Goal: Task Accomplishment & Management: Manage account settings

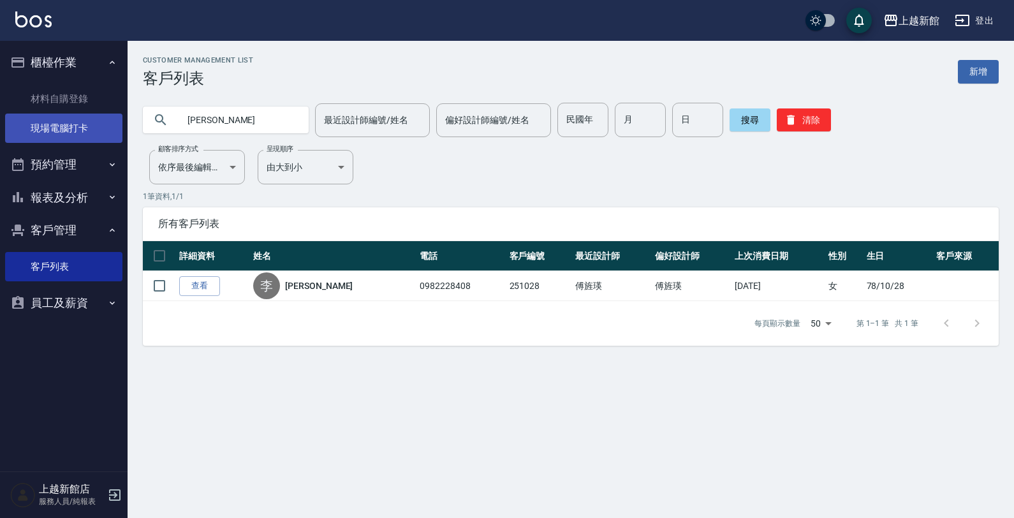
click at [74, 129] on link "現場電腦打卡" at bounding box center [63, 127] width 117 height 29
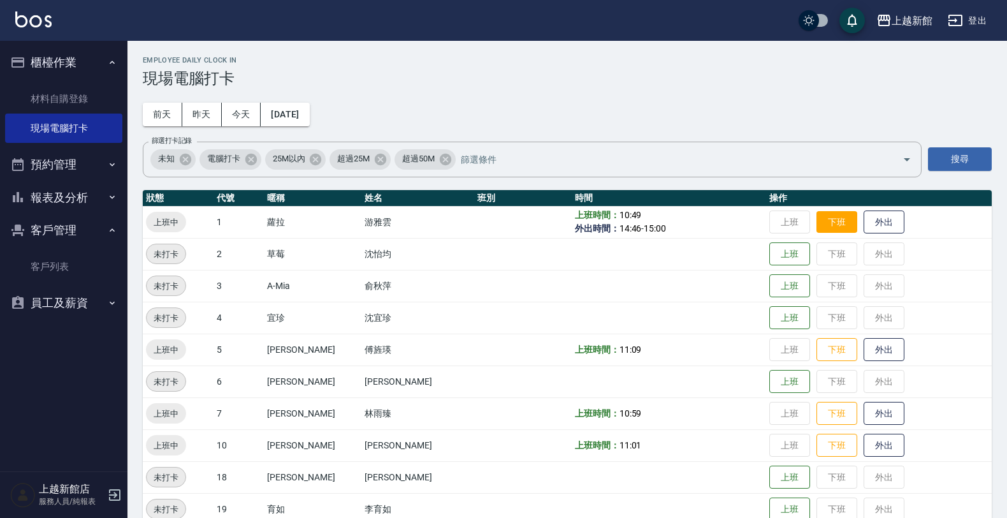
click at [820, 219] on button "下班" at bounding box center [837, 222] width 41 height 22
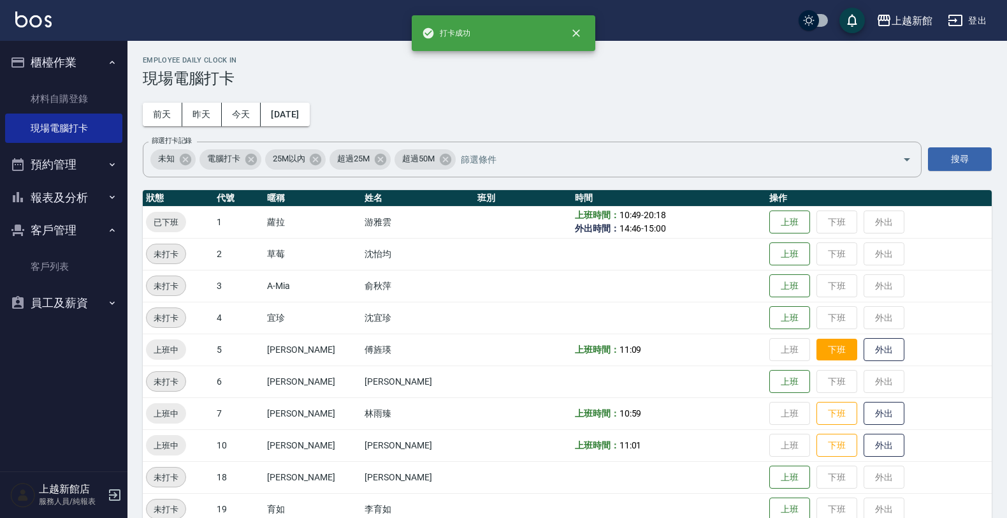
click at [830, 352] on button "下班" at bounding box center [837, 350] width 41 height 22
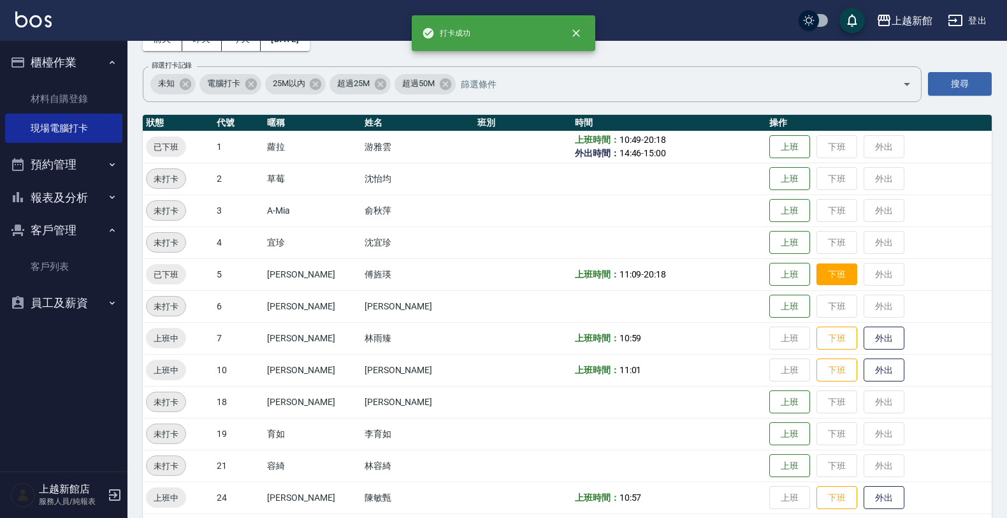
scroll to position [80, 0]
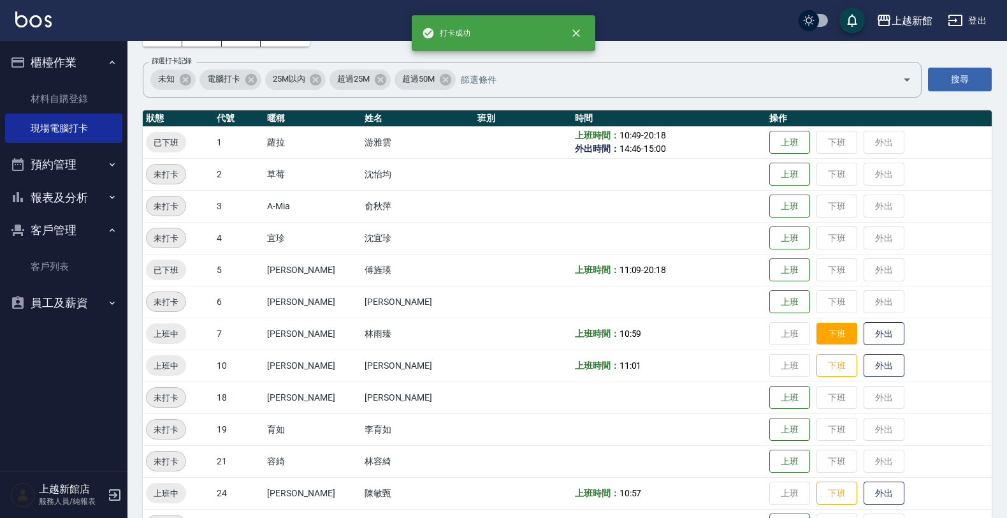
click at [826, 328] on button "下班" at bounding box center [837, 334] width 41 height 22
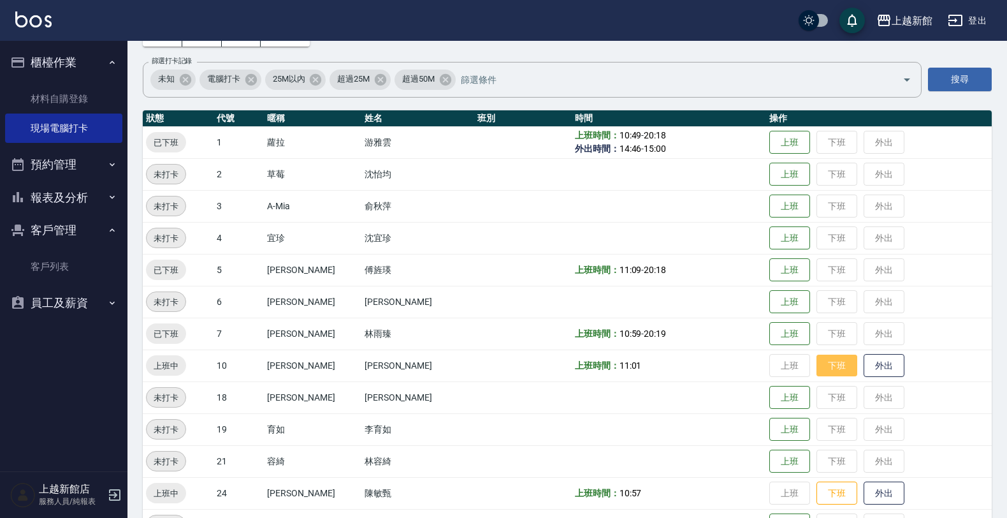
click at [821, 358] on button "下班" at bounding box center [837, 365] width 41 height 22
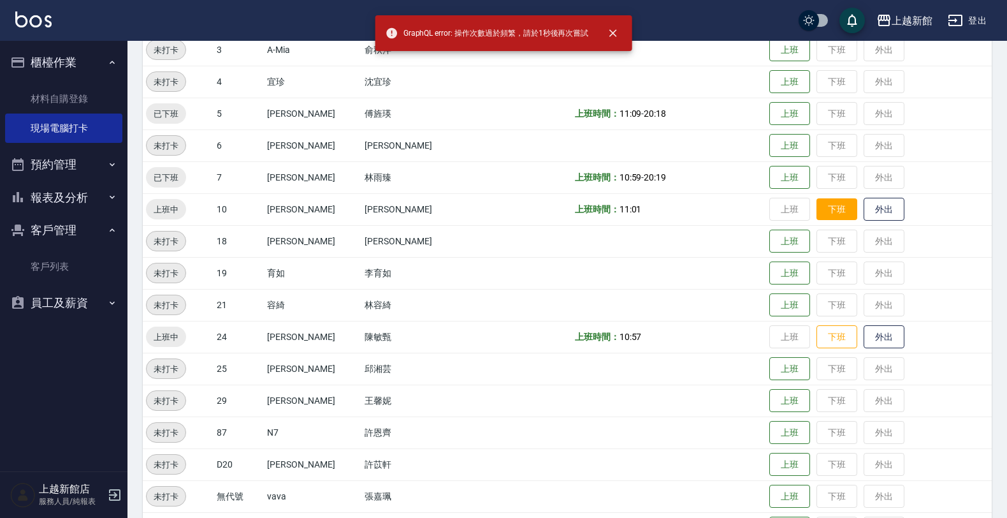
scroll to position [239, 0]
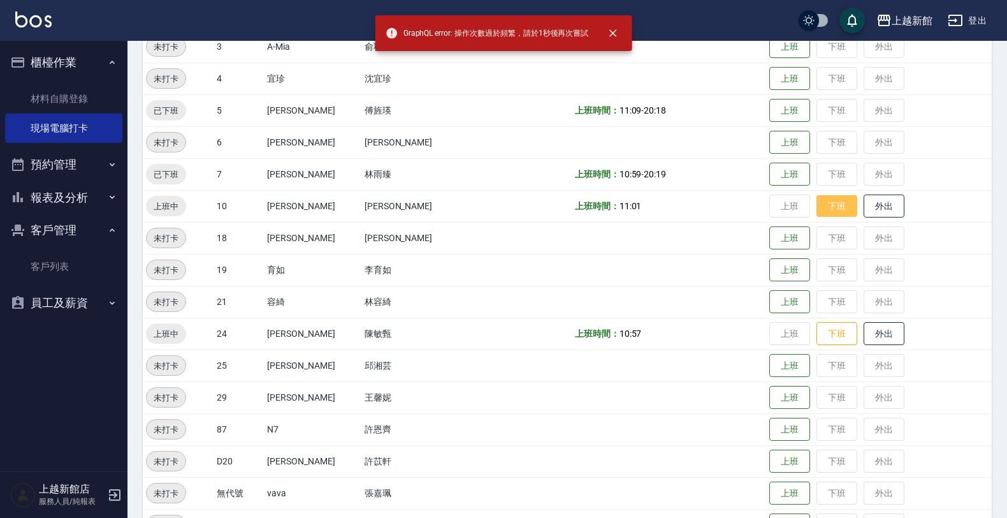
click at [817, 210] on button "下班" at bounding box center [837, 206] width 41 height 22
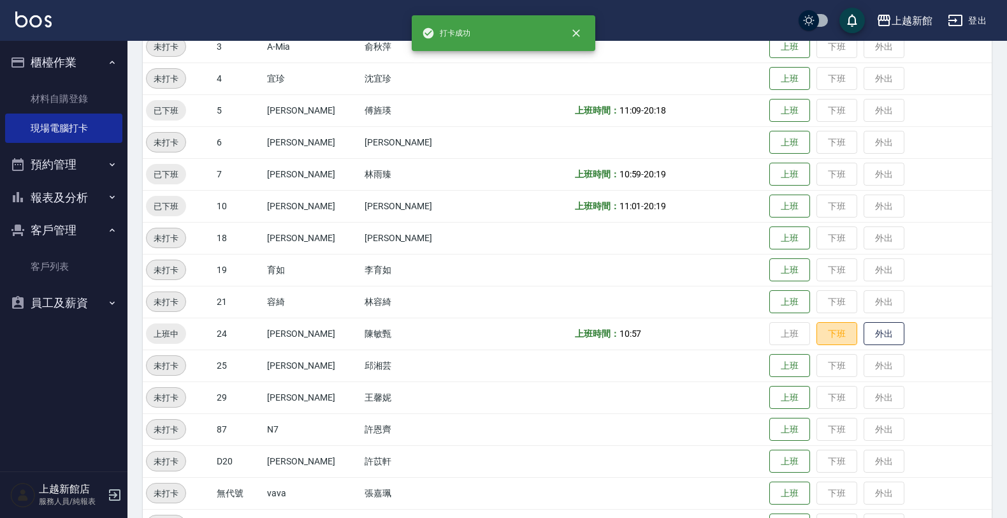
drag, startPoint x: 819, startPoint y: 326, endPoint x: 822, endPoint y: 320, distance: 7.1
click at [822, 320] on td "上班 下班 外出" at bounding box center [879, 334] width 226 height 32
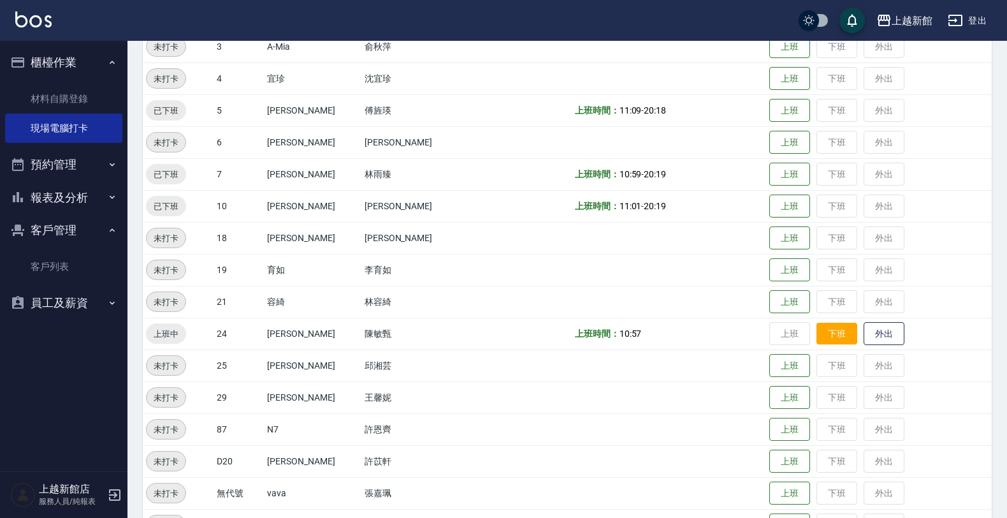
click at [817, 340] on button "下班" at bounding box center [837, 334] width 41 height 22
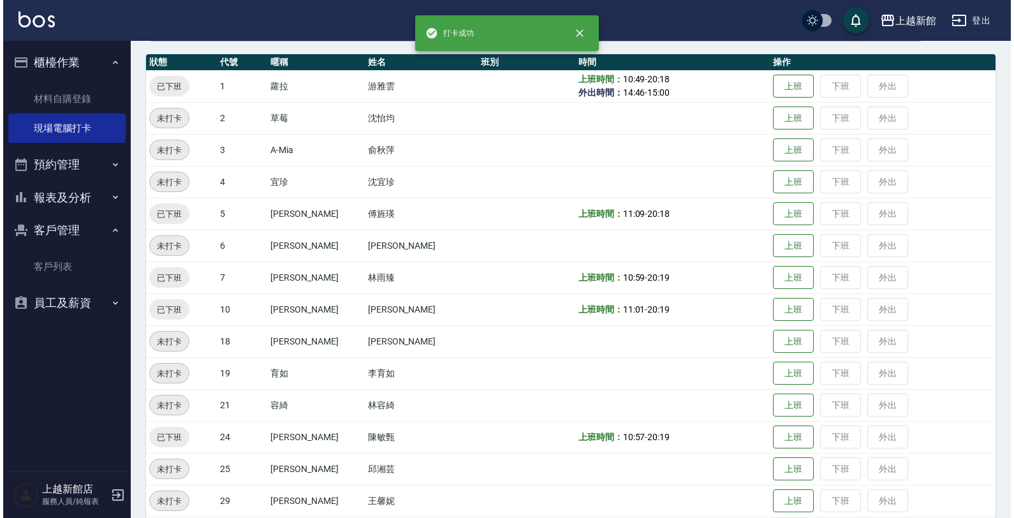
scroll to position [0, 0]
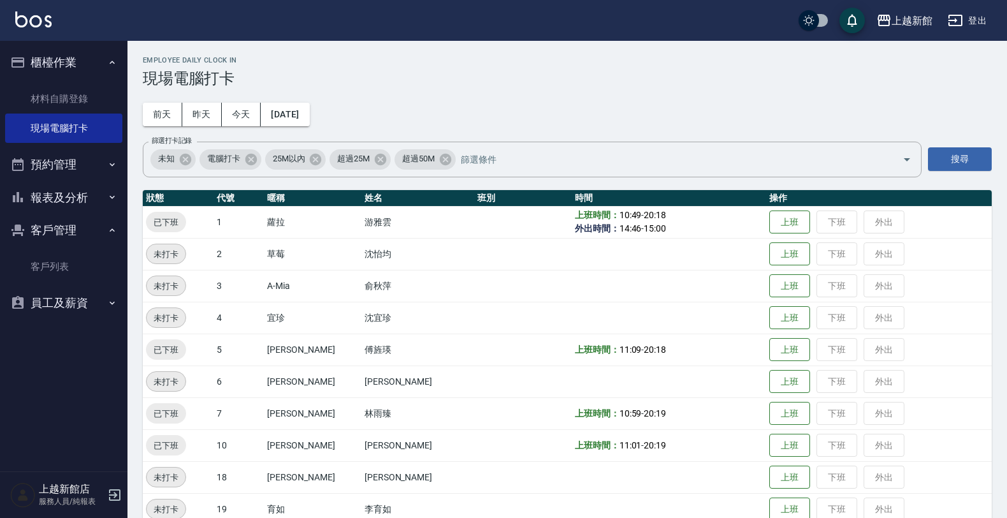
click at [105, 489] on div "上越新館店 服務人員/純報表" at bounding box center [64, 495] width 128 height 46
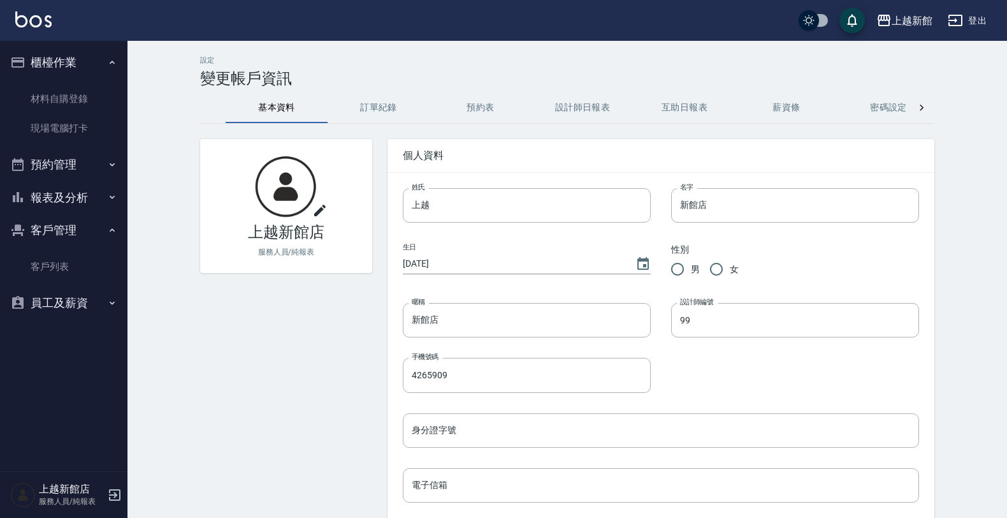
click at [106, 491] on div "上越新館店 服務人員/純報表" at bounding box center [64, 495] width 128 height 46
click at [117, 495] on icon "button" at bounding box center [114, 494] width 11 height 11
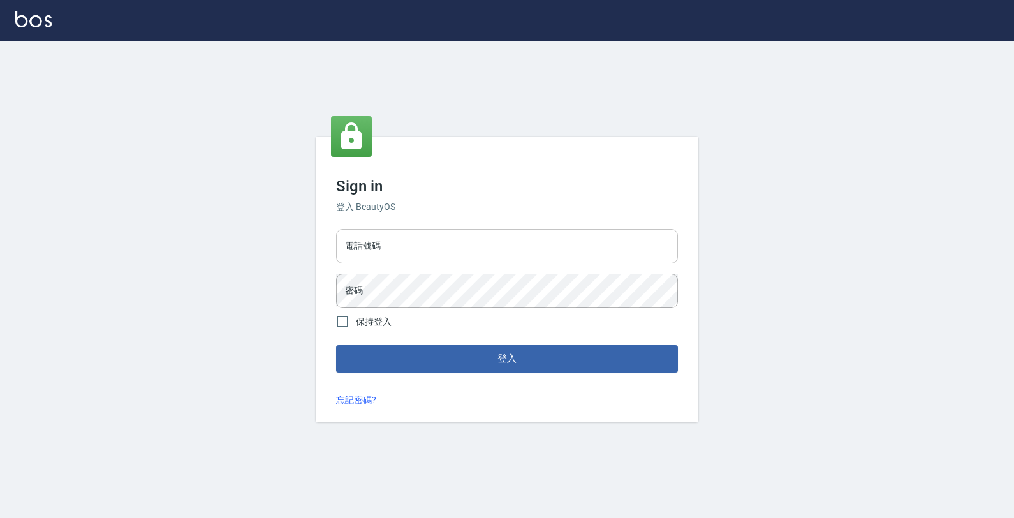
click at [423, 237] on input "電話號碼" at bounding box center [507, 246] width 342 height 34
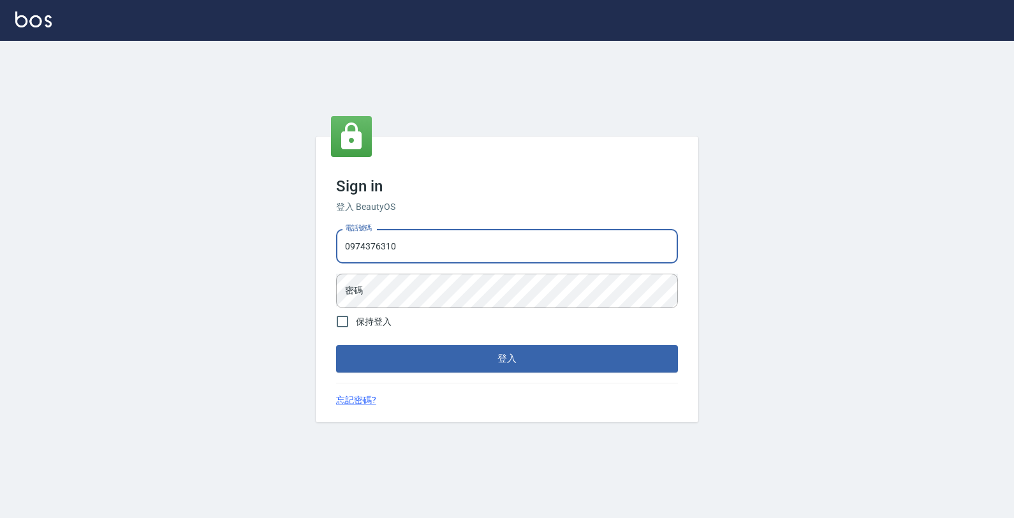
type input "0974376310"
click at [336, 345] on button "登入" at bounding box center [507, 358] width 342 height 27
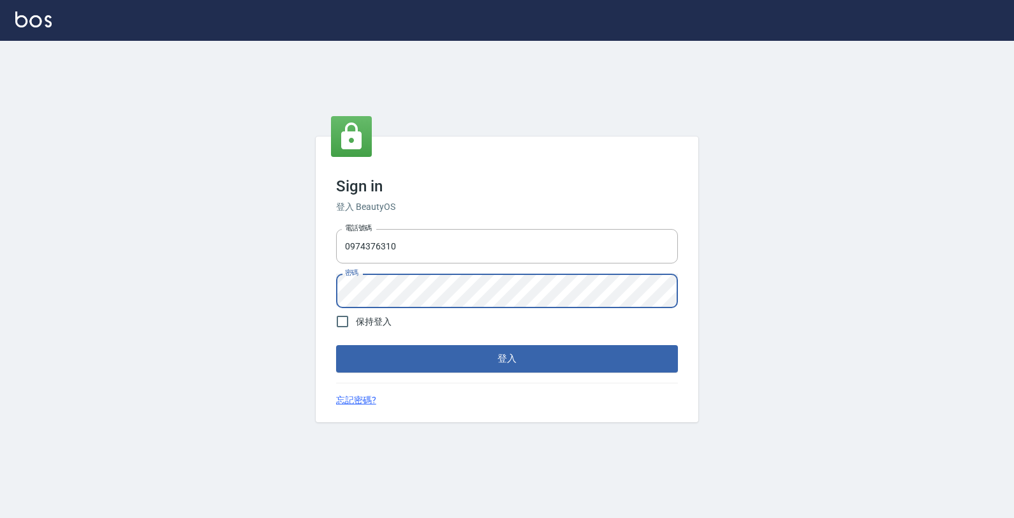
click at [336, 345] on button "登入" at bounding box center [507, 358] width 342 height 27
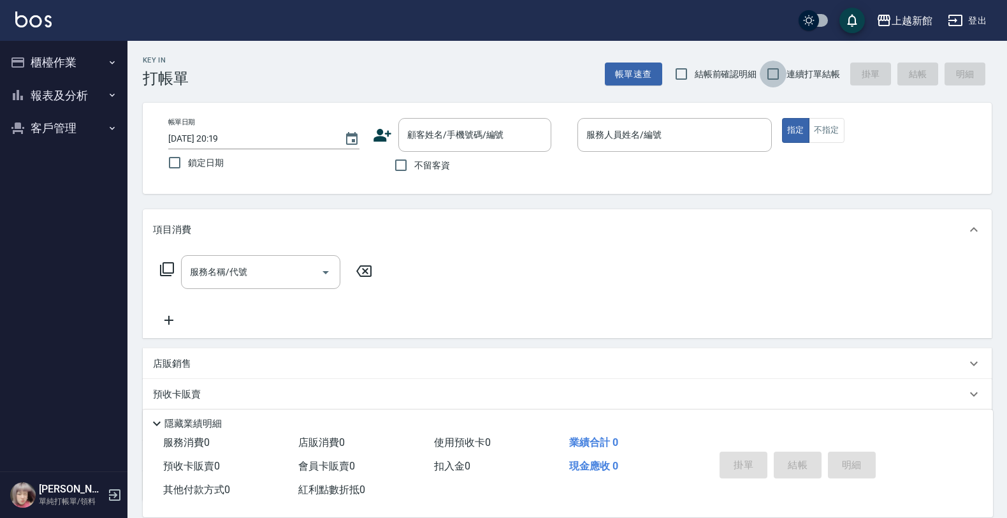
click at [785, 70] on input "連續打單結帳" at bounding box center [773, 74] width 27 height 27
checkbox input "true"
click at [420, 139] on input "顧客姓名/手機號碼/編號" at bounding box center [465, 135] width 122 height 22
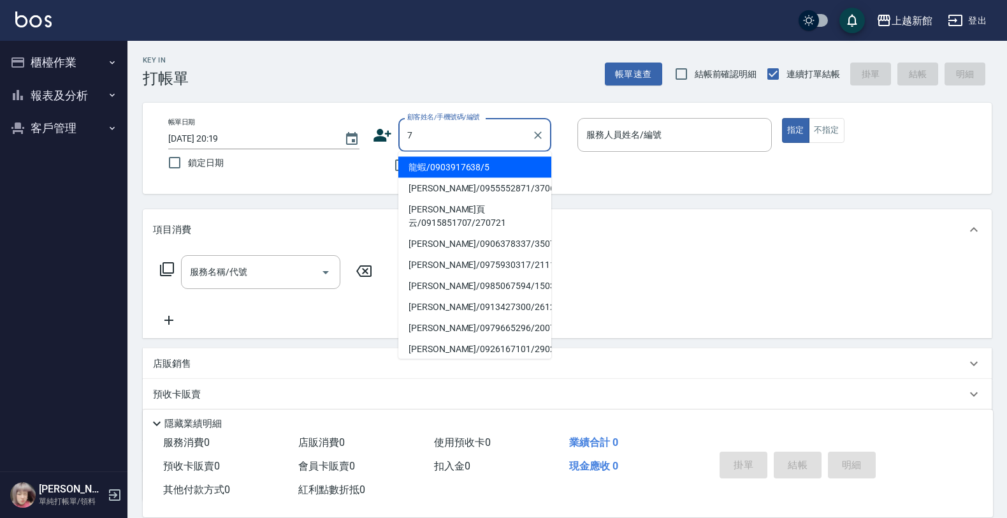
type input "龍蝦/0903917638/5"
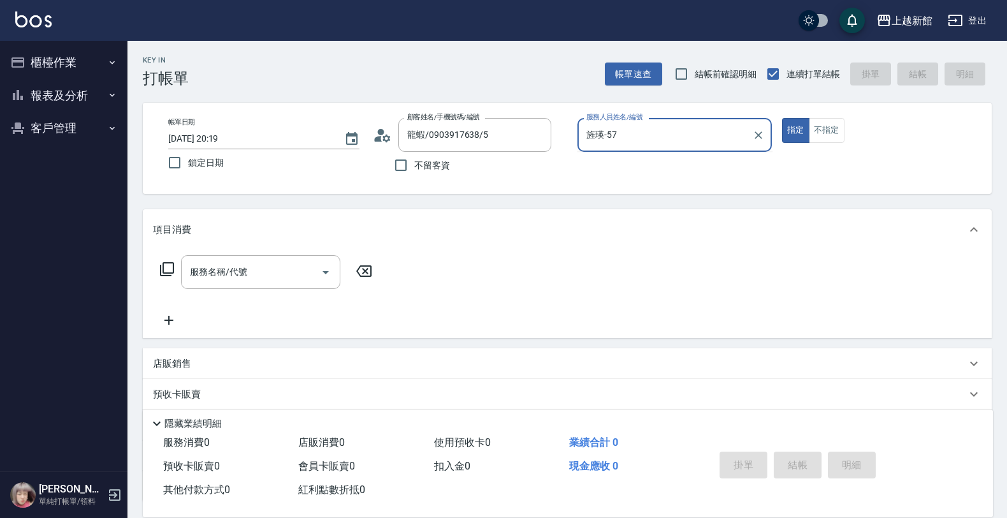
click at [782, 118] on button "指定" at bounding box center [795, 130] width 27 height 25
type input "旌瑛-5"
type button "true"
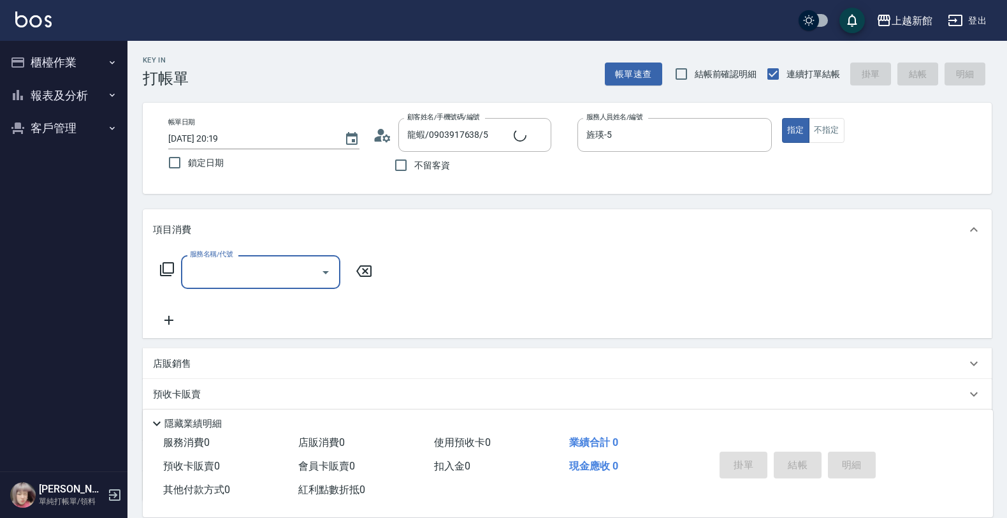
type input "莫尼卡/77/7"
type input "莫尼卡-7"
click at [828, 135] on button "不指定" at bounding box center [827, 130] width 36 height 25
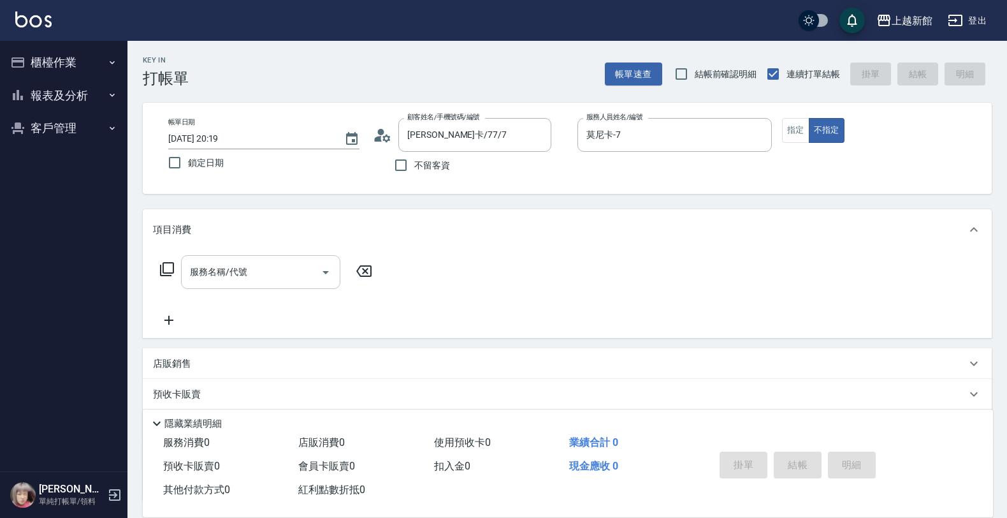
click at [305, 269] on input "服務名稱/代號" at bounding box center [251, 272] width 129 height 22
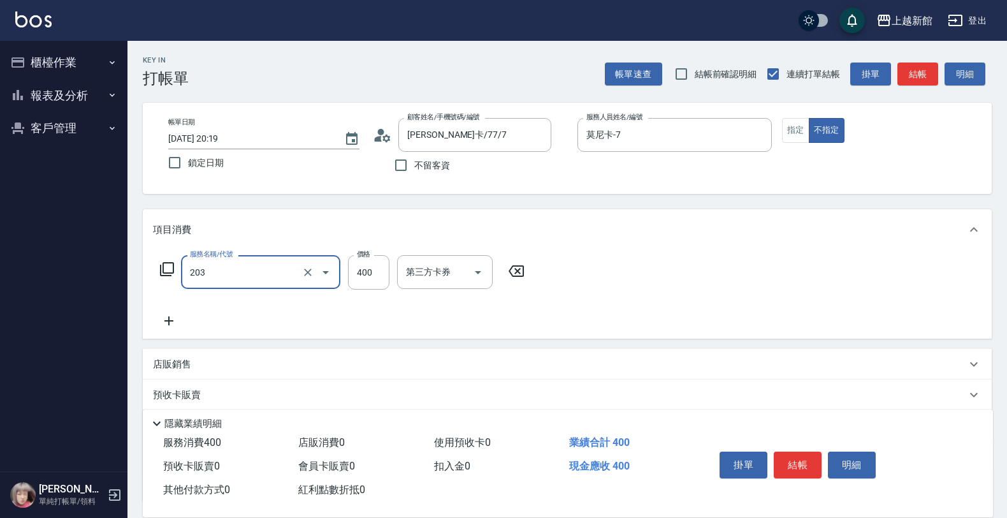
type input "指定單剪(203)"
type input "200"
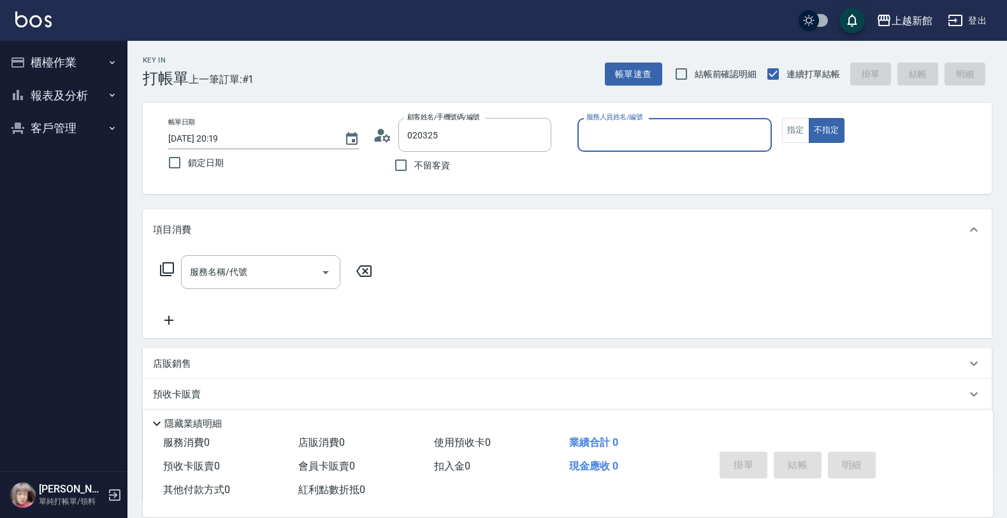
type input "廖靜萍/0931113089/020325"
type input "蘿拉-1"
click at [809, 118] on button "不指定" at bounding box center [827, 130] width 36 height 25
type button "false"
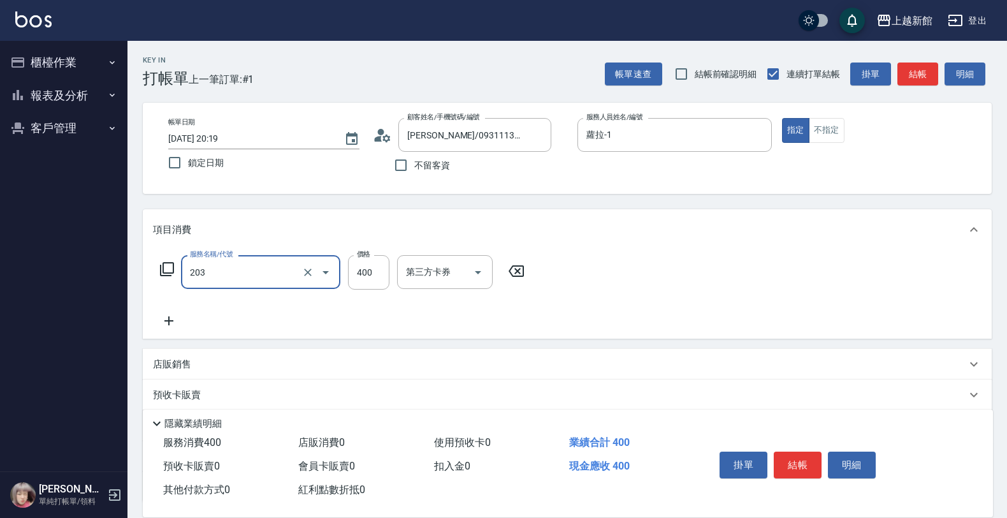
type input "指定單剪(203)"
type input "200"
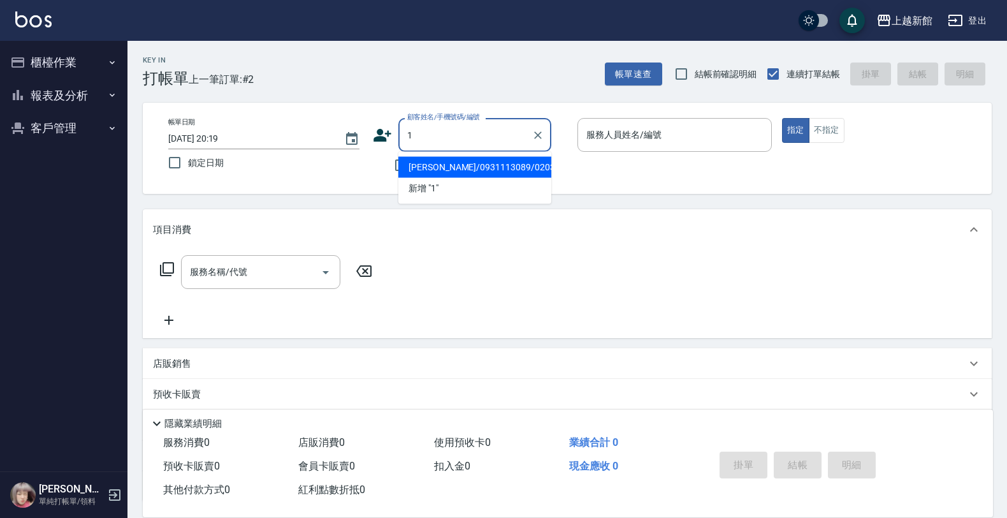
type input "廖靜萍/0931113089/020325"
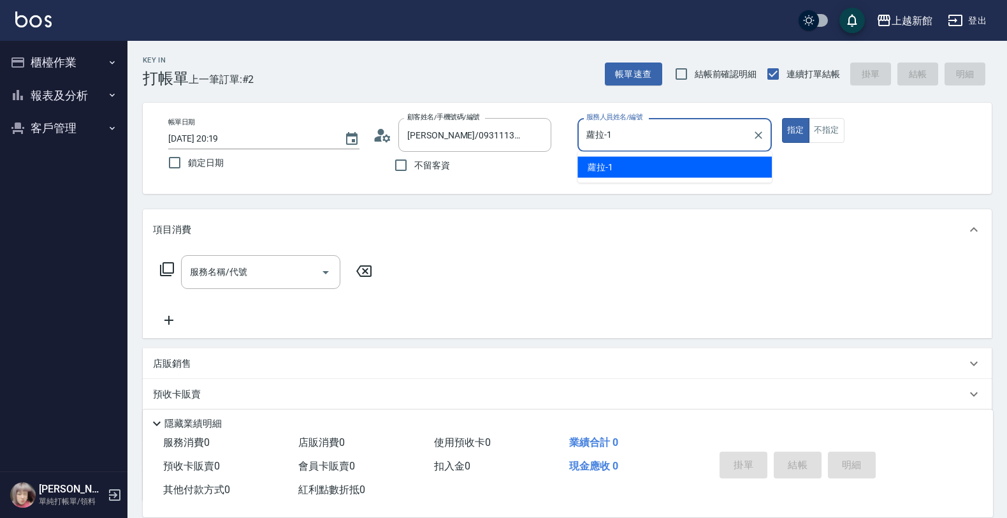
type input "蘿拉-1"
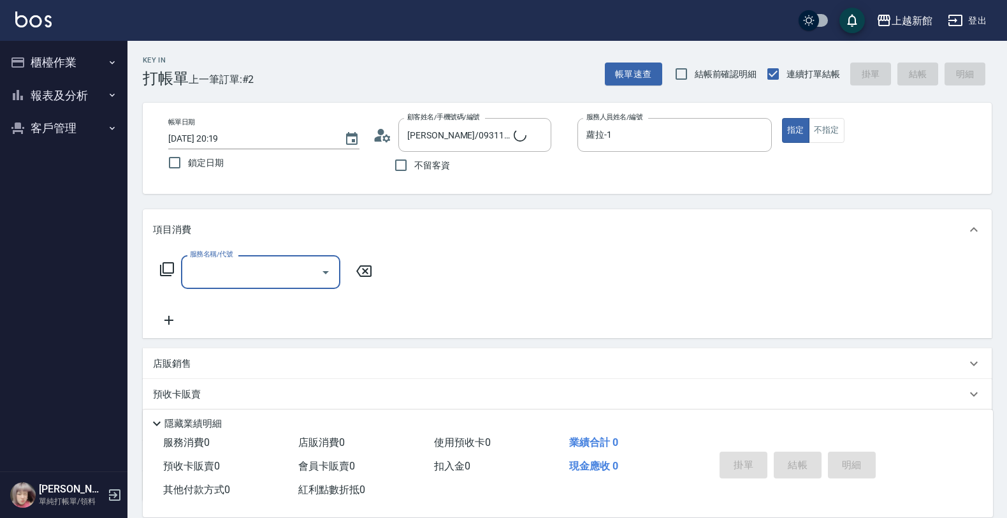
type input "Lora/0979395100/1"
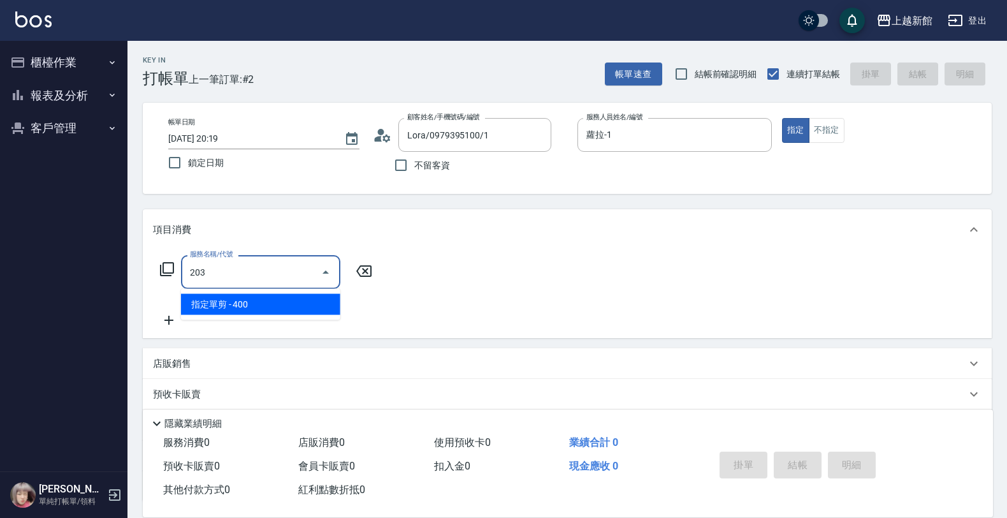
type input "指定單剪(203)"
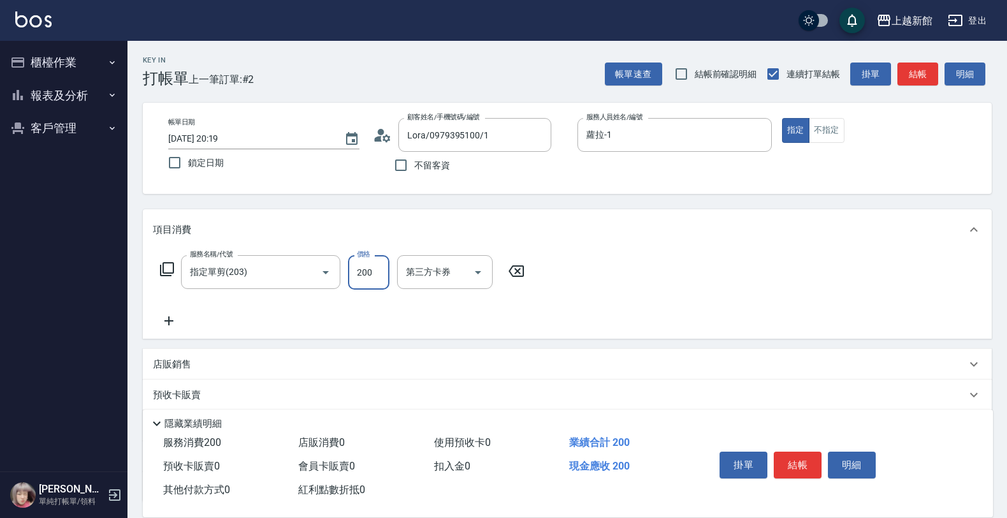
type input "200"
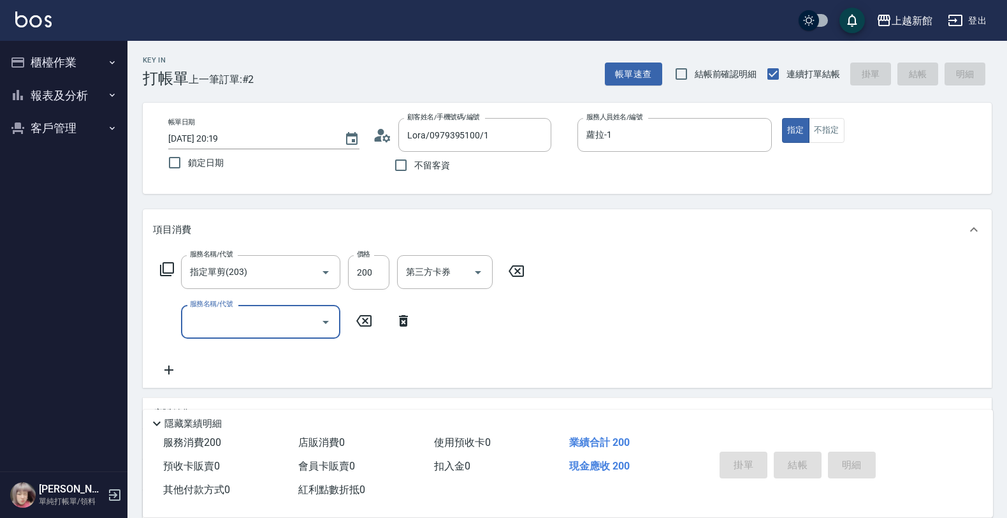
type input "2025/09/17 20:20"
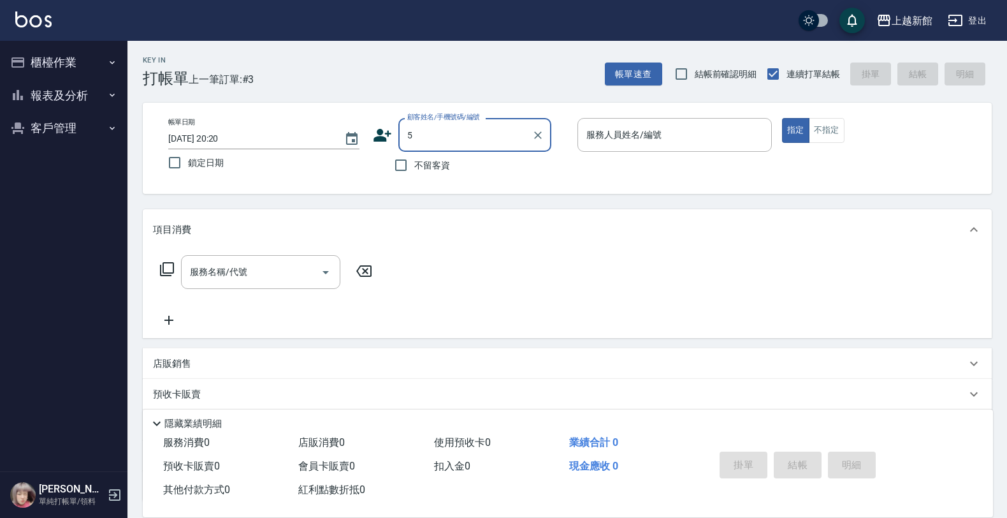
type input "Lora/0979395100/1"
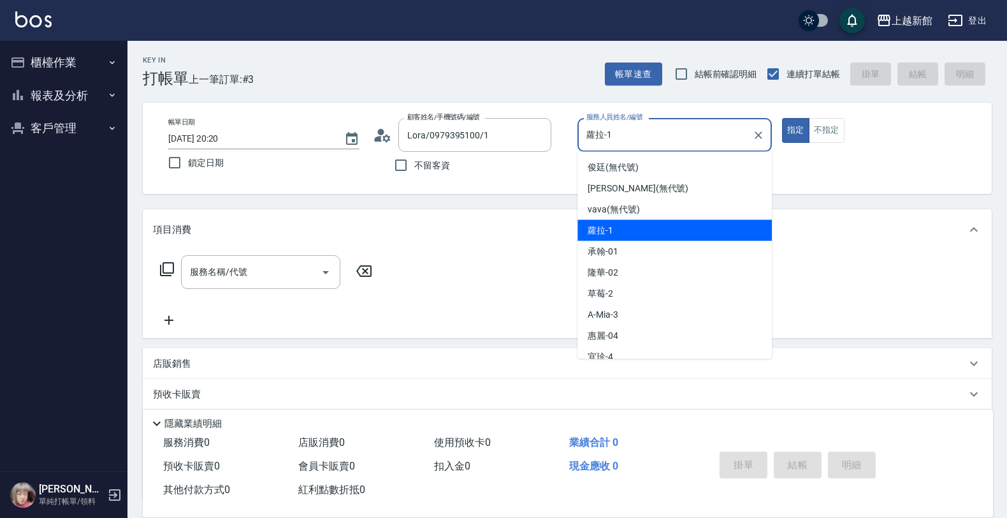
type input "蘿拉-1"
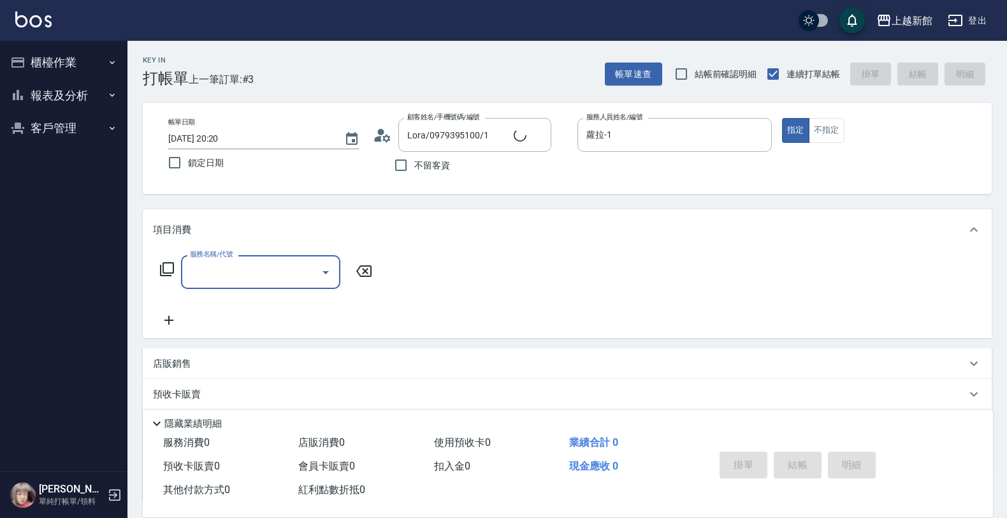
type input "1"
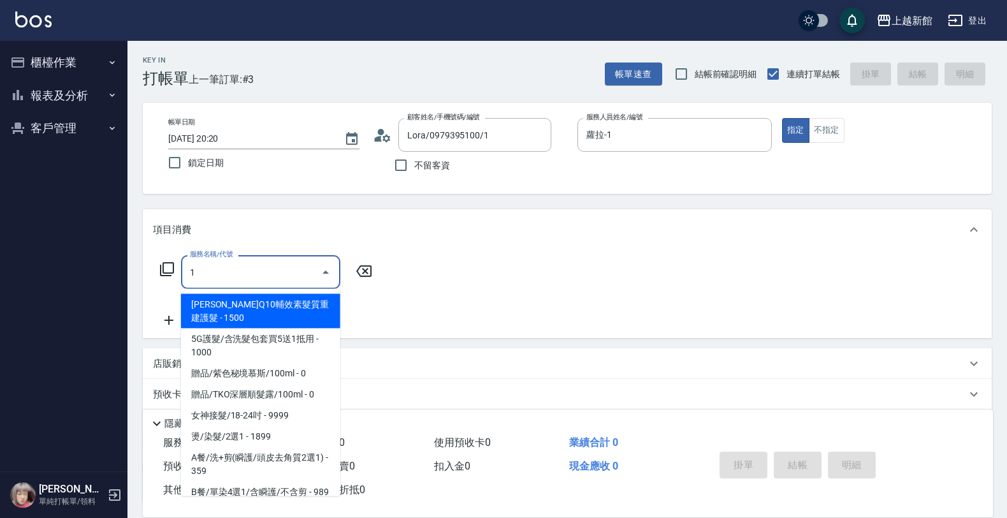
type input "龍蝦/0903917638/5"
type input "旌瑛-5"
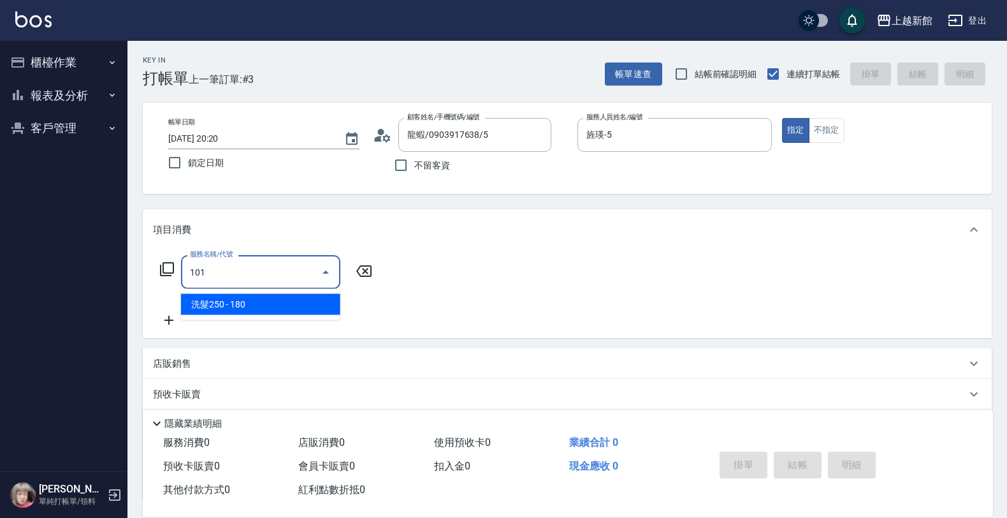
type input "洗髮250(101)"
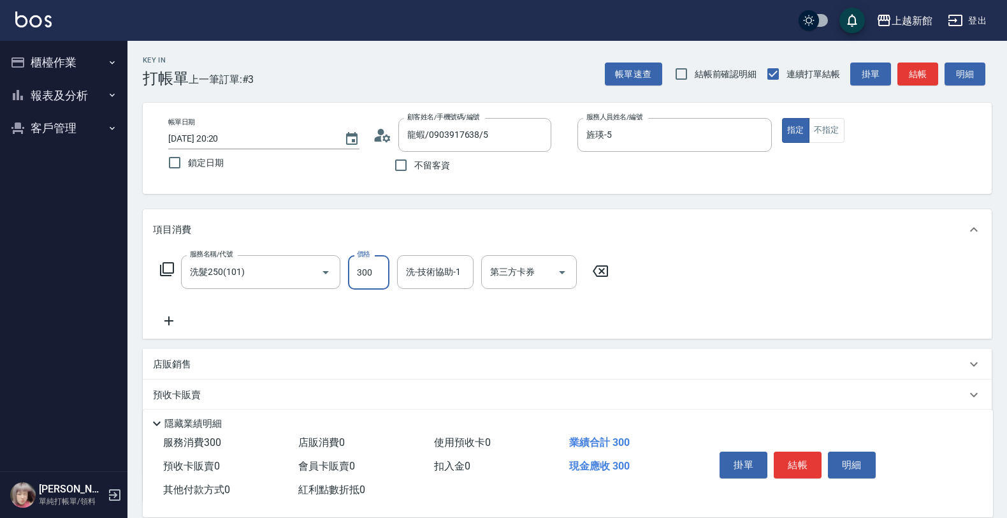
type input "300"
type input "小敏-24"
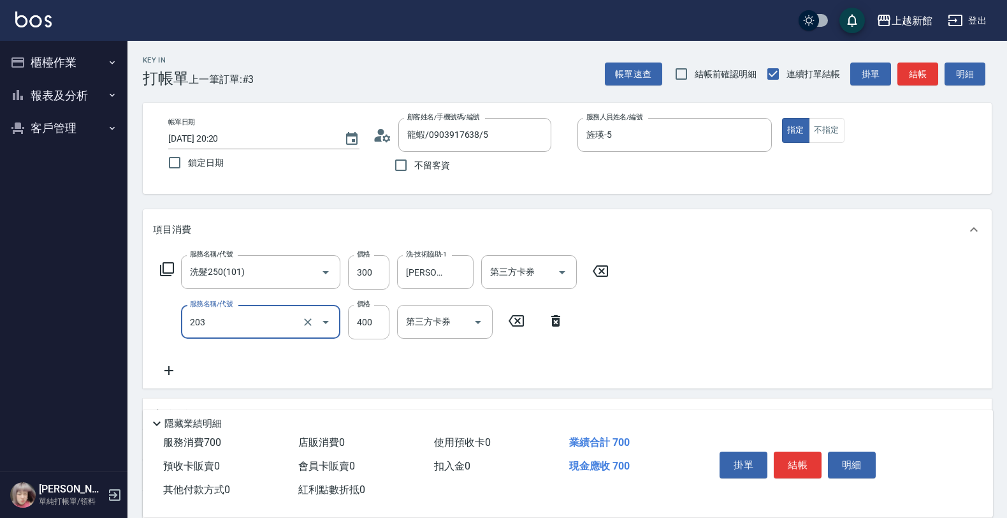
type input "指定單剪(203)"
type input "200"
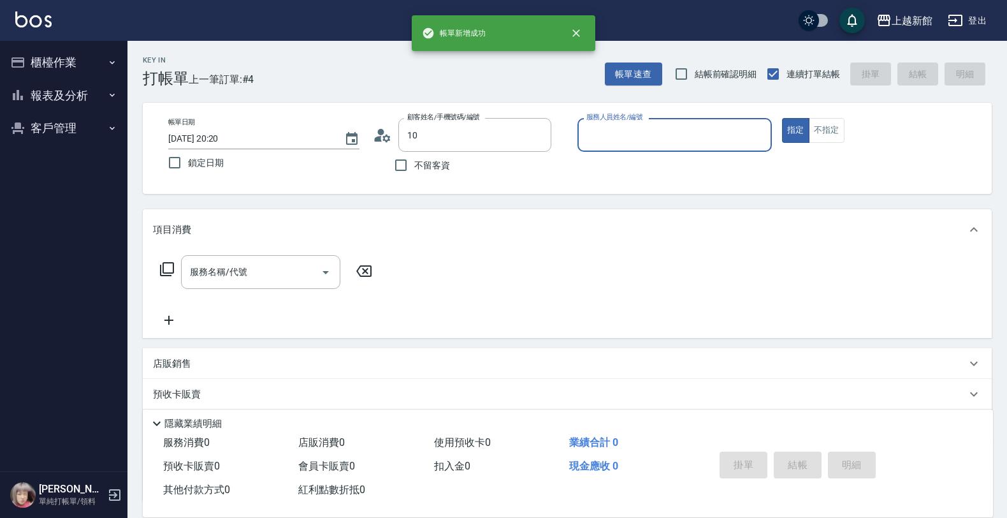
type input "Lora/0979395100/1"
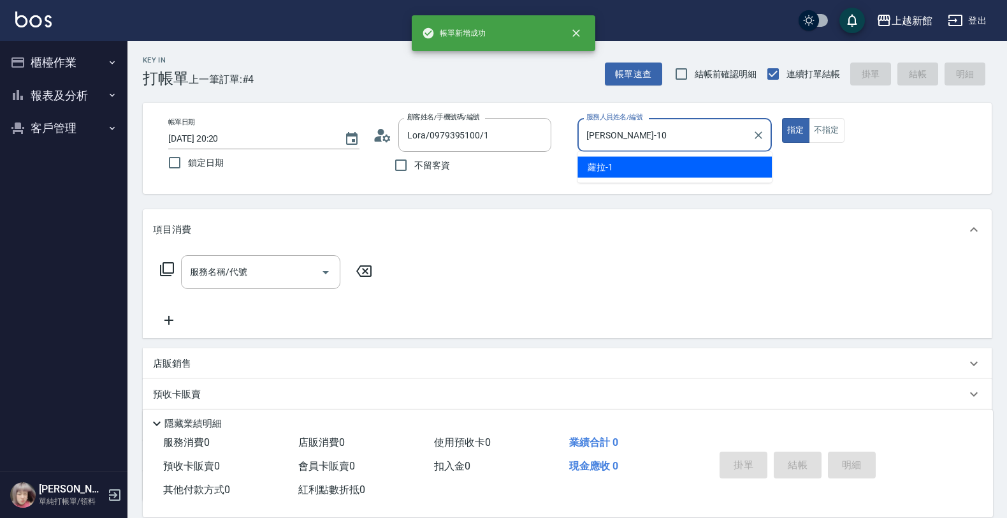
click at [782, 118] on button "指定" at bounding box center [795, 130] width 27 height 25
type input "蘿拉-1"
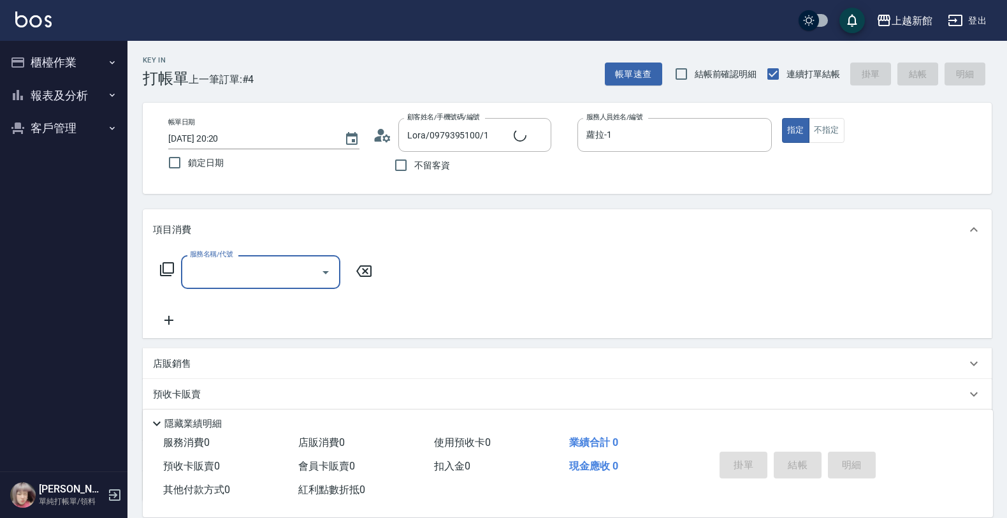
type input "瑪莎/0974376310/10"
type input "瑪沙-10"
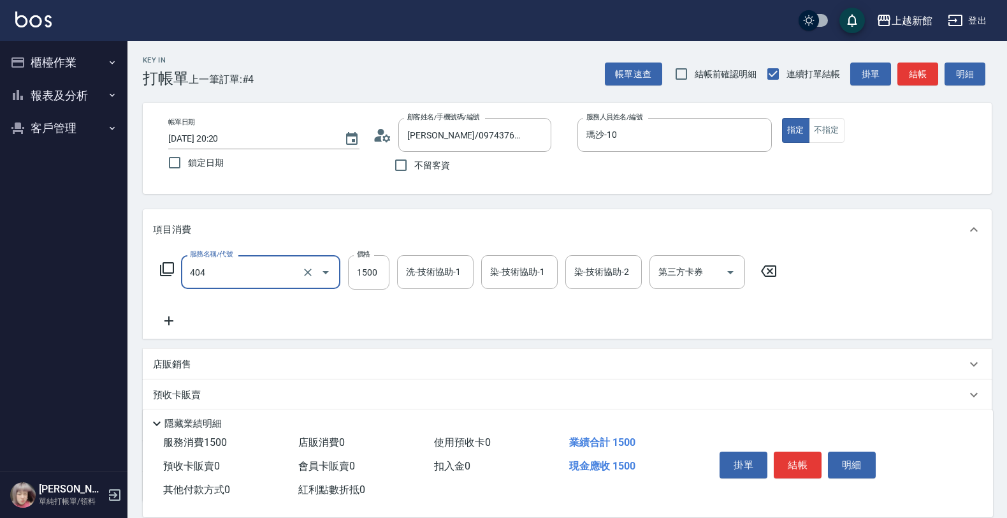
type input "設計染髮(404)"
type input "1499"
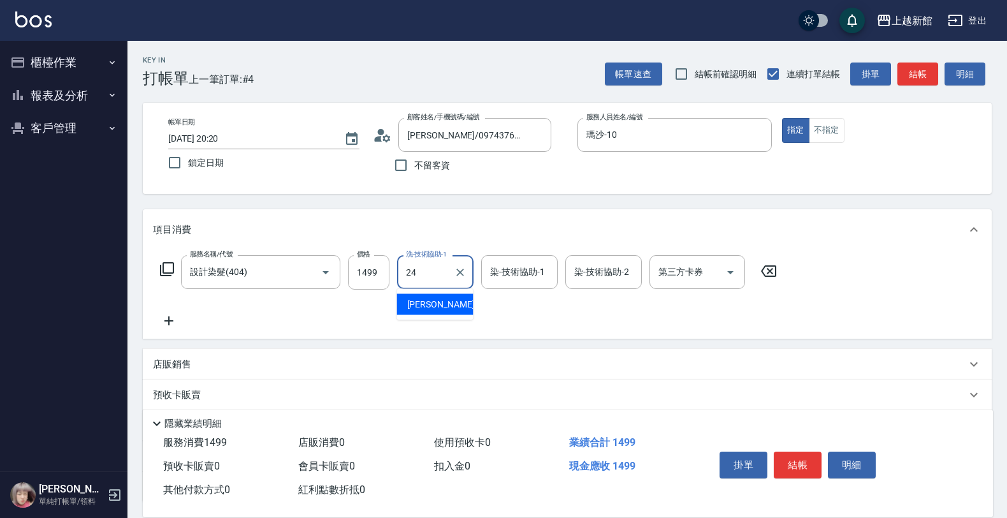
type input "小敏-24"
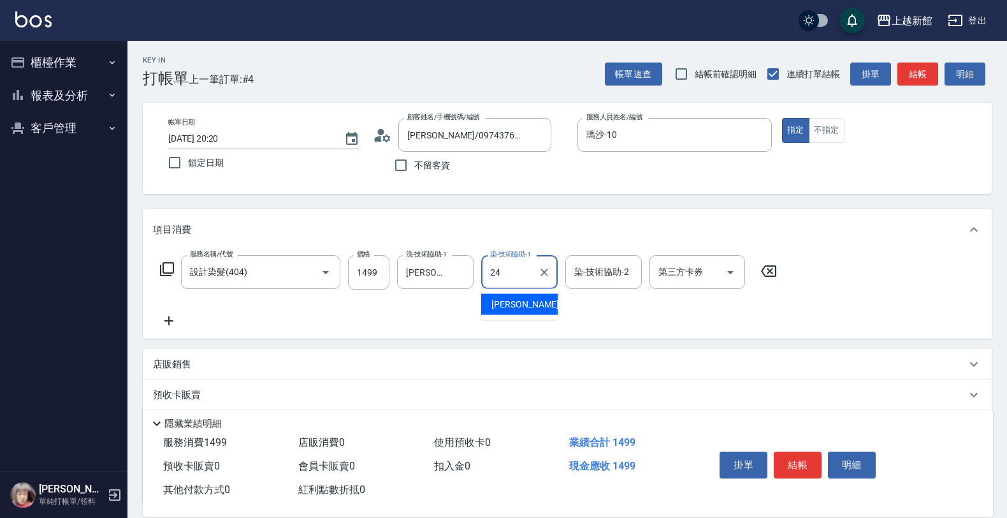
type input "小敏-24"
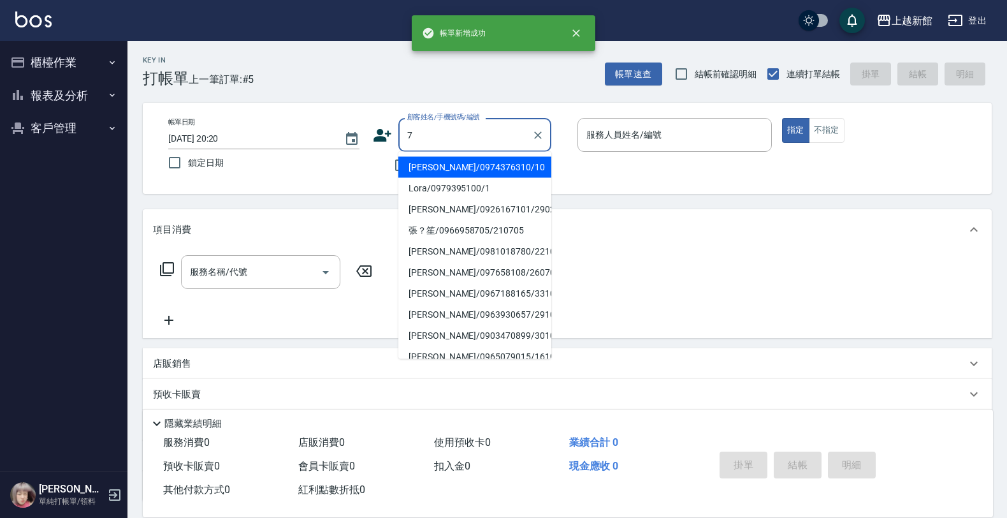
type input "瑪莎/0974376310/10"
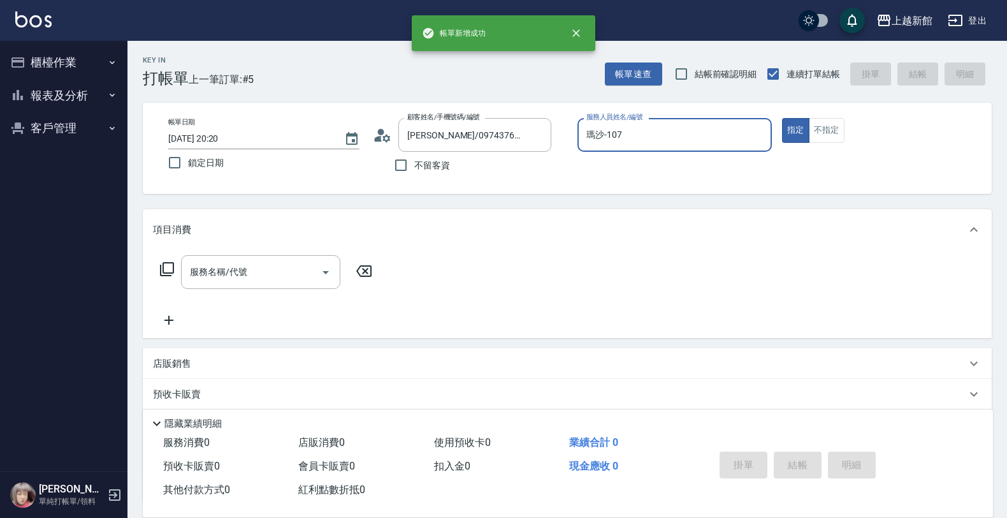
click at [782, 118] on button "指定" at bounding box center [795, 130] width 27 height 25
type input "瑪沙-10"
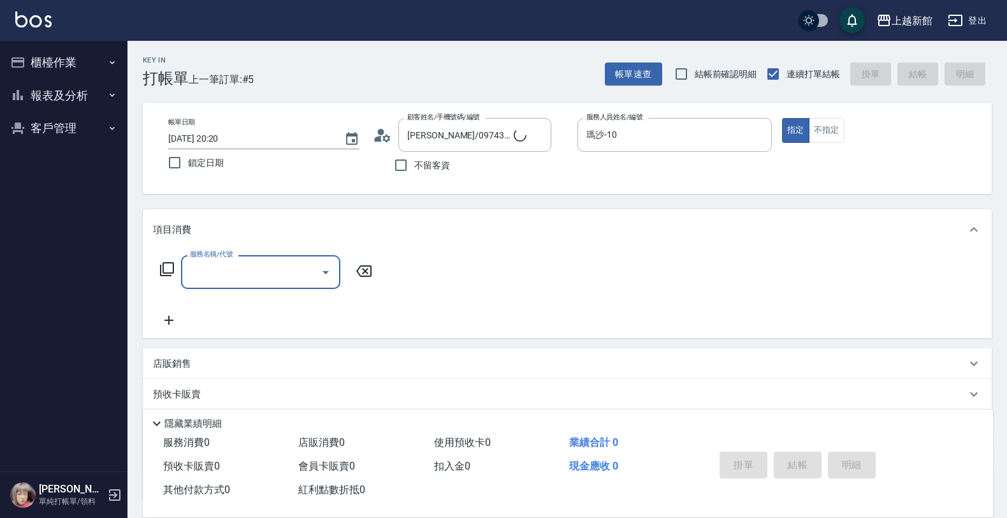
type input "莫尼卡/77/7"
type input "莫尼卡-7"
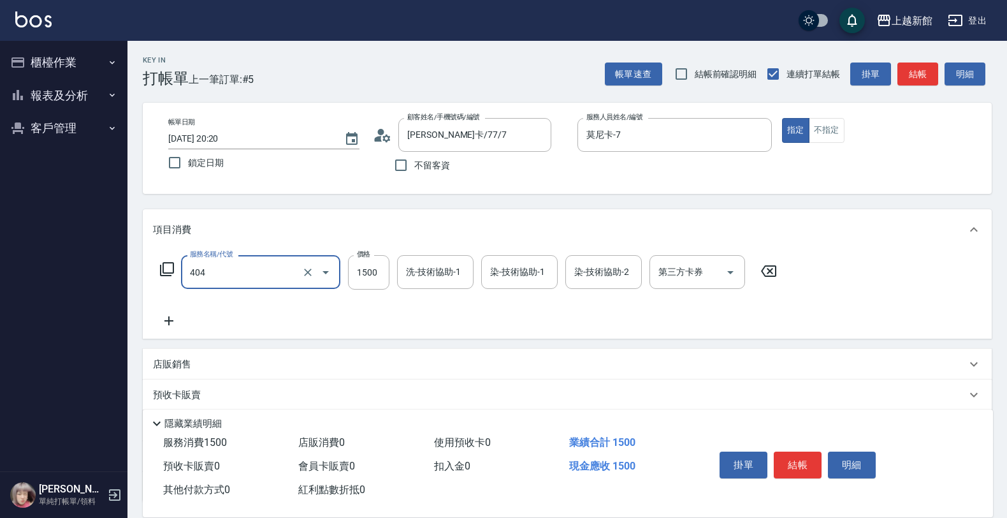
type input "設計染髮(404)"
type input "999"
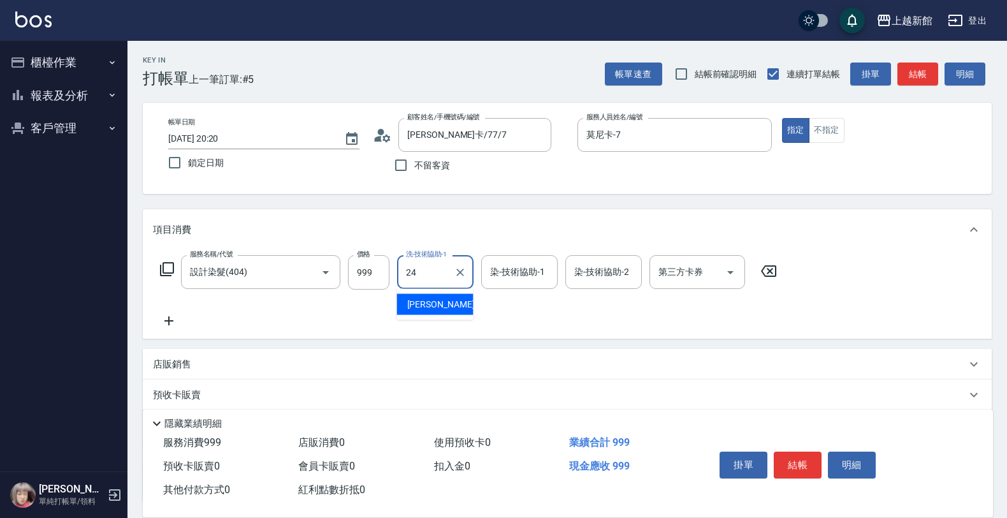
type input "小敏-24"
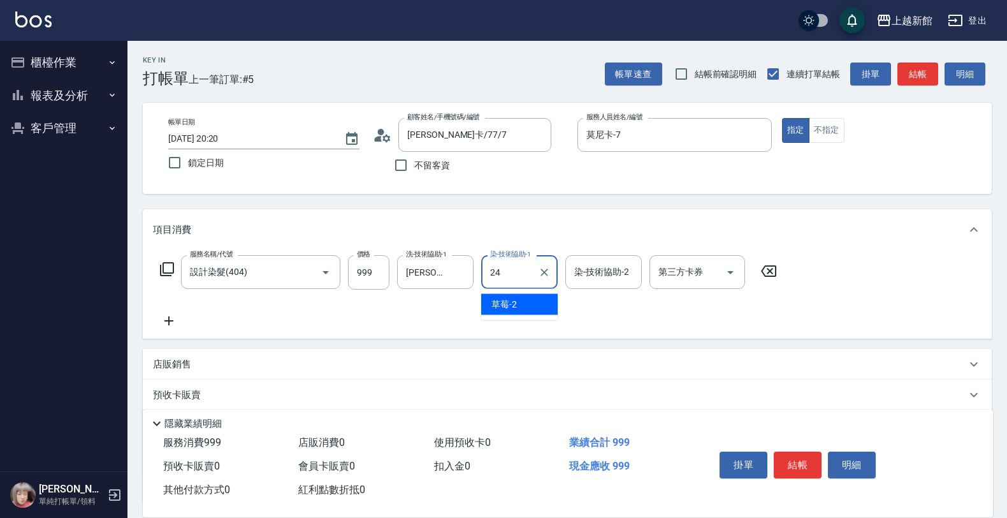
type input "小敏-24"
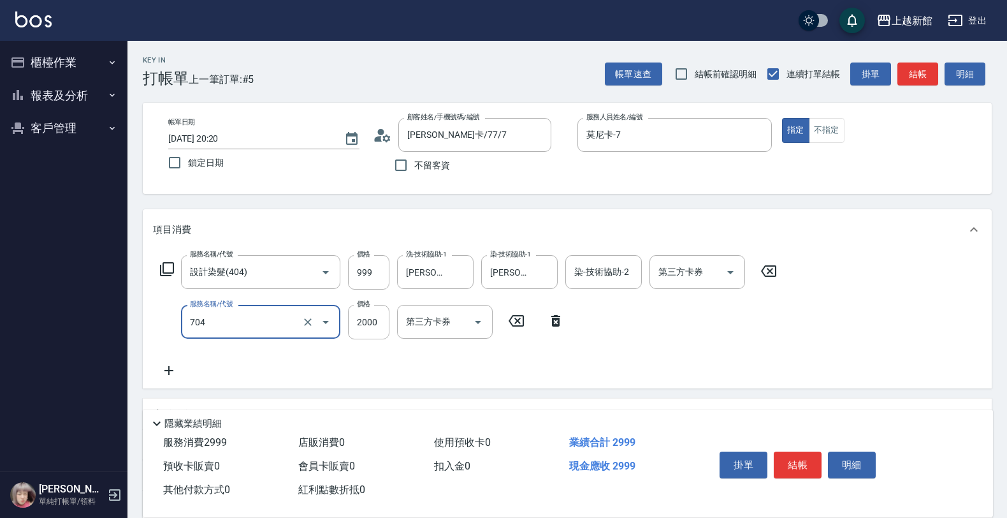
type input "髮片重整(704)"
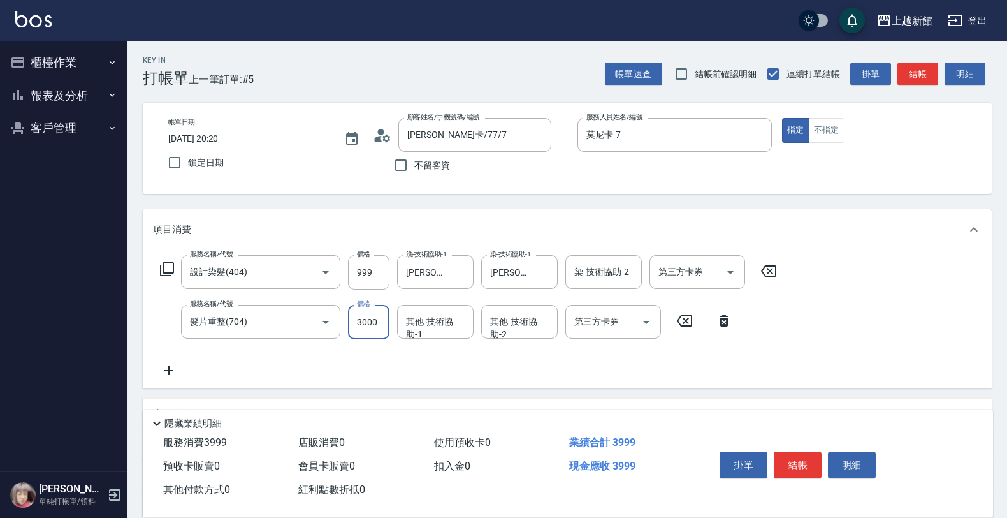
type input "3000"
type input "小敏-24"
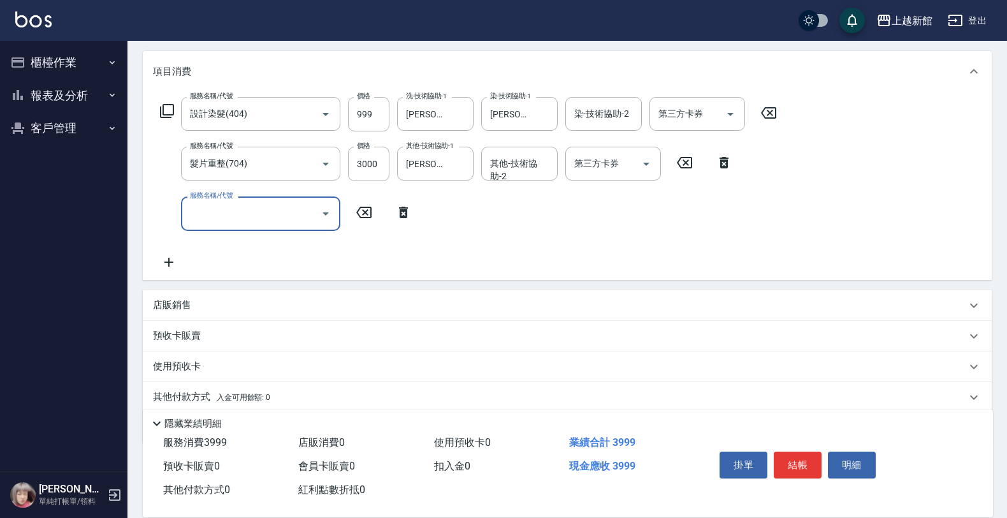
scroll to position [204, 0]
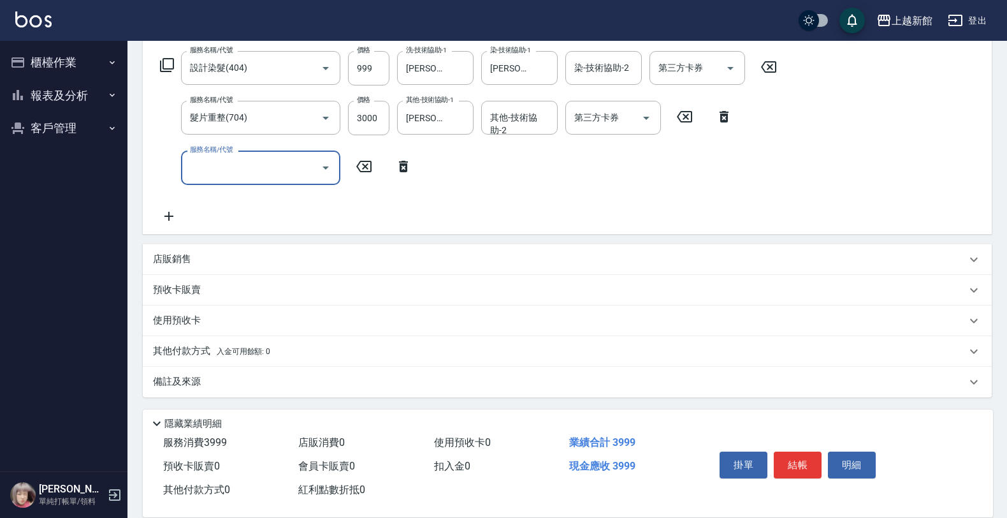
click at [208, 263] on div "店販銷售" at bounding box center [560, 258] width 814 height 13
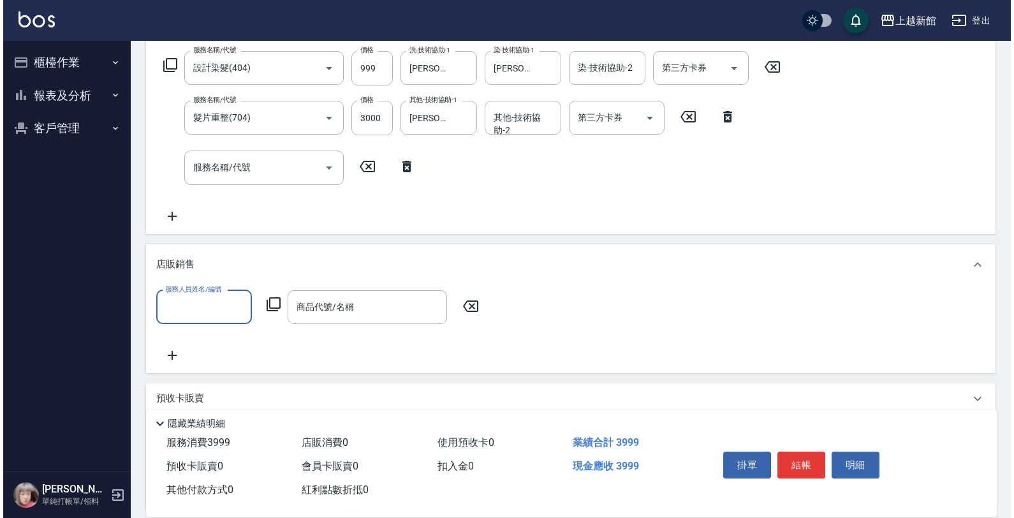
scroll to position [0, 0]
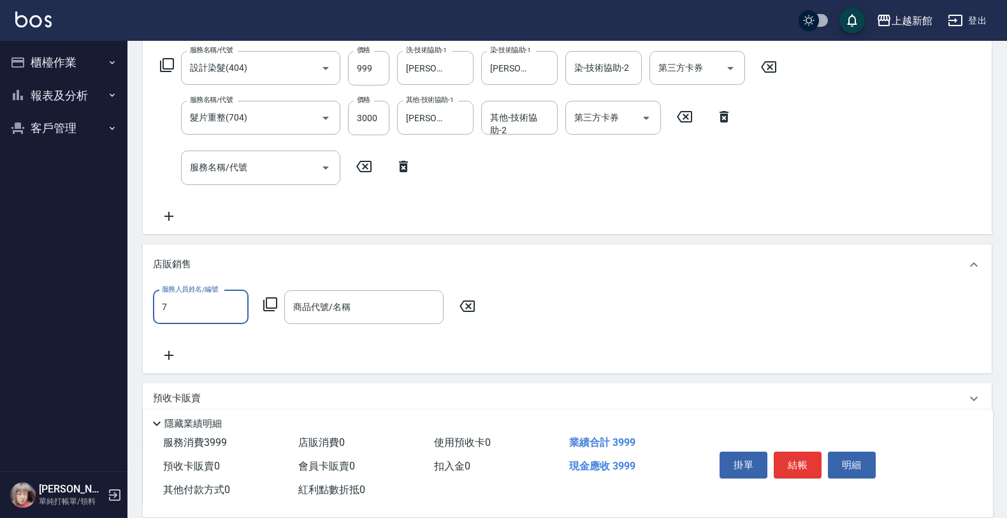
type input "莫尼卡-7"
click at [272, 300] on icon at bounding box center [270, 303] width 15 height 15
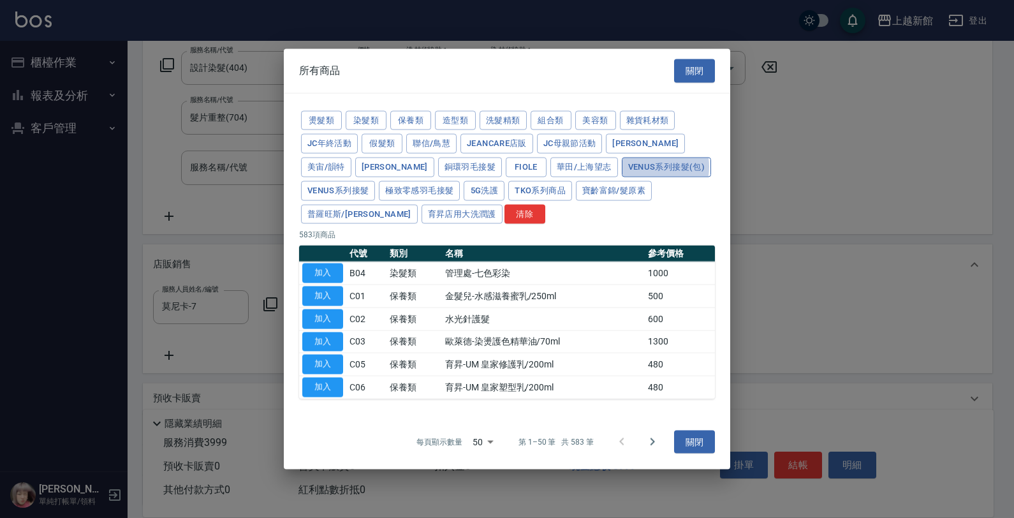
click at [622, 166] on button "Venus系列接髮(包)" at bounding box center [666, 167] width 89 height 20
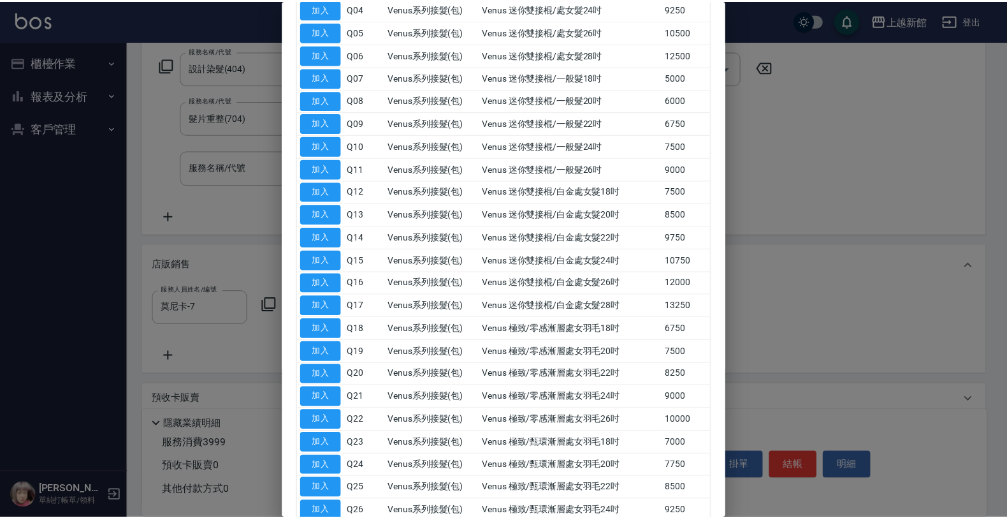
scroll to position [319, 0]
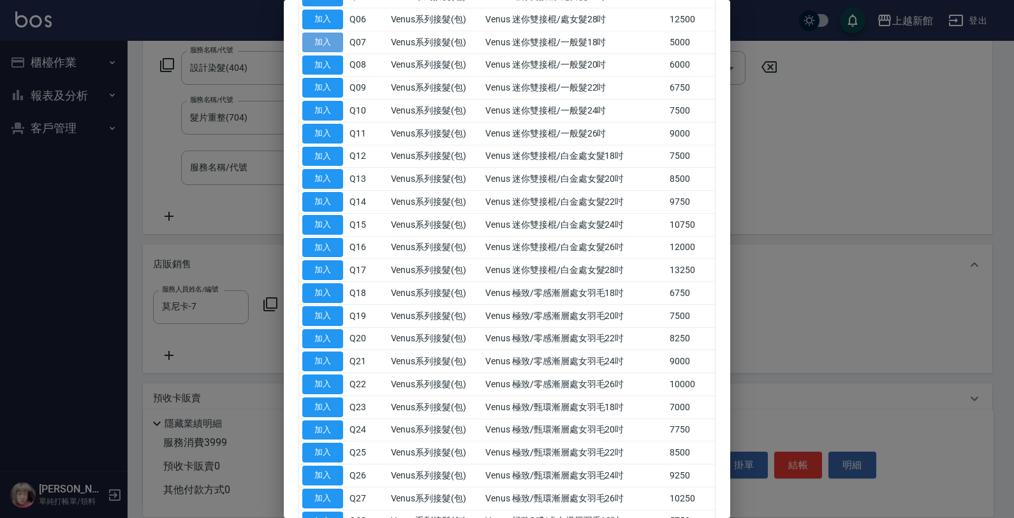
click at [317, 34] on button "加入" at bounding box center [322, 43] width 41 height 20
type input "Venus 迷你雙接棍/一般髮18吋"
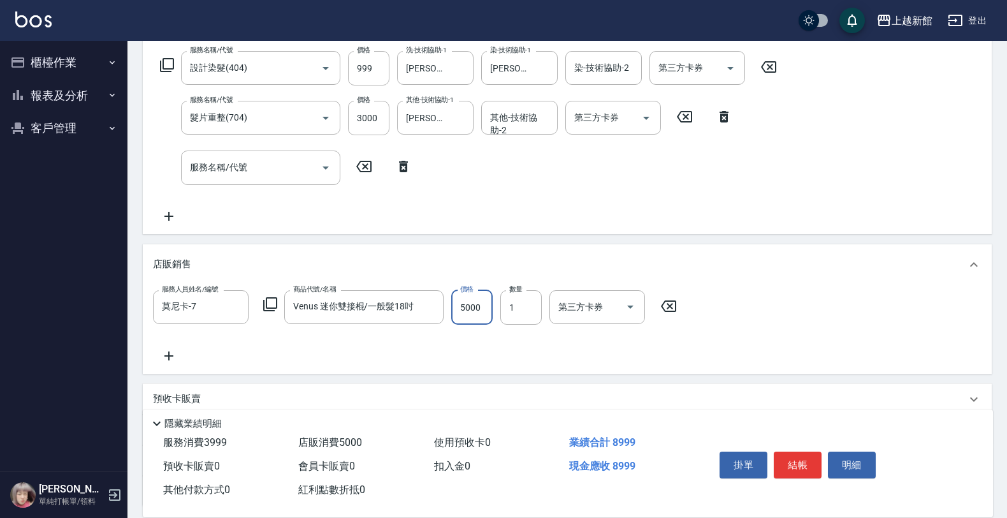
click at [481, 298] on input "5000" at bounding box center [471, 307] width 41 height 34
type input "2000"
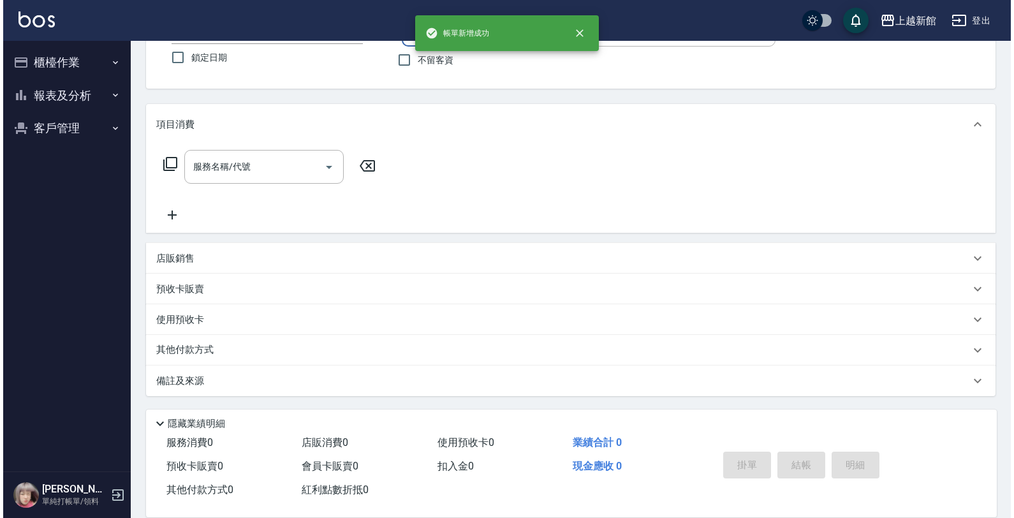
scroll to position [0, 0]
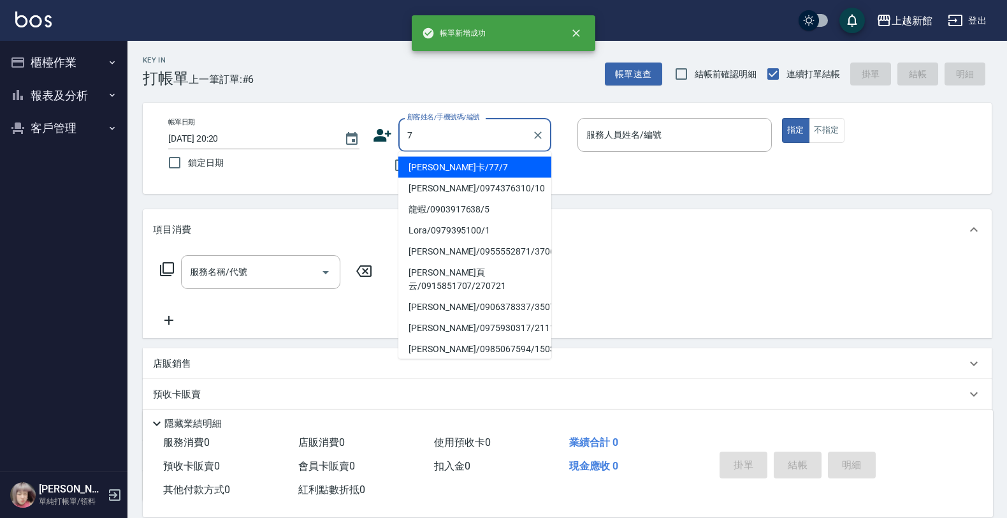
type input "莫尼卡/77/7"
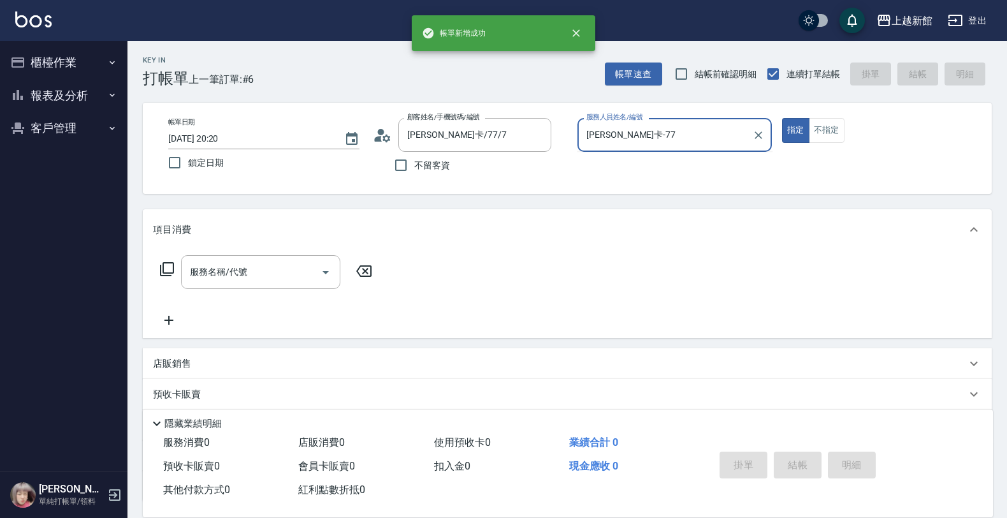
click at [782, 118] on button "指定" at bounding box center [795, 130] width 27 height 25
type input "莫尼卡-7"
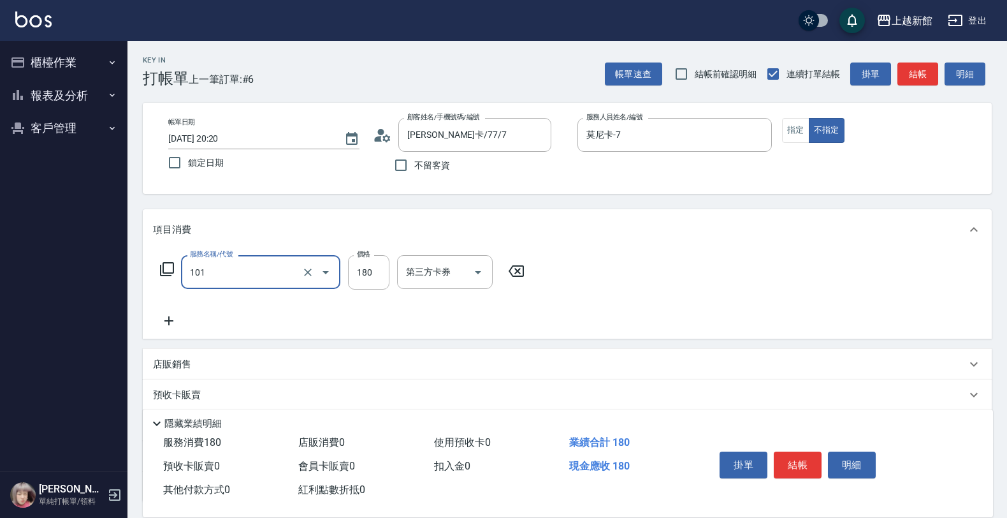
type input "洗髮250(101)"
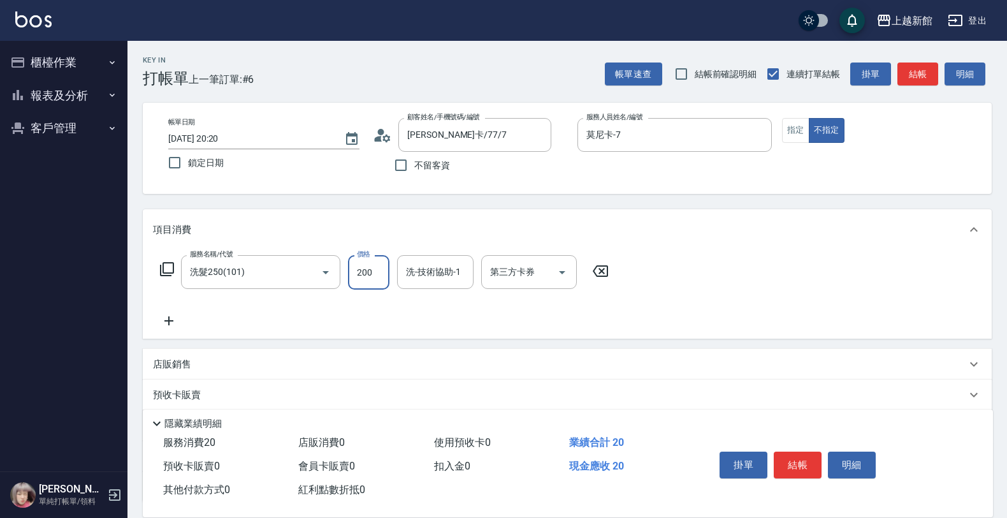
type input "200"
type input "小敏-24"
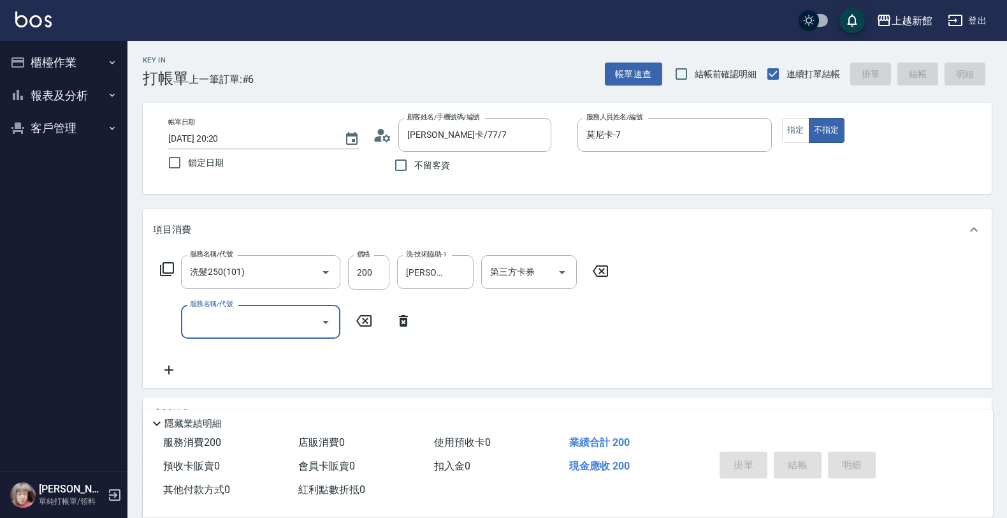
type input "2025/09/17 20:21"
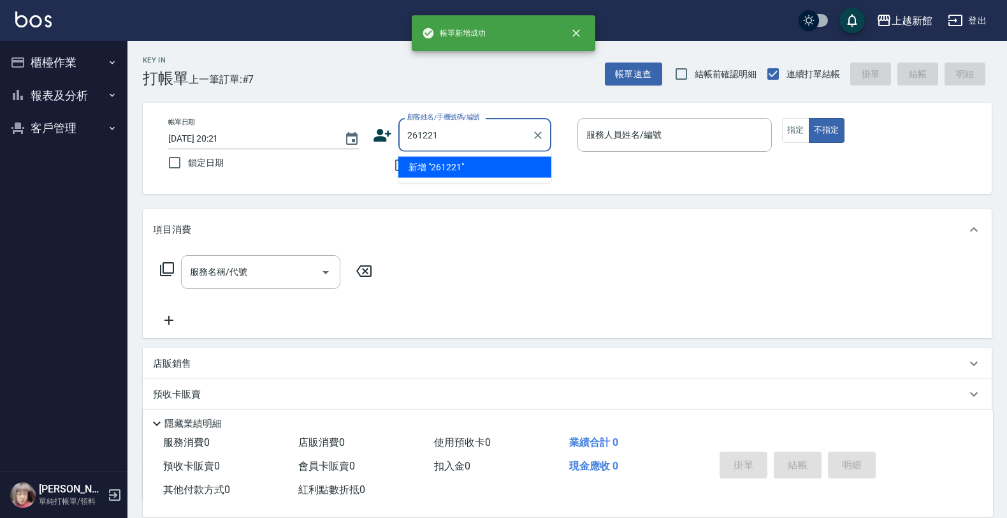
type input "261221"
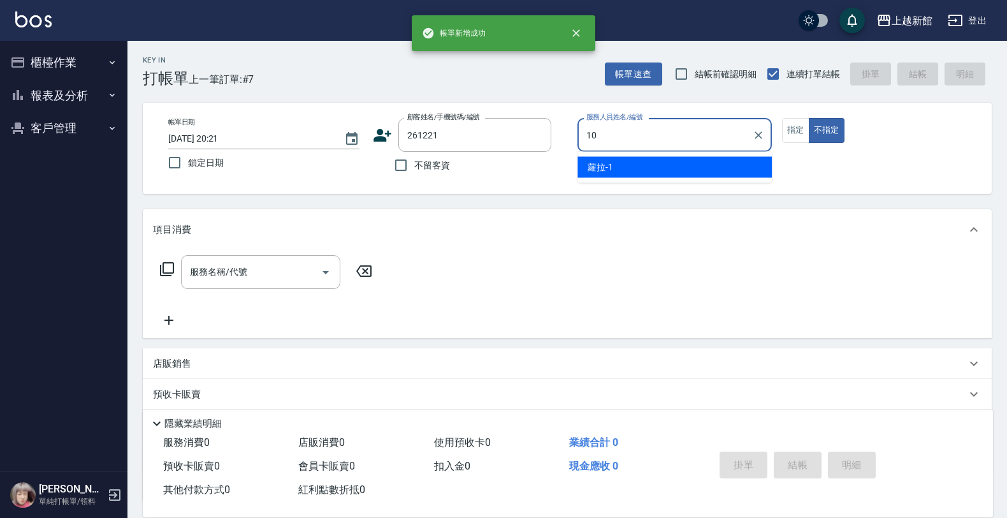
type input "瑪沙-10"
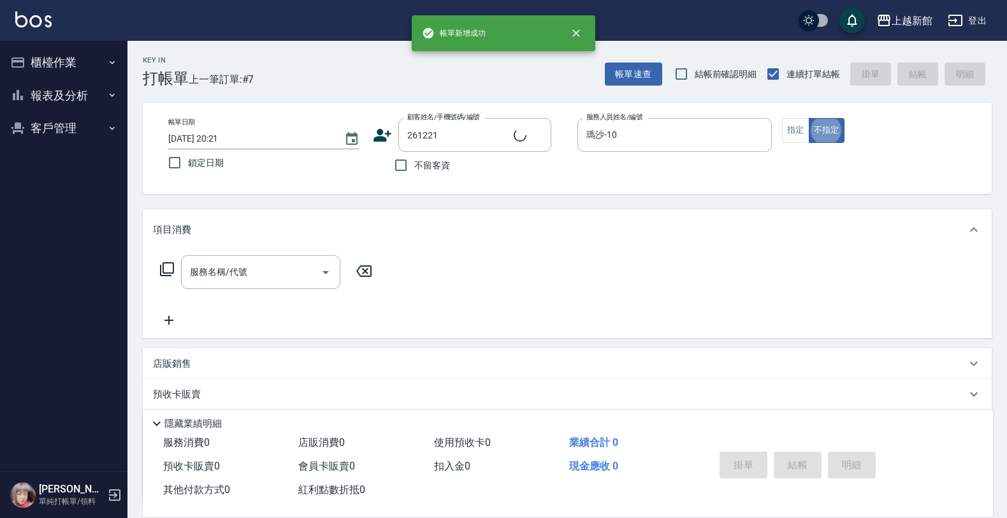
type input "邱于婕/0910309971/261221"
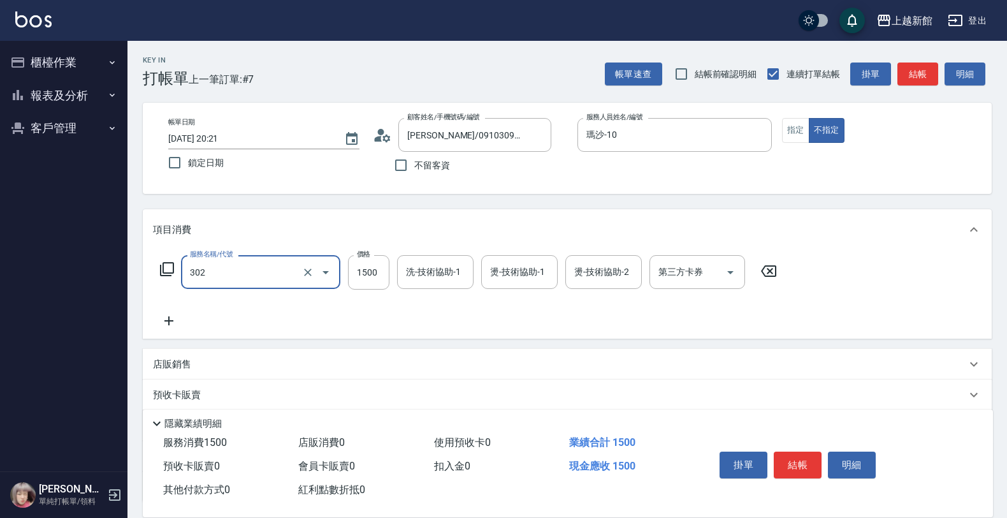
type input "設計燙髮(302)"
type input "1299"
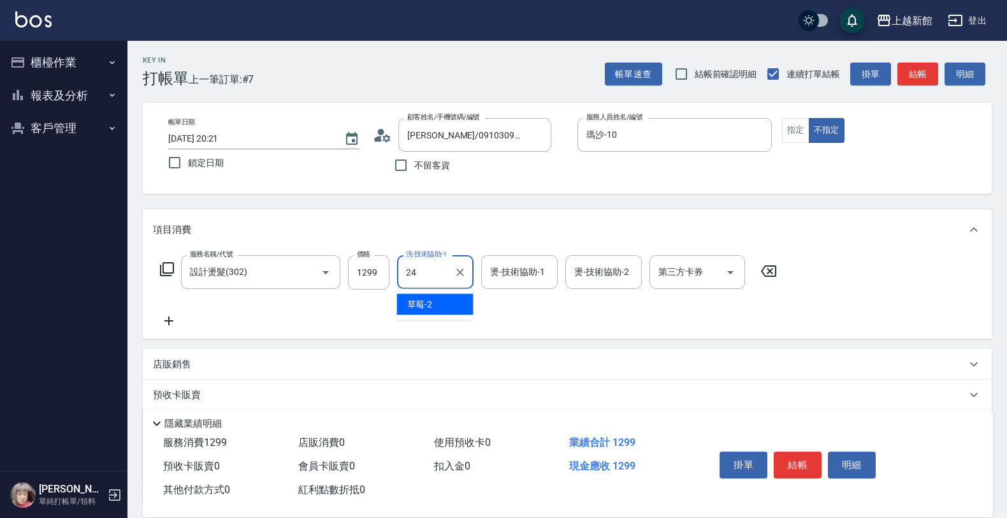
type input "小敏-24"
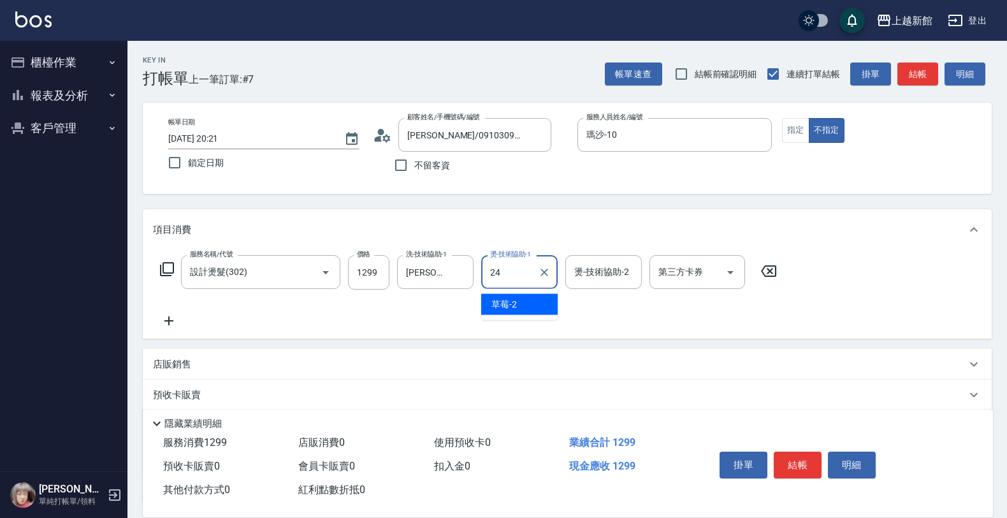
type input "小敏-24"
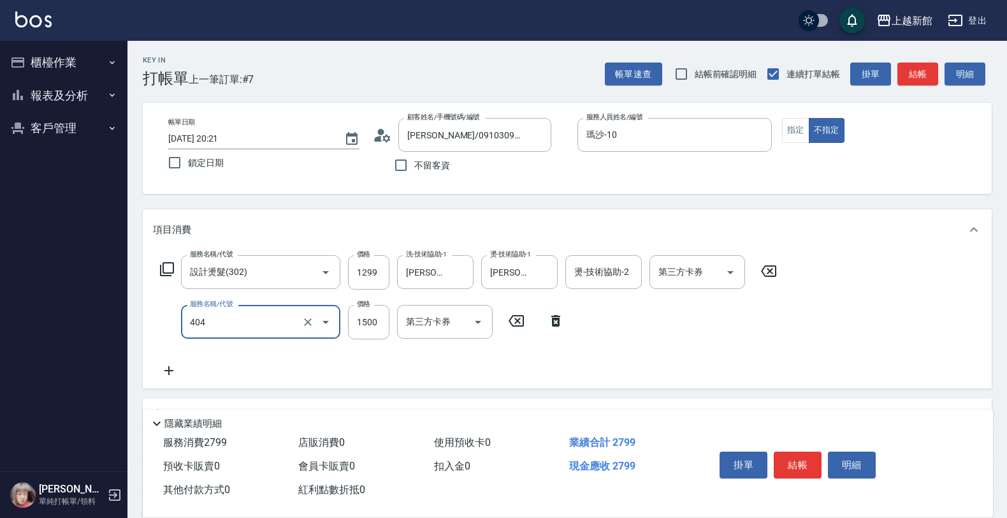
type input "設計染髮(404)"
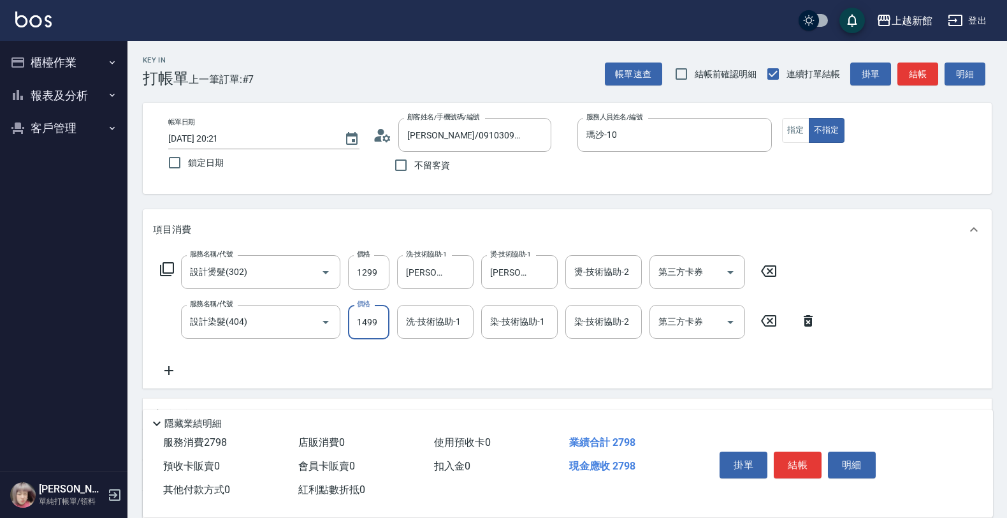
type input "1499"
type input "小敏-24"
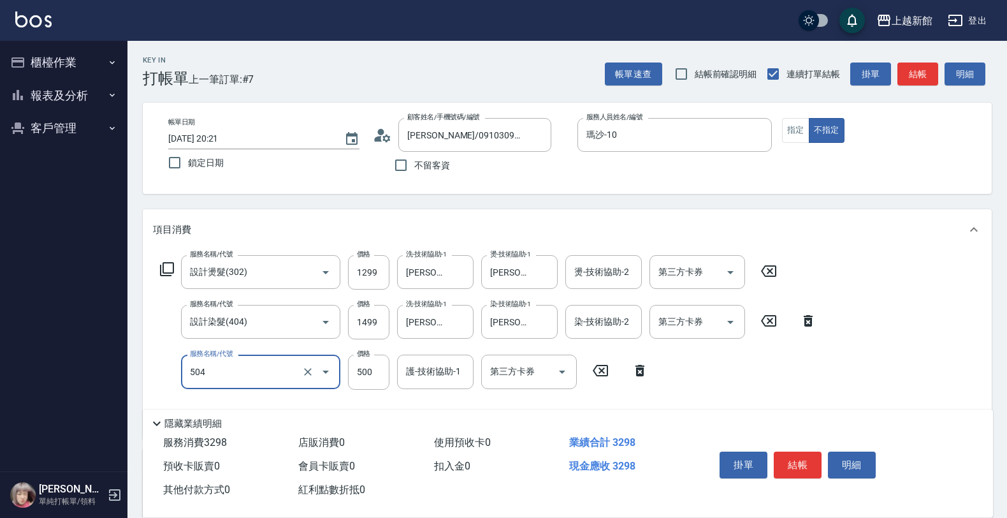
type input "順子護髮(504)"
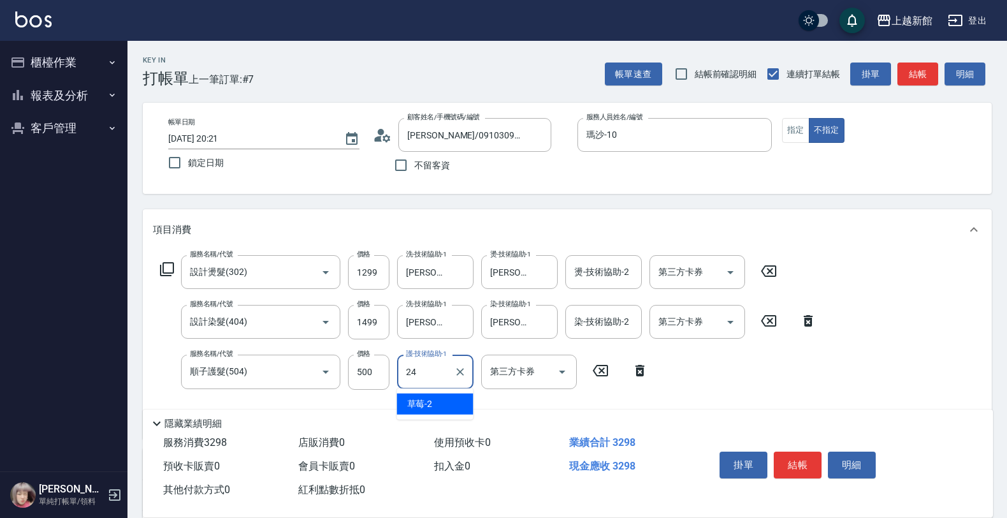
type input "小敏-24"
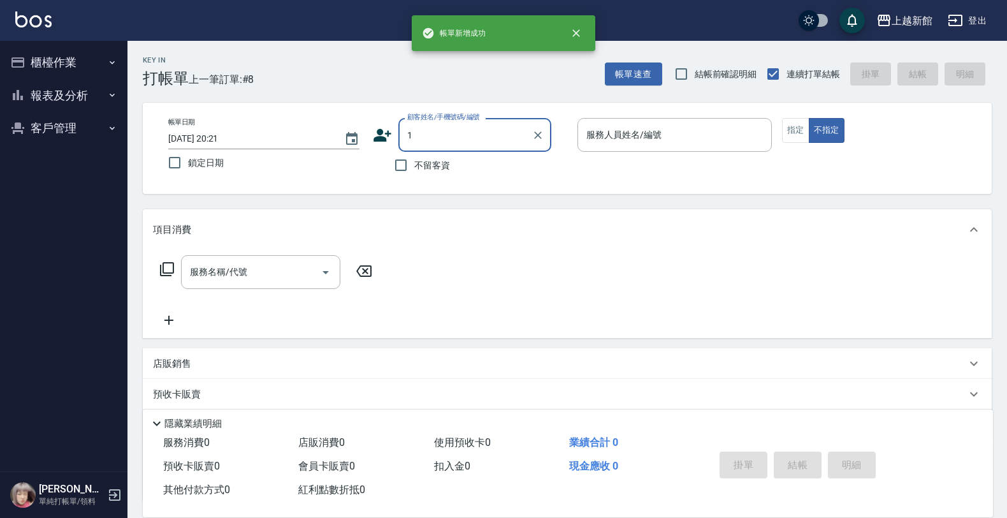
type input "邱于婕/0910309971/261221"
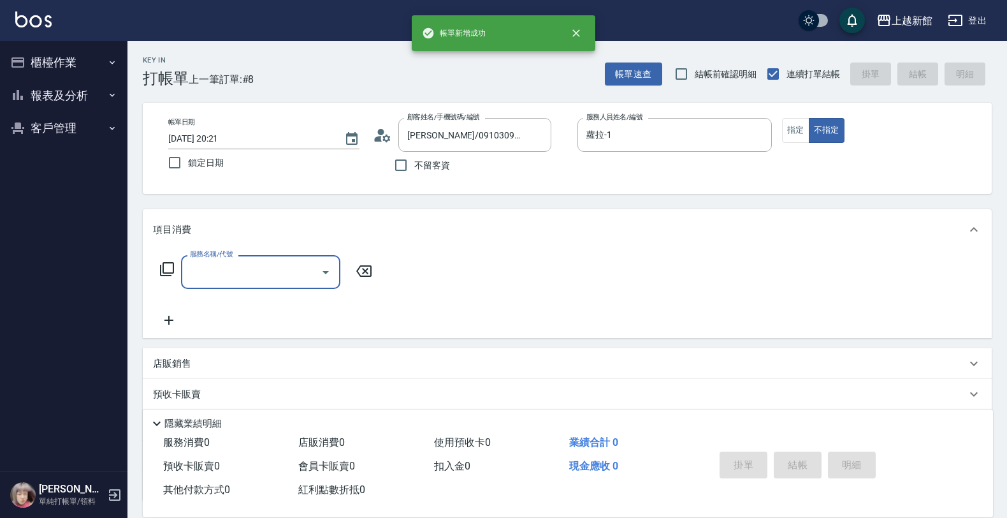
type input "瑪沙-10"
type input "Lora/0979395100/1"
type input "蘿拉-1"
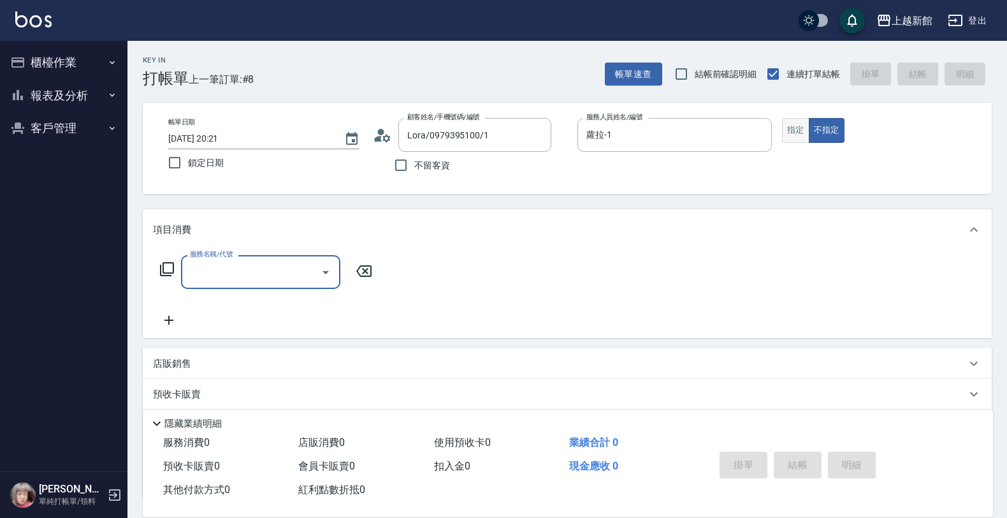
click at [800, 135] on button "指定" at bounding box center [795, 130] width 27 height 25
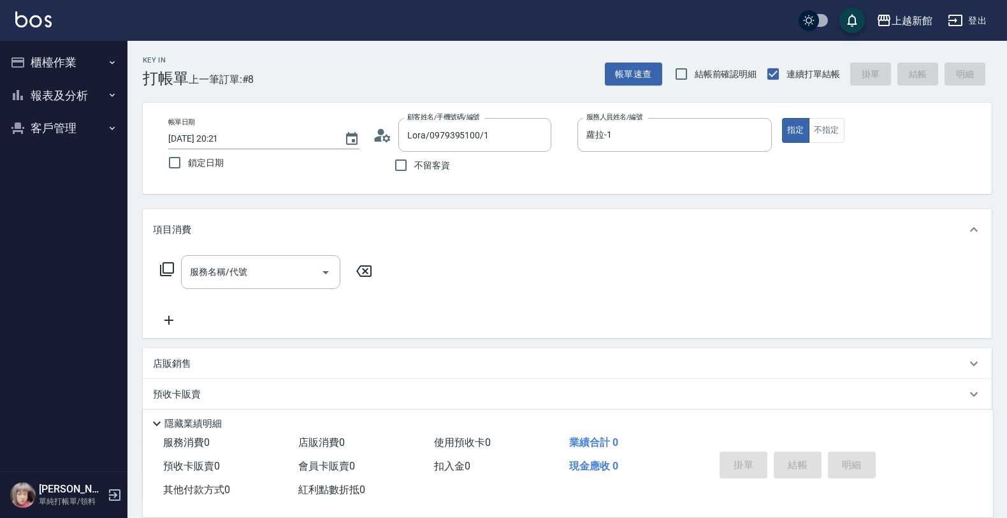
click at [241, 247] on div "項目消費" at bounding box center [567, 229] width 849 height 41
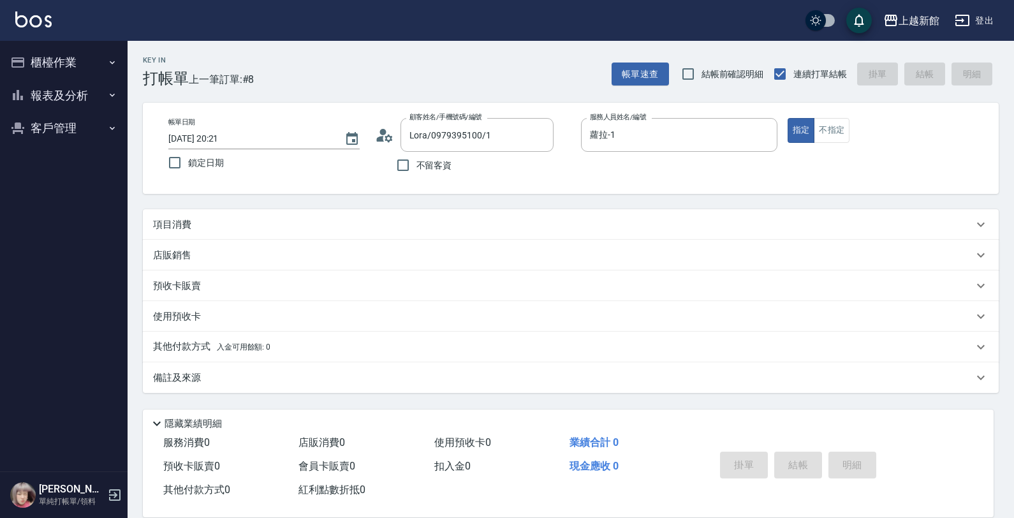
drag, startPoint x: 244, startPoint y: 252, endPoint x: 244, endPoint y: 222, distance: 30.0
click at [244, 251] on div "店販銷售" at bounding box center [563, 255] width 820 height 13
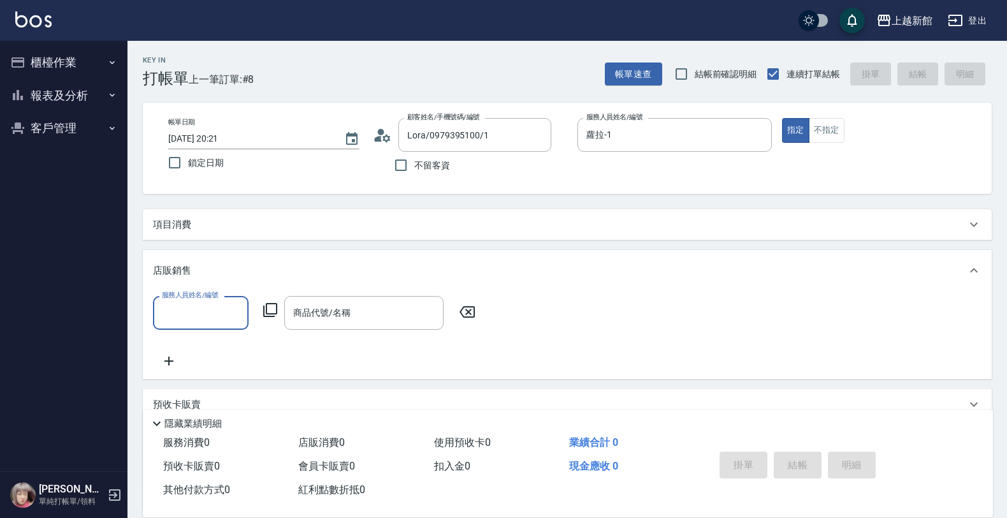
click at [244, 222] on div "項目消費" at bounding box center [560, 224] width 814 height 13
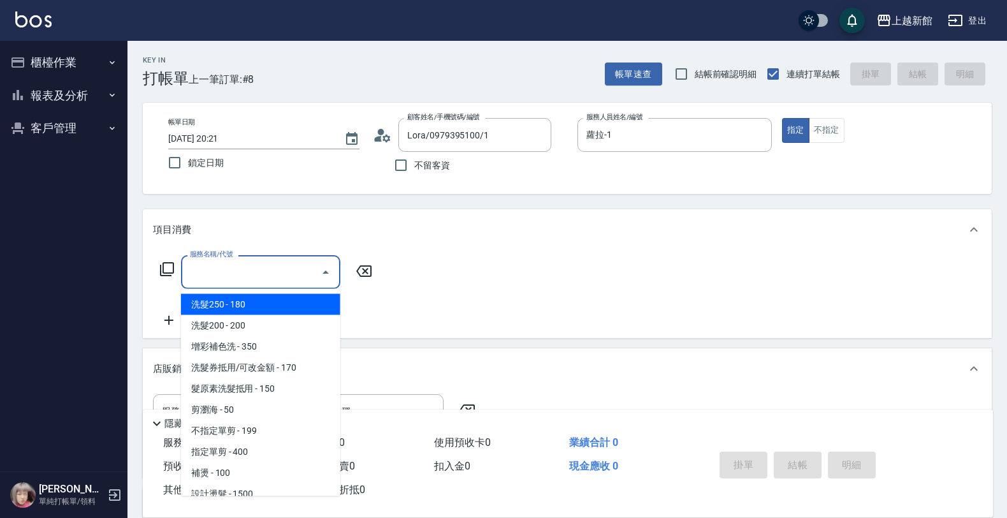
click at [233, 265] on input "服務名稱/代號" at bounding box center [251, 272] width 129 height 22
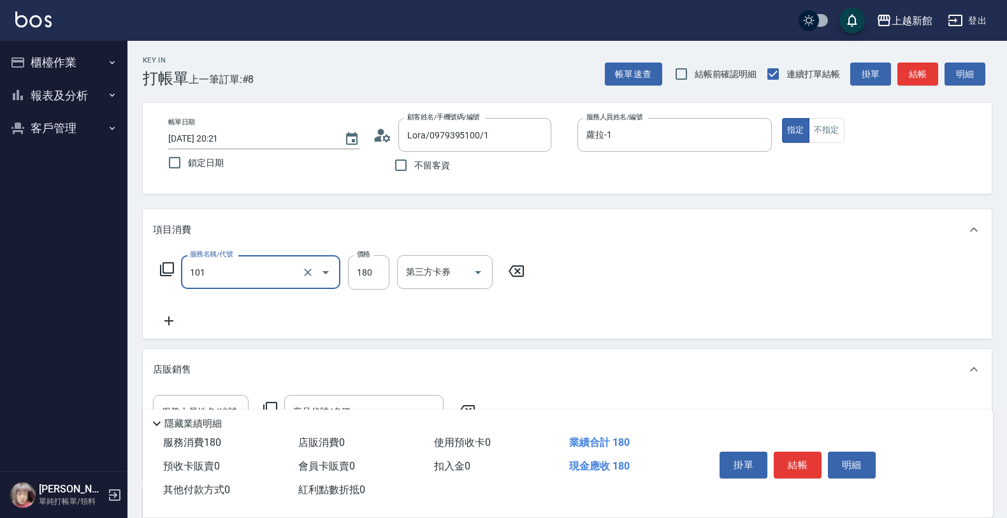
type input "洗髮250(101)"
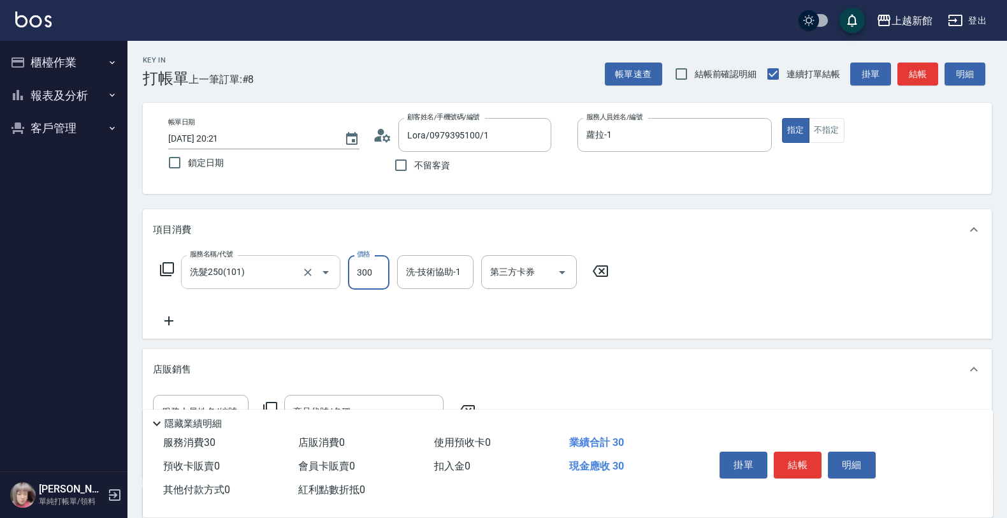
type input "300"
type input "小敏-24"
click at [826, 129] on button "不指定" at bounding box center [827, 130] width 36 height 25
click at [923, 73] on button "結帳" at bounding box center [918, 74] width 41 height 24
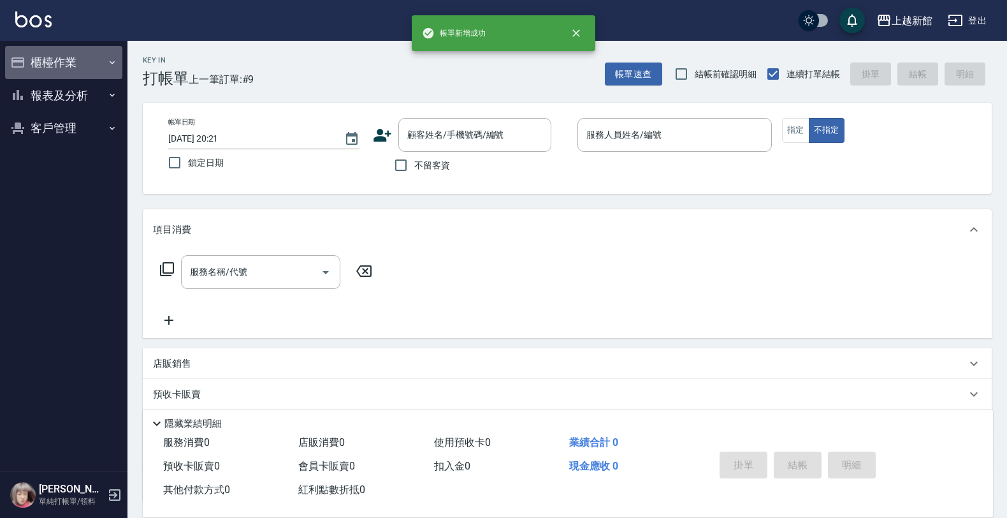
click at [66, 66] on button "櫃檯作業" at bounding box center [63, 62] width 117 height 33
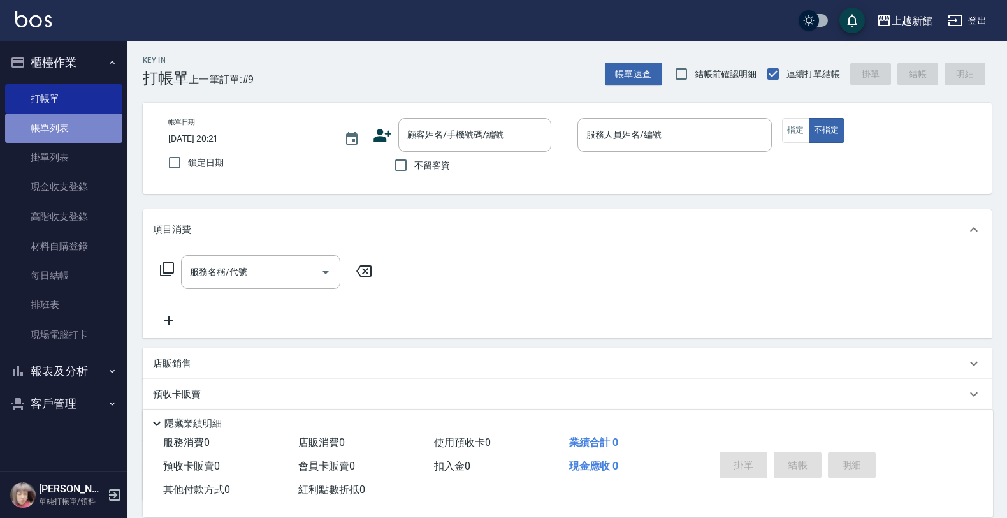
click at [61, 128] on link "帳單列表" at bounding box center [63, 127] width 117 height 29
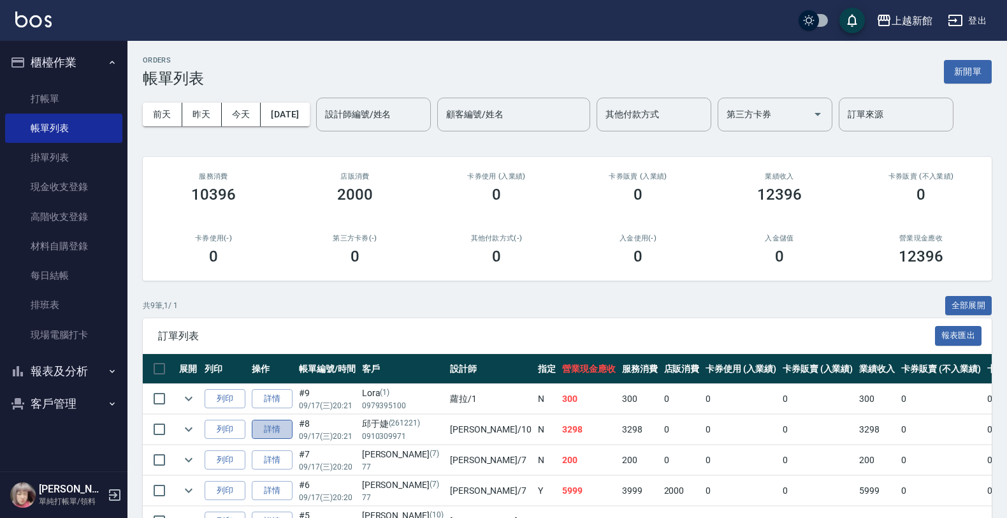
click at [290, 427] on link "詳情" at bounding box center [272, 430] width 41 height 20
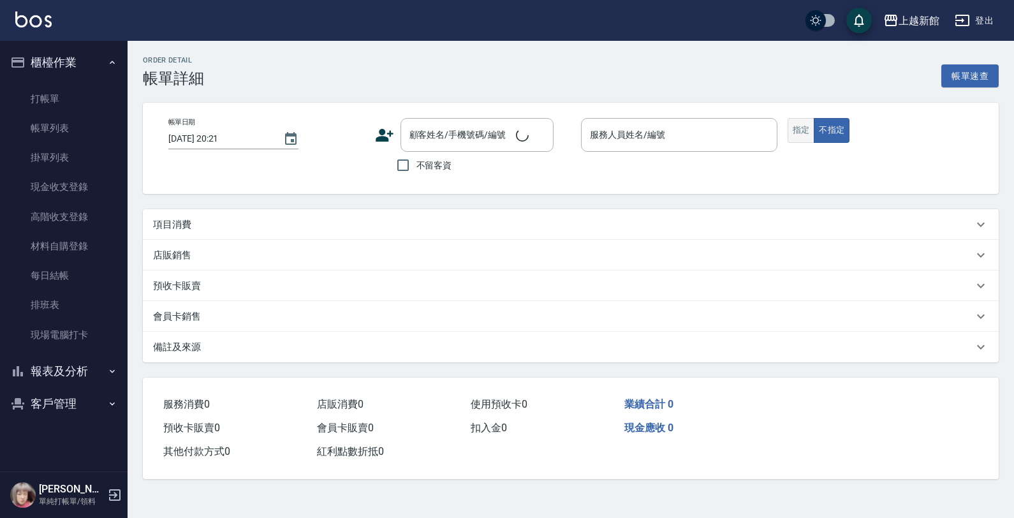
type input "瑪沙-10"
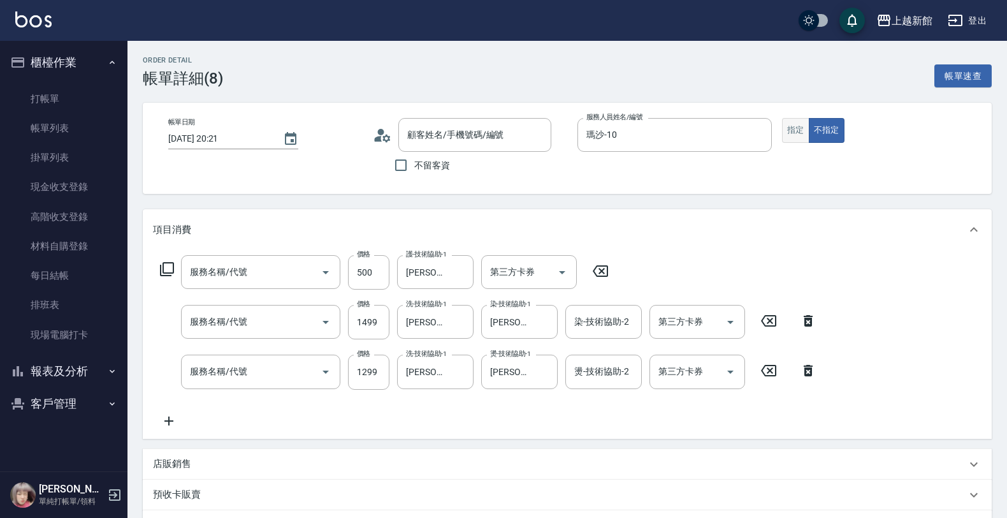
click at [794, 137] on button "指定" at bounding box center [795, 130] width 27 height 25
type input "邱于婕/0910309971/261221"
type input "順子護髮(504)"
type input "設計染髮(404)"
type input "設計燙髮(302)"
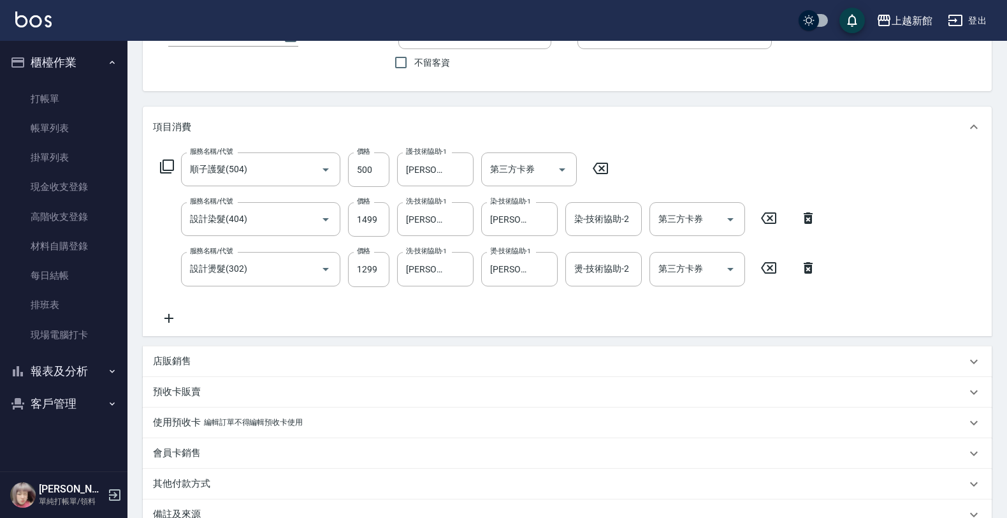
scroll to position [251, 0]
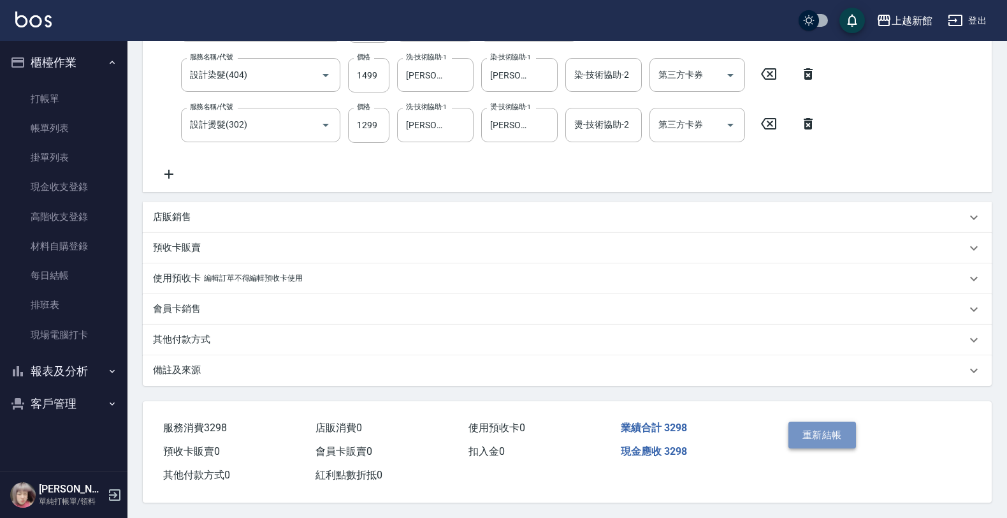
click at [808, 437] on button "重新結帳" at bounding box center [823, 434] width 68 height 27
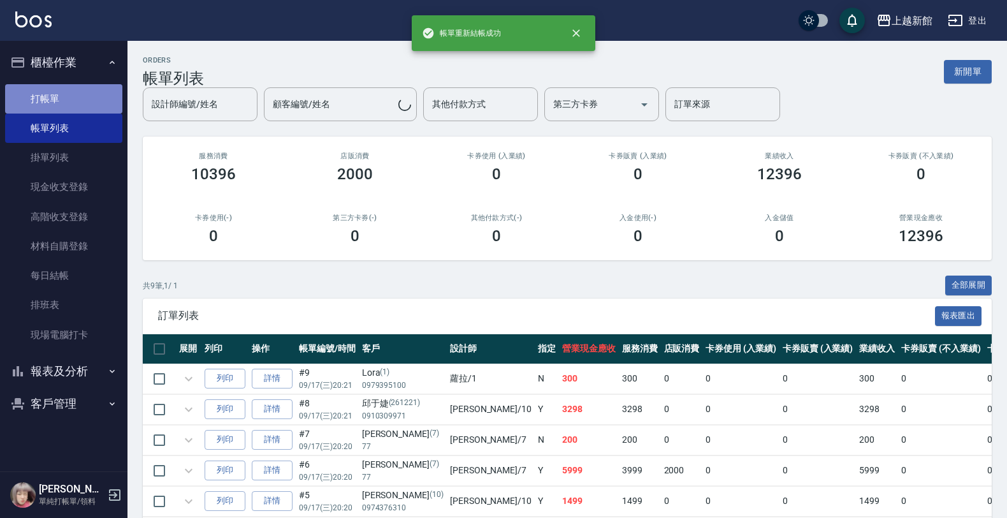
click at [86, 98] on link "打帳單" at bounding box center [63, 98] width 117 height 29
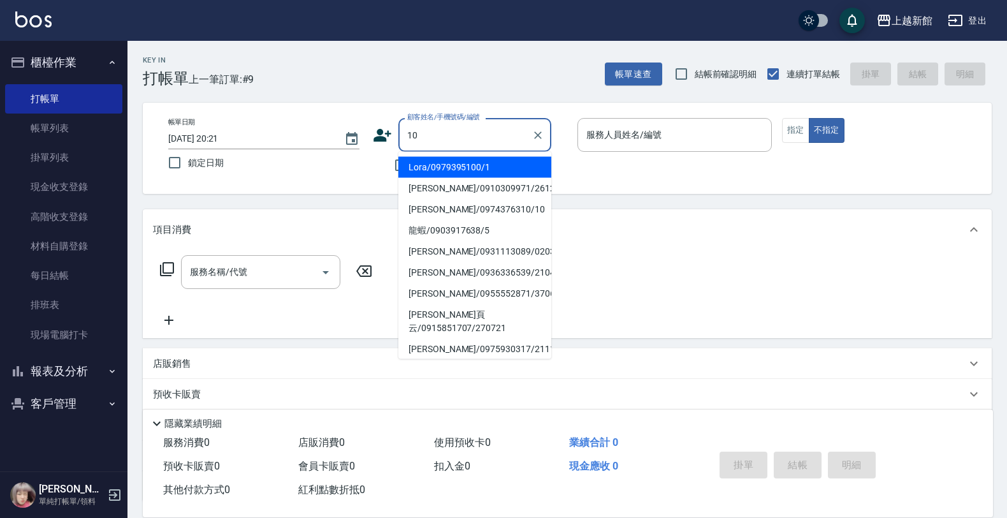
type input "Lora/0979395100/1"
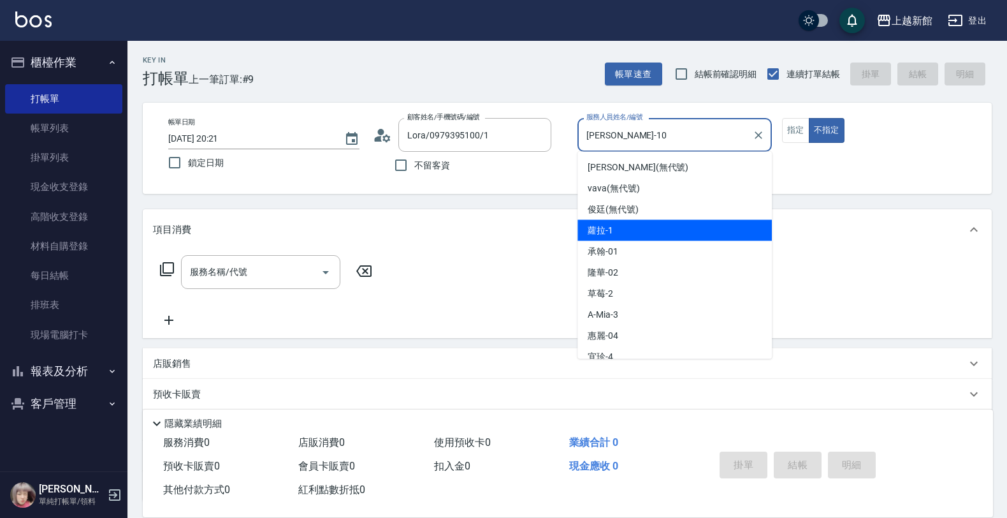
click at [809, 118] on button "不指定" at bounding box center [827, 130] width 36 height 25
type input "蘿拉-1"
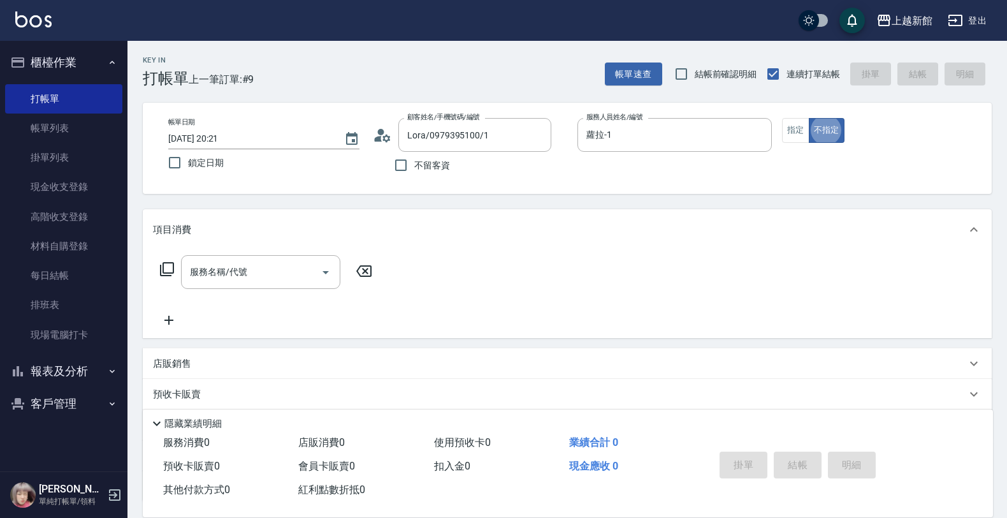
type button "false"
type input "1"
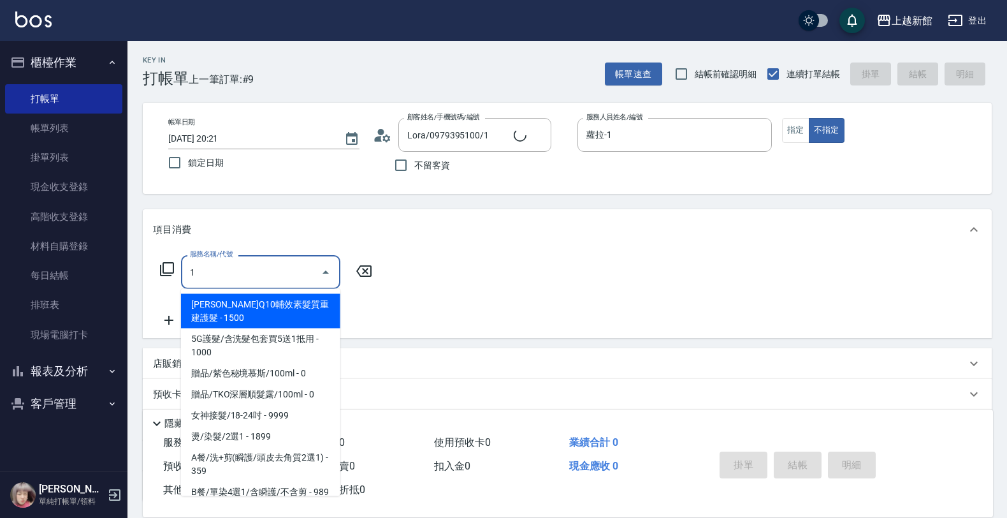
type input "瑪莎/0974376310/10"
type input "10"
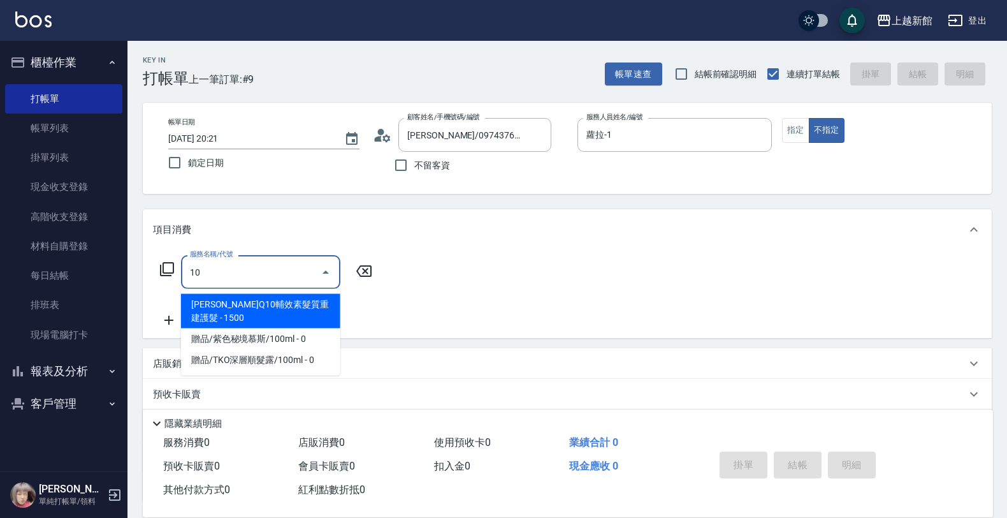
type input "瑪沙-10"
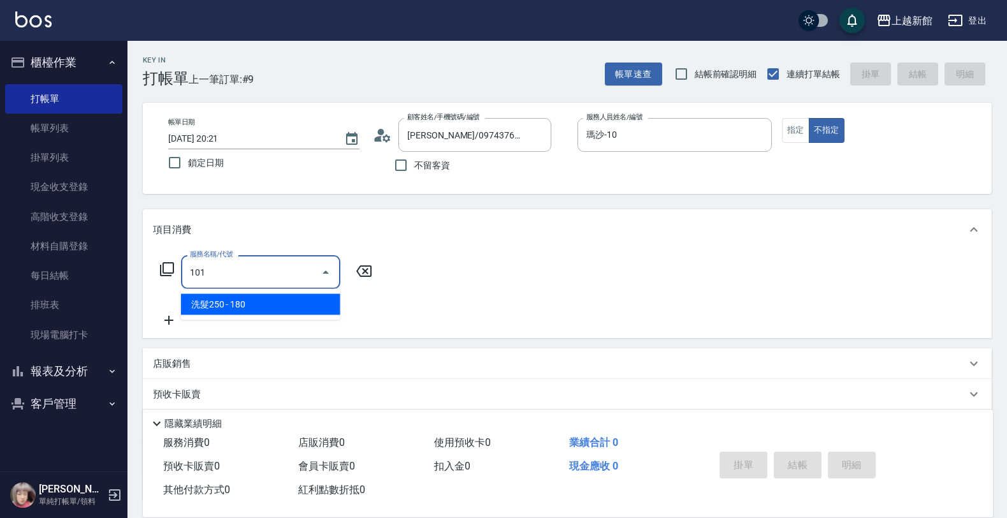
type input "洗髮250(101)"
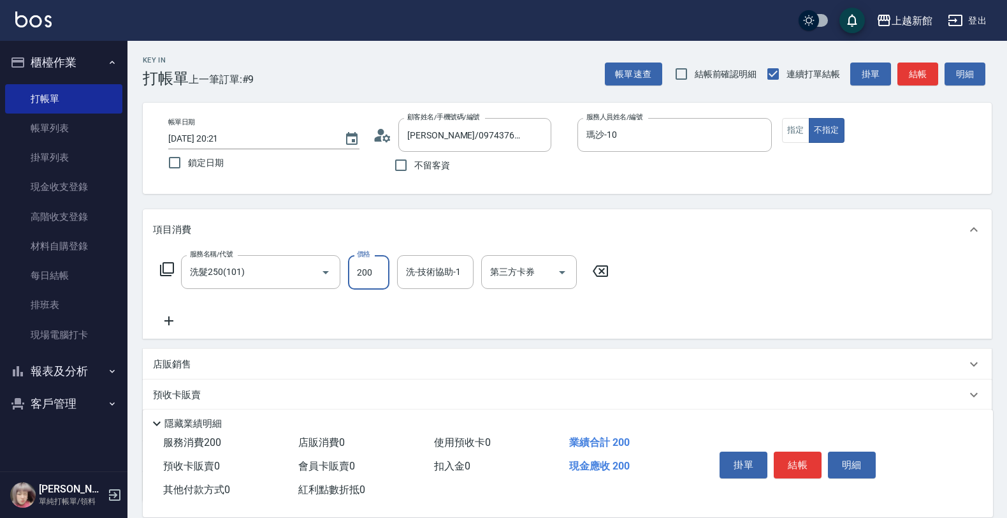
type input "200"
click at [783, 124] on button "指定" at bounding box center [795, 130] width 27 height 25
click at [421, 267] on input "洗-技術協助-1" at bounding box center [435, 272] width 65 height 22
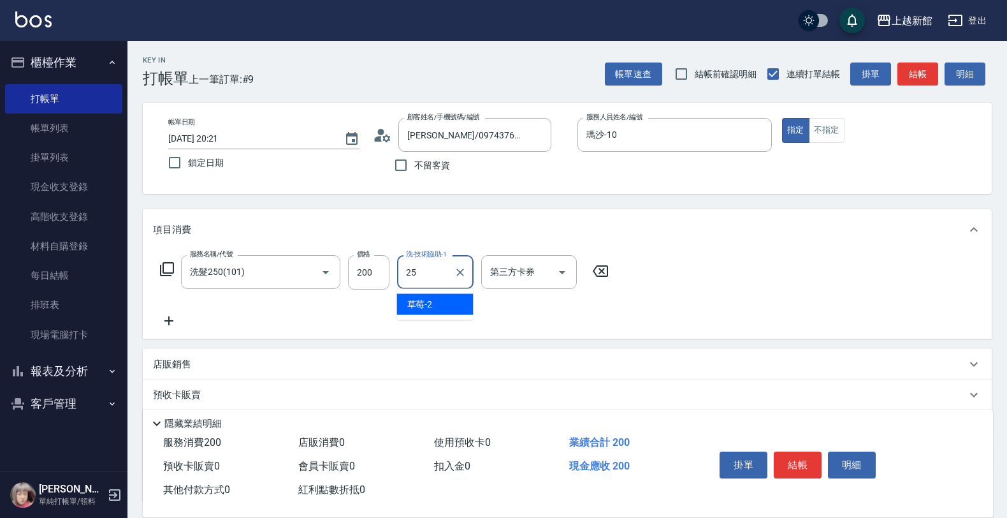
type input "小邱-25"
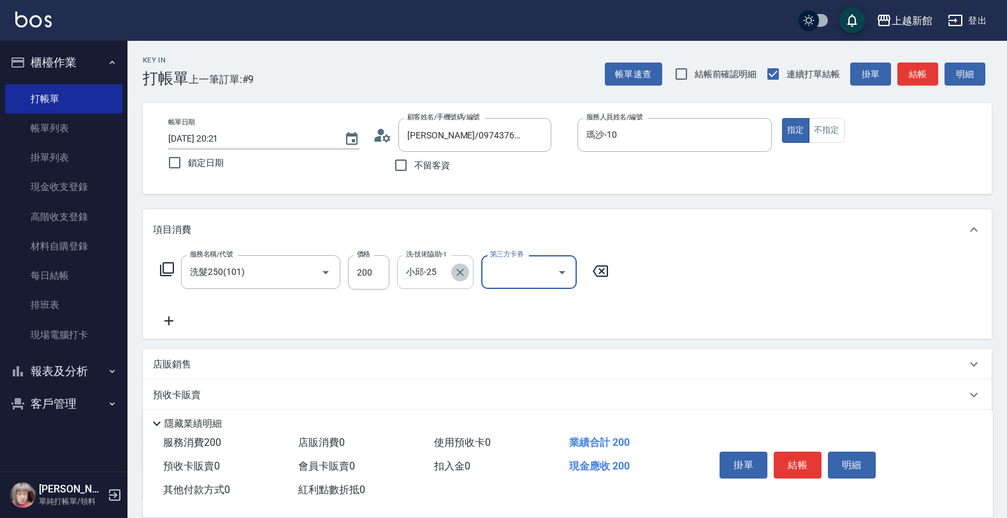
click at [455, 272] on icon "Clear" at bounding box center [460, 272] width 13 height 13
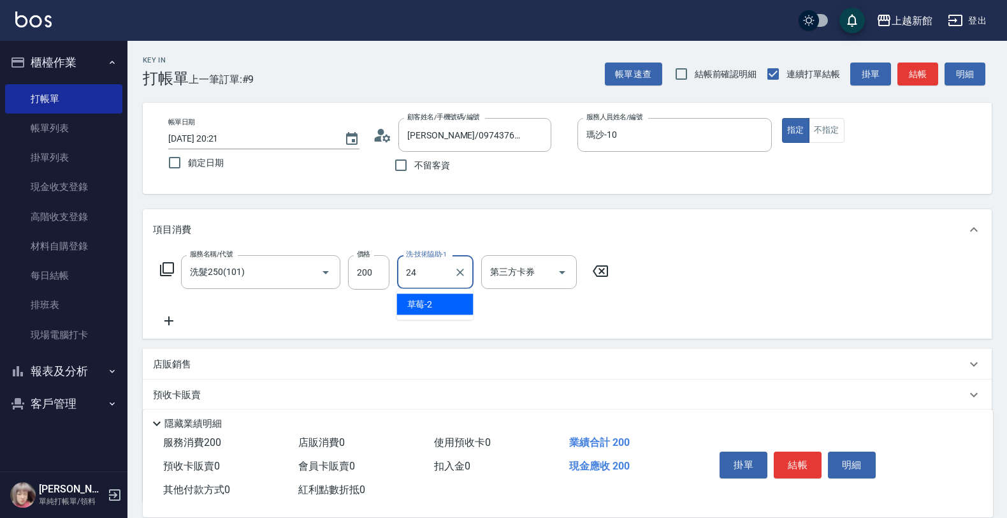
type input "小敏-24"
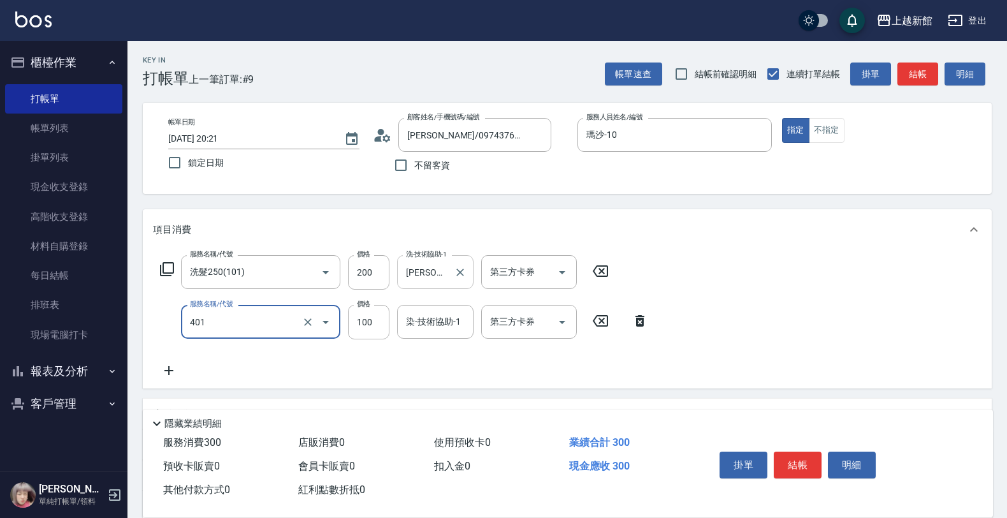
type input "補染(401)"
type input "800"
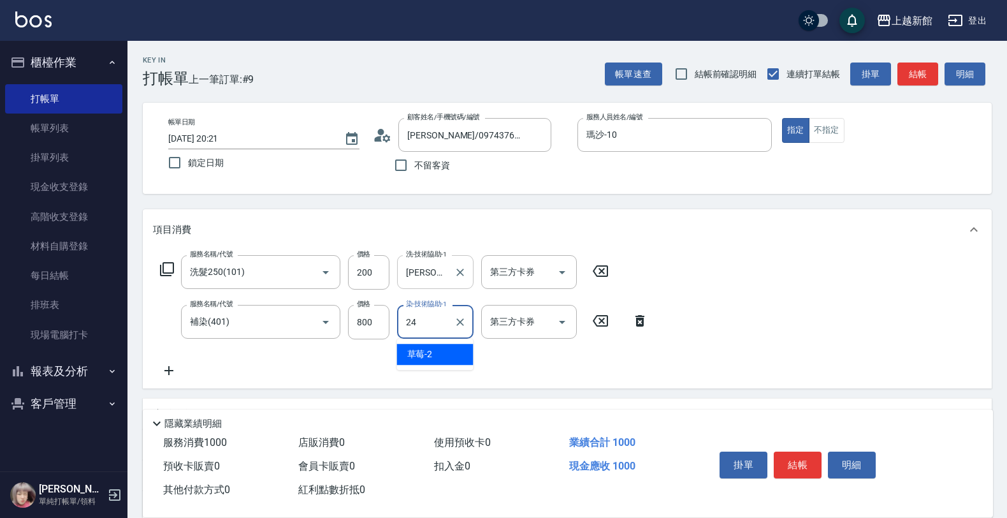
type input "小敏-24"
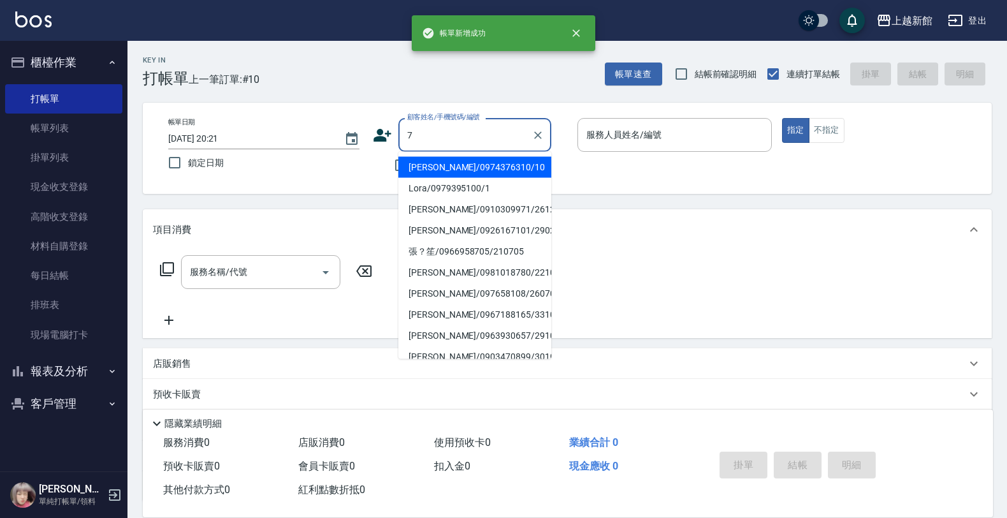
type input "瑪莎/0974376310/10"
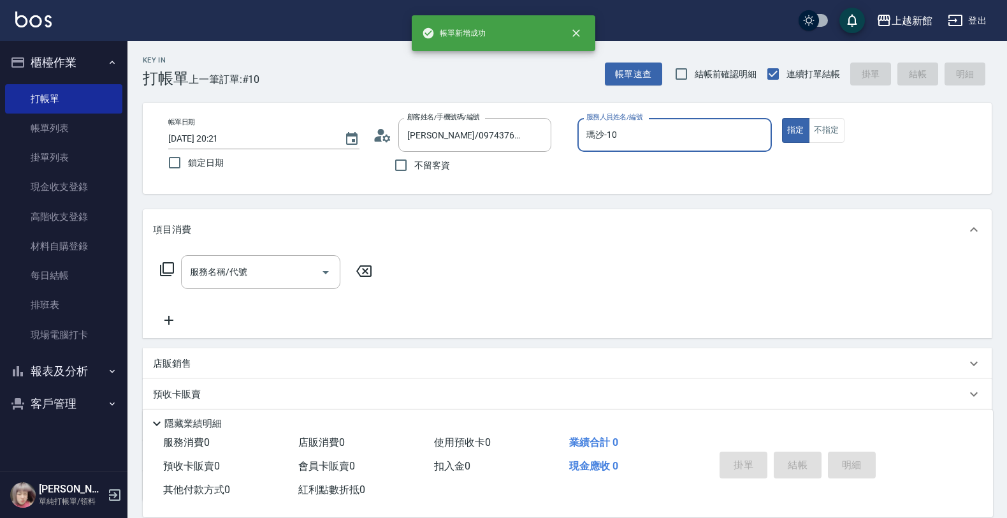
type input "瑪沙-10"
type button "true"
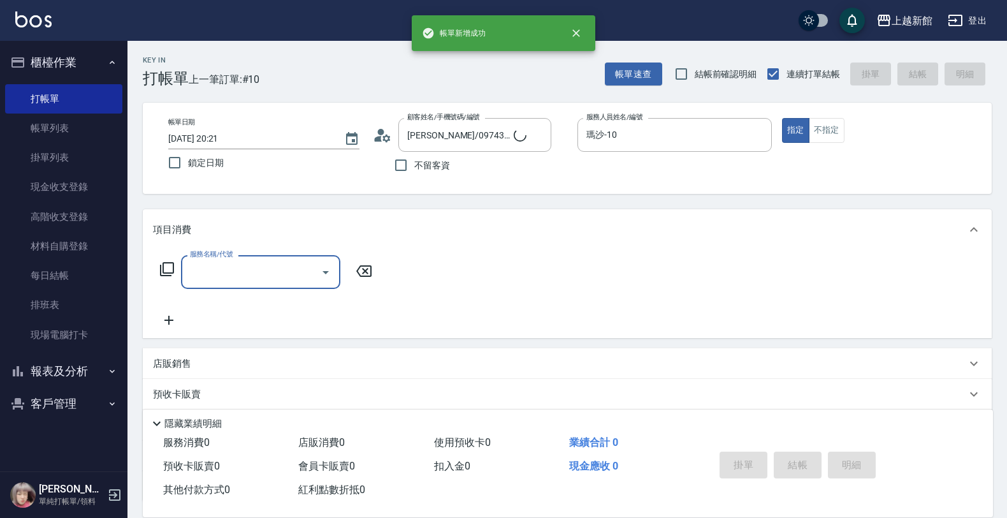
type input "莫尼卡/77/7"
type input "莫尼卡-7"
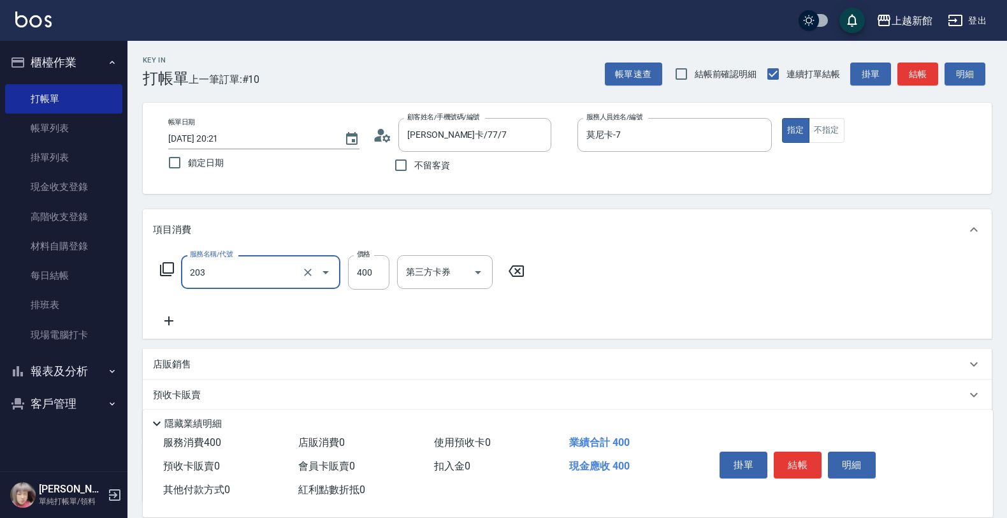
type input "指定單剪(203)"
type input "199"
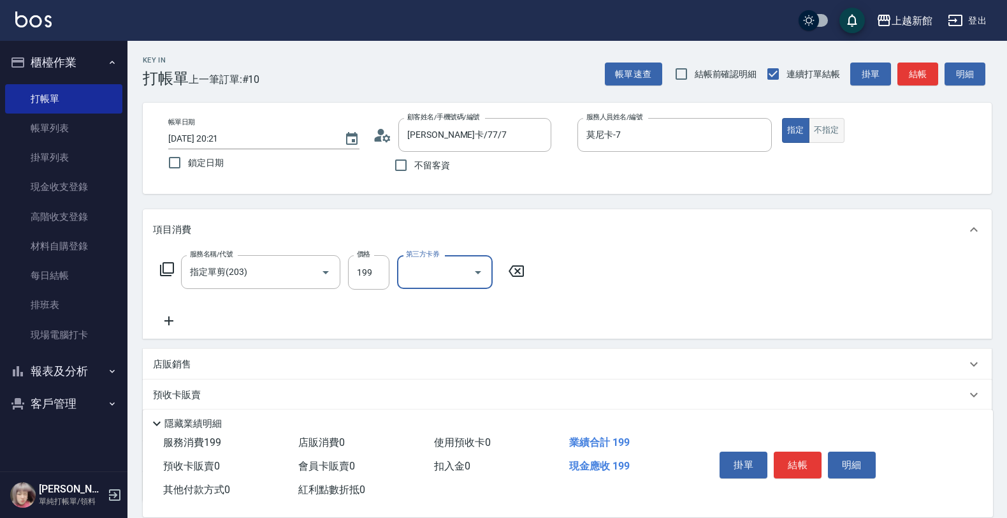
click at [823, 138] on button "不指定" at bounding box center [827, 130] width 36 height 25
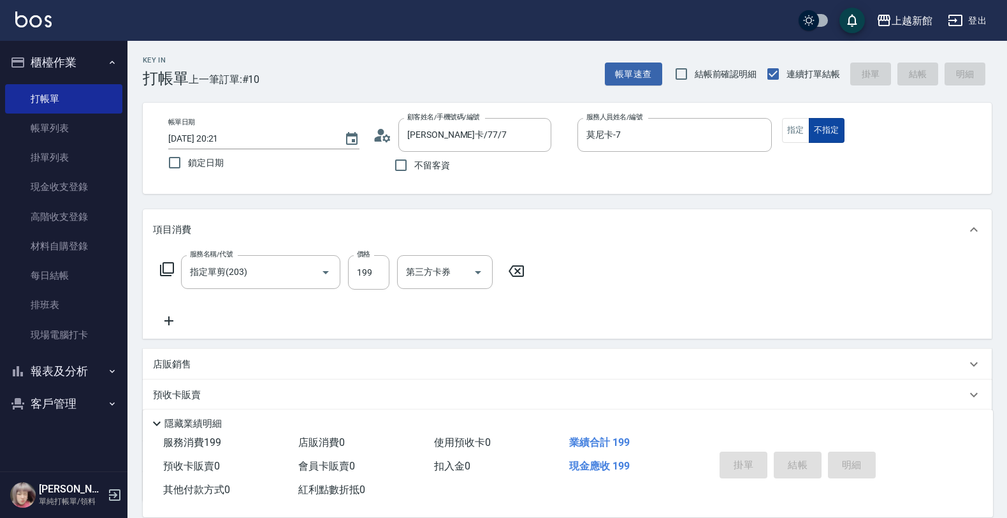
type input "2025/09/17 20:22"
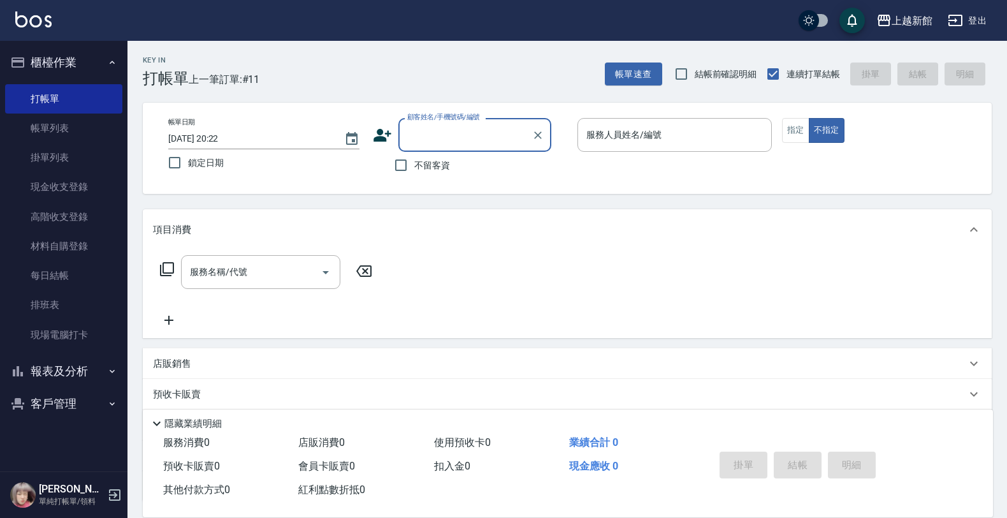
click at [64, 381] on button "報表及分析" at bounding box center [63, 370] width 117 height 33
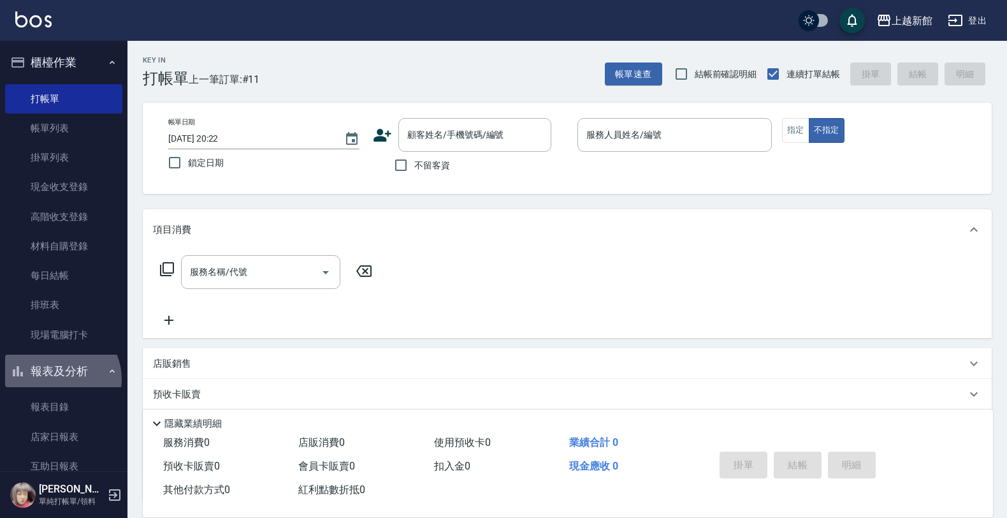
click at [58, 379] on button "報表及分析" at bounding box center [63, 370] width 117 height 33
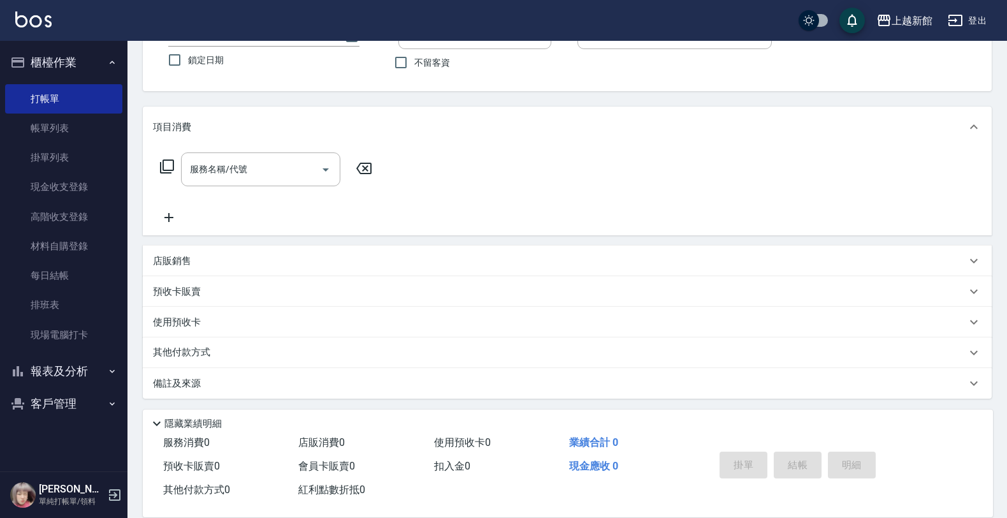
scroll to position [105, 0]
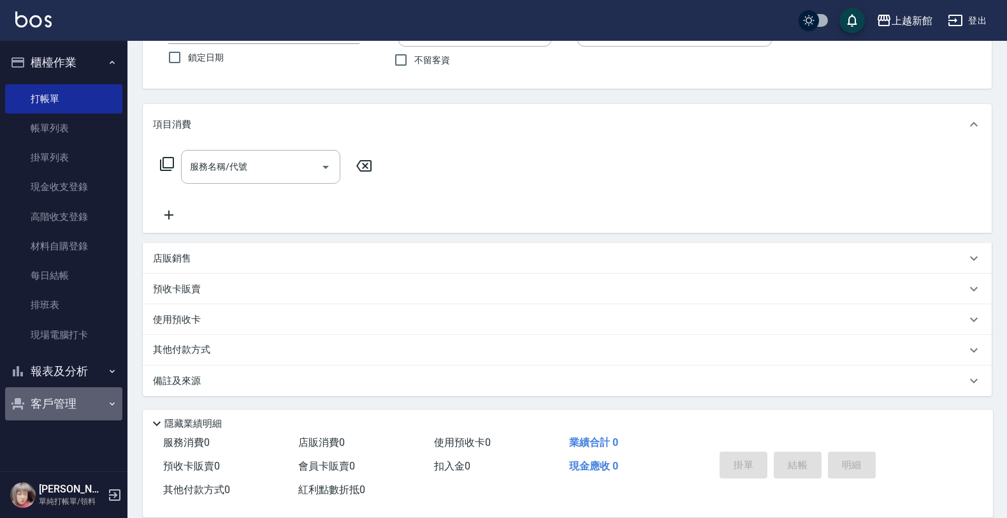
drag, startPoint x: 55, startPoint y: 388, endPoint x: 55, endPoint y: 400, distance: 12.1
click at [55, 390] on button "客戶管理" at bounding box center [63, 403] width 117 height 33
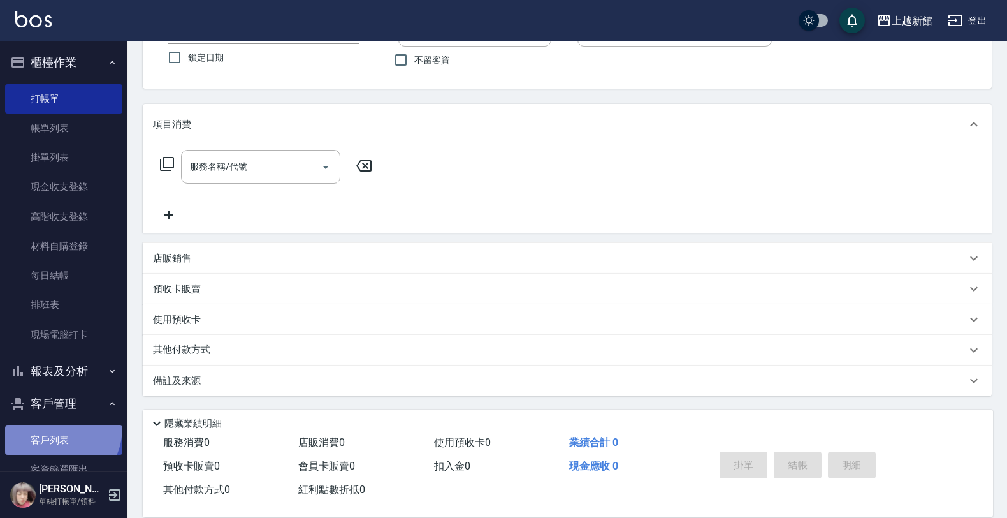
click at [52, 428] on link "客戶列表" at bounding box center [63, 439] width 117 height 29
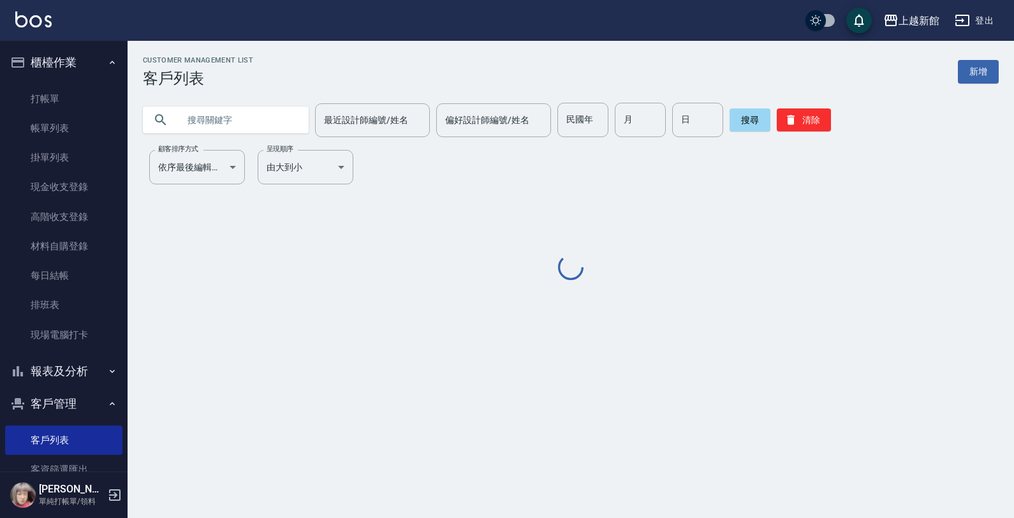
click at [255, 120] on input "text" at bounding box center [239, 120] width 120 height 34
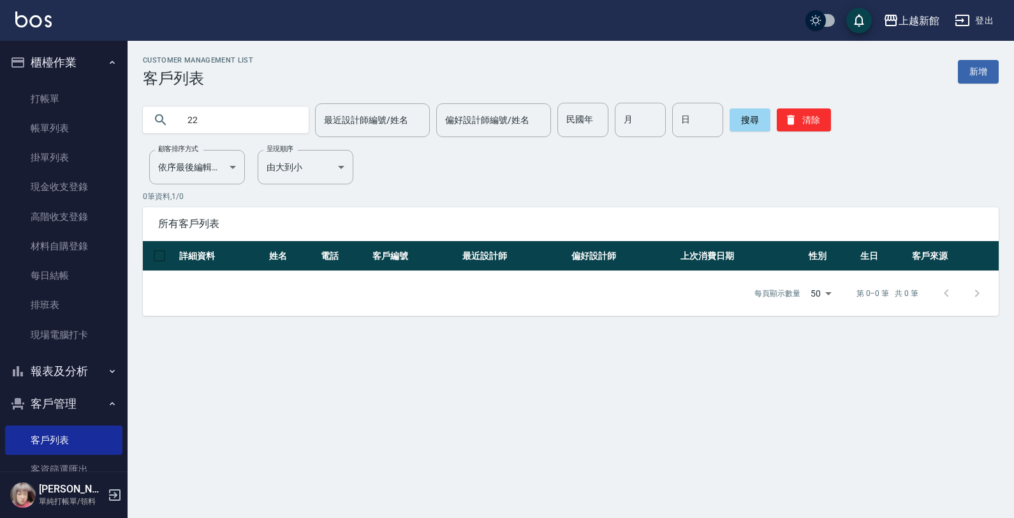
type input "2"
type input "3"
type input "2"
type input "3"
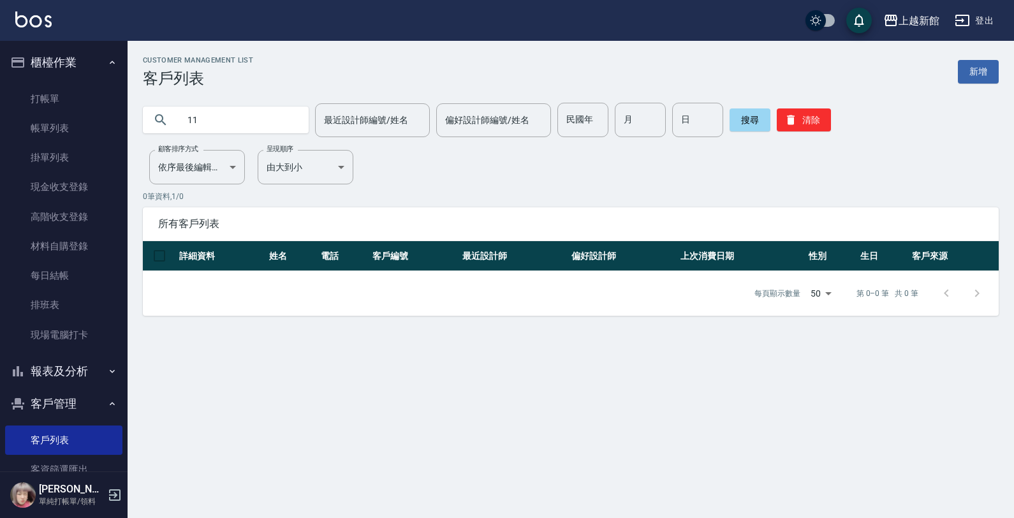
type input "1"
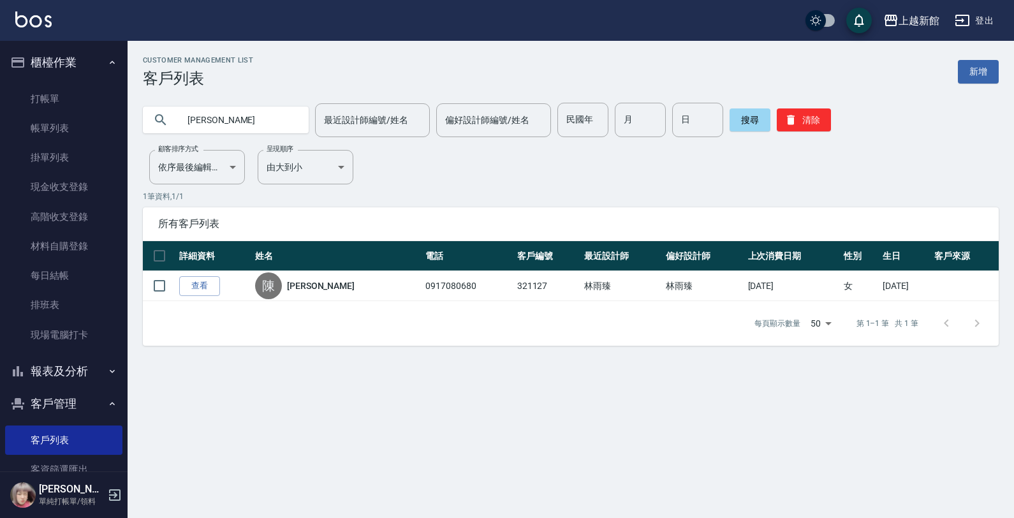
click at [285, 123] on div "陳筠琦" at bounding box center [226, 119] width 166 height 27
click at [273, 117] on input "陳筠琦" at bounding box center [239, 120] width 120 height 34
type input "陳"
type input "2"
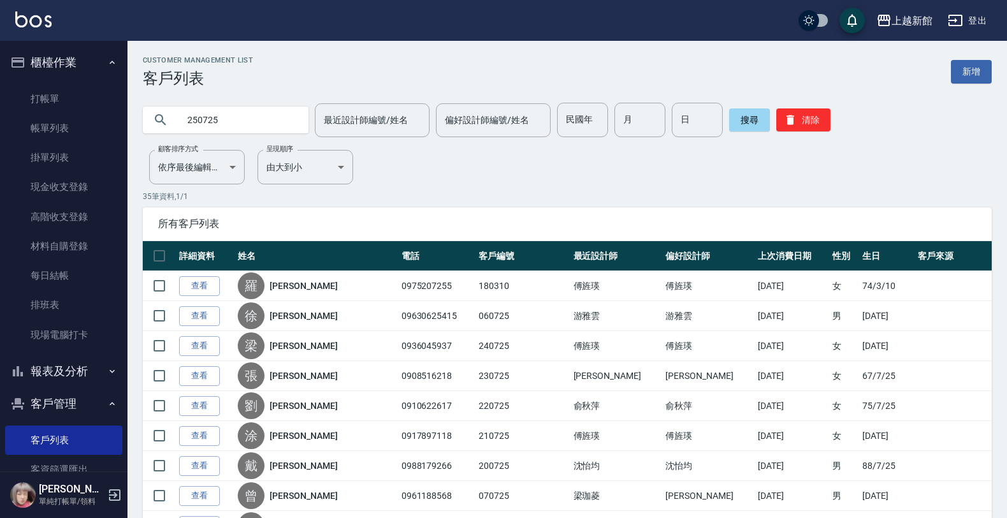
type input "250725"
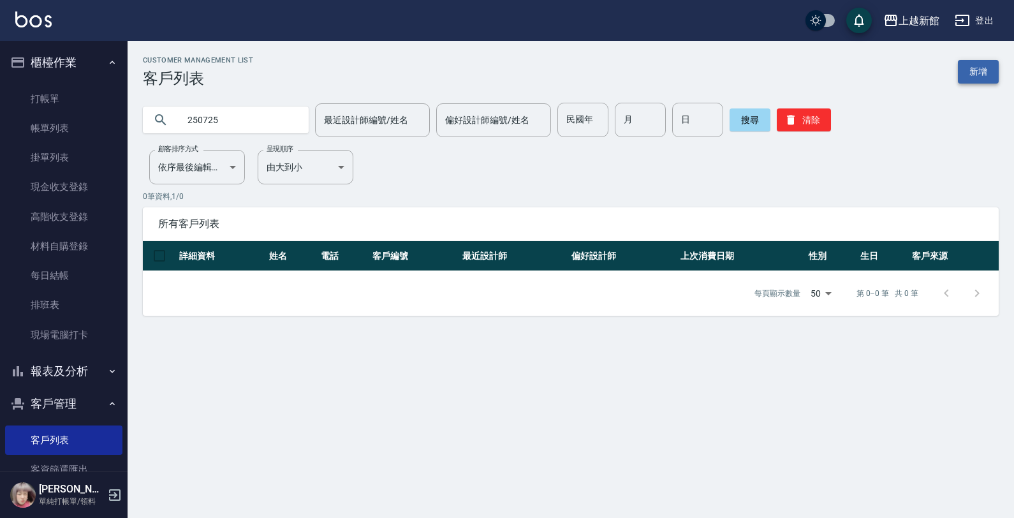
click at [976, 71] on link "新增" at bounding box center [978, 72] width 41 height 24
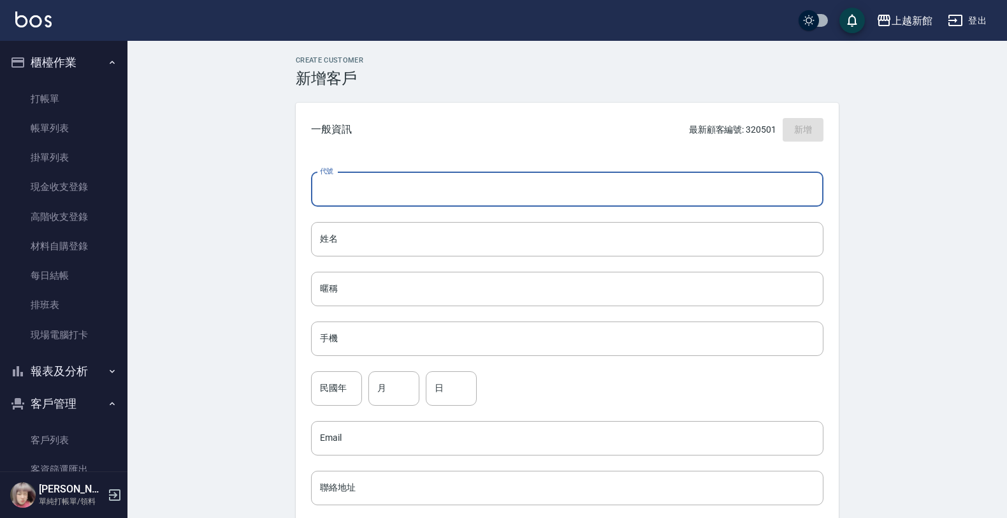
click at [634, 186] on input "代號" at bounding box center [567, 189] width 513 height 34
type input "250725"
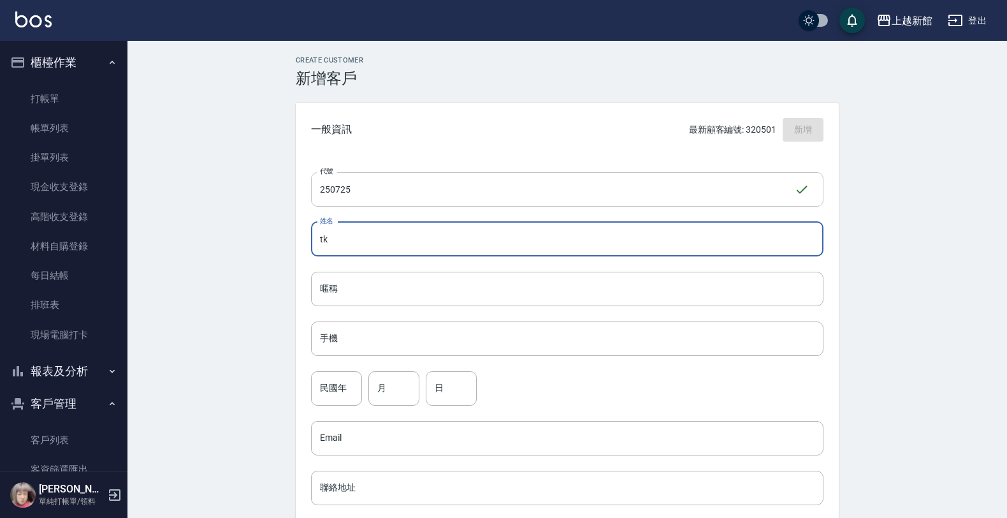
type input "t"
type input "車宥佑"
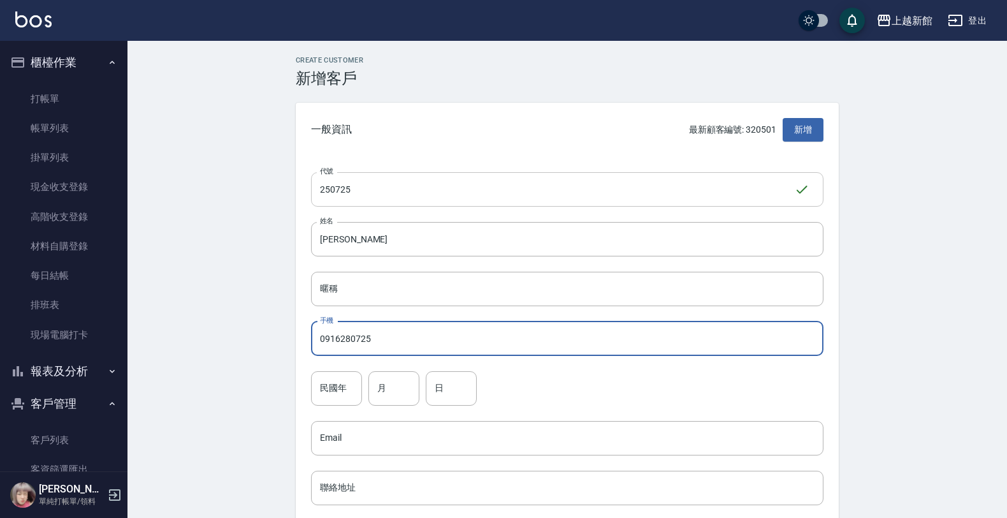
type input "0916280725"
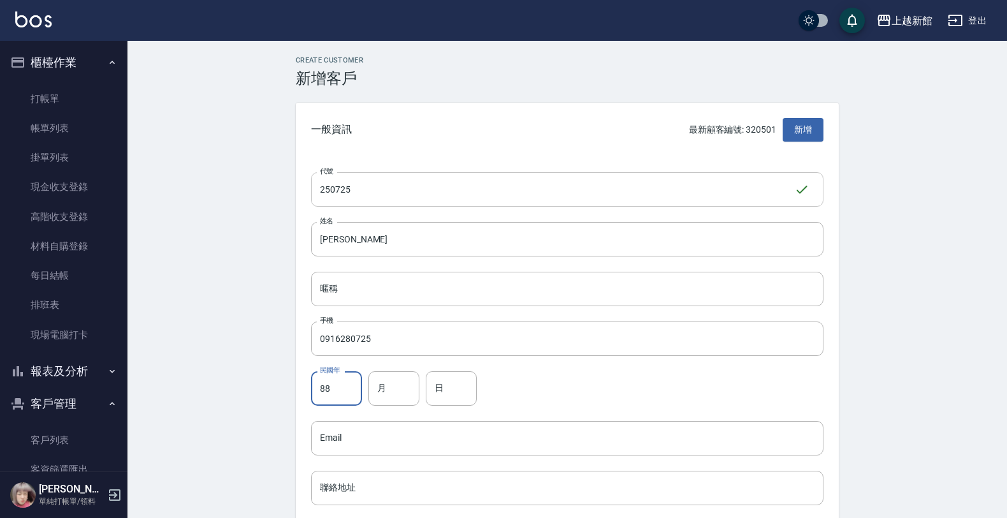
type input "88"
type input "7"
type input "25"
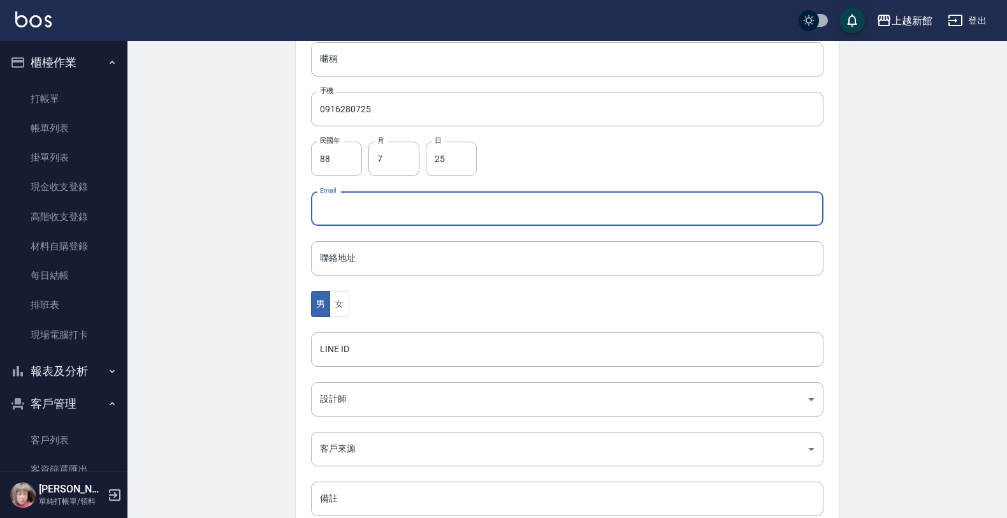
scroll to position [311, 0]
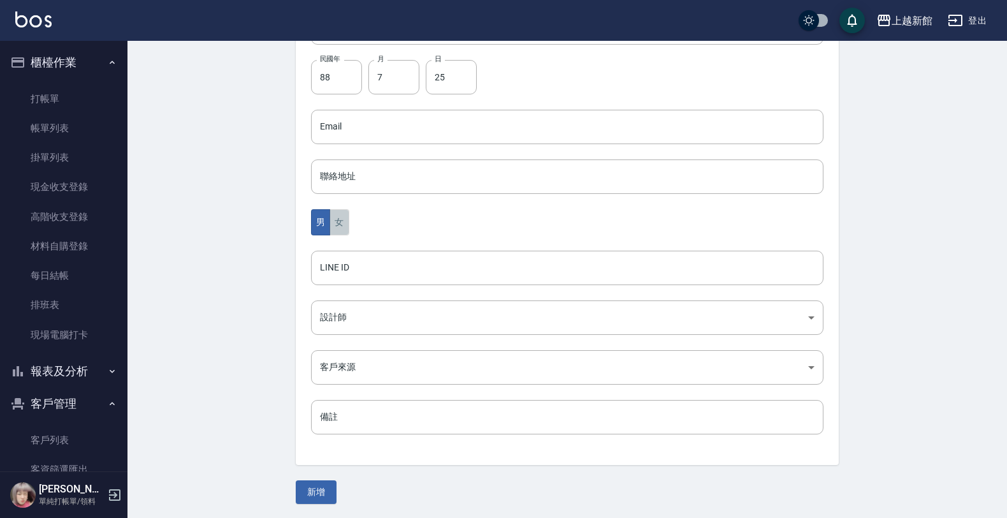
click at [335, 221] on button "女" at bounding box center [339, 222] width 19 height 26
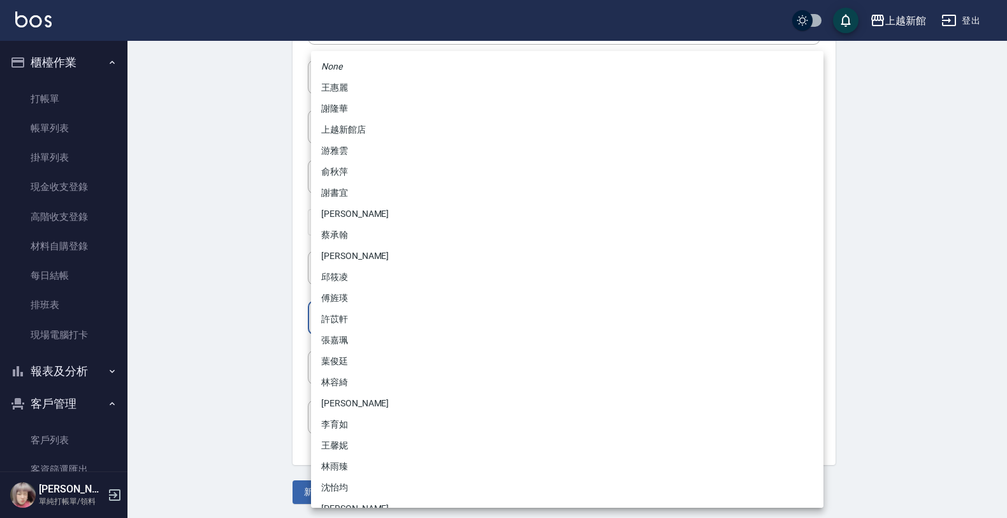
click at [316, 316] on body "上越新館 登出 櫃檯作業 打帳單 帳單列表 掛單列表 現金收支登錄 高階收支登錄 材料自購登錄 每日結帳 排班表 現場電腦打卡 報表及分析 報表目錄 店家日報…" at bounding box center [503, 104] width 1007 height 830
click at [340, 291] on li "傅旌瑛" at bounding box center [567, 298] width 513 height 21
type input "1211b317-6865-4b65-8ce4-66e34f8d1fd8"
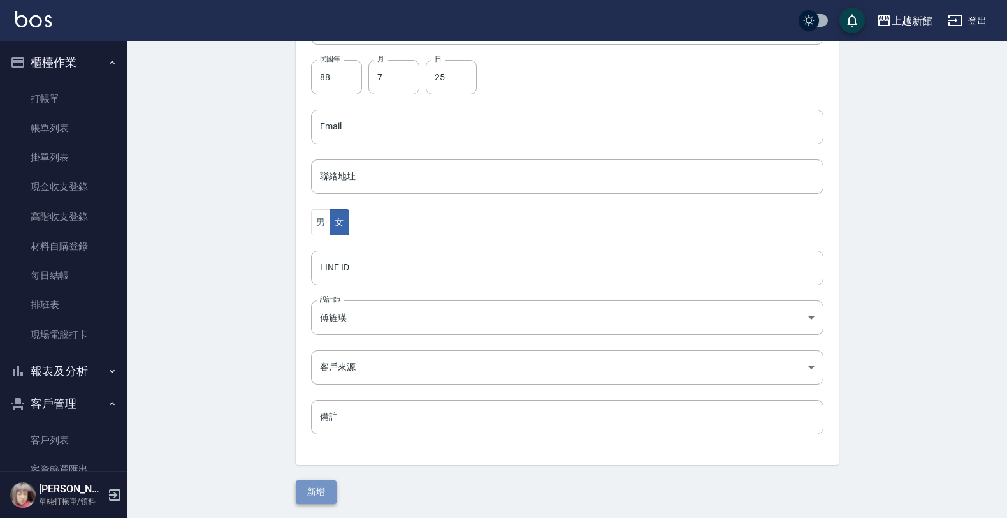
click at [319, 500] on button "新增" at bounding box center [316, 492] width 41 height 24
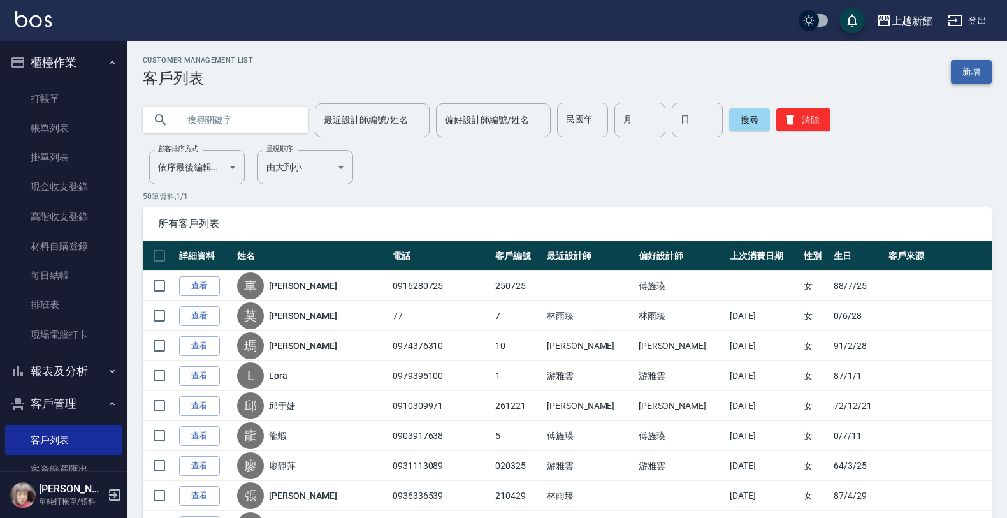
click at [964, 78] on link "新增" at bounding box center [971, 72] width 41 height 24
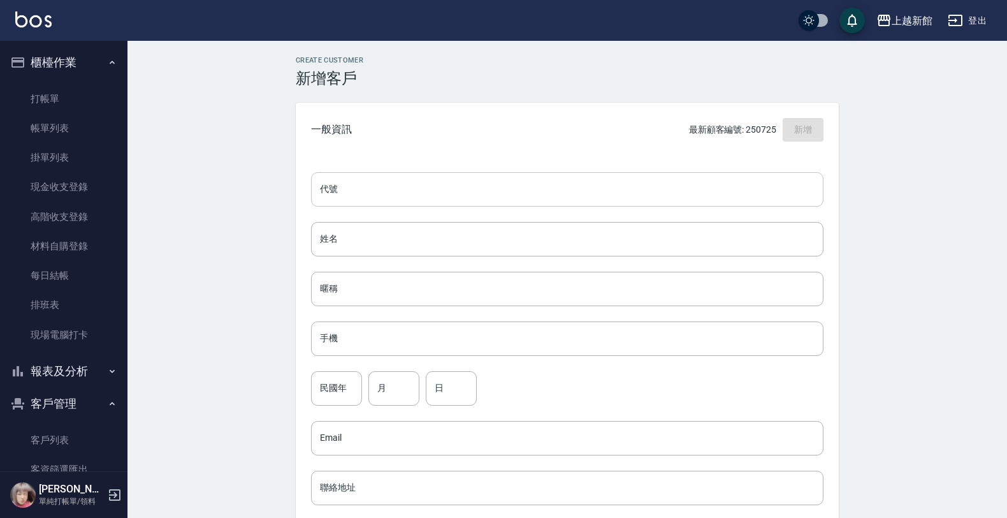
click at [777, 179] on input "代號" at bounding box center [567, 189] width 513 height 34
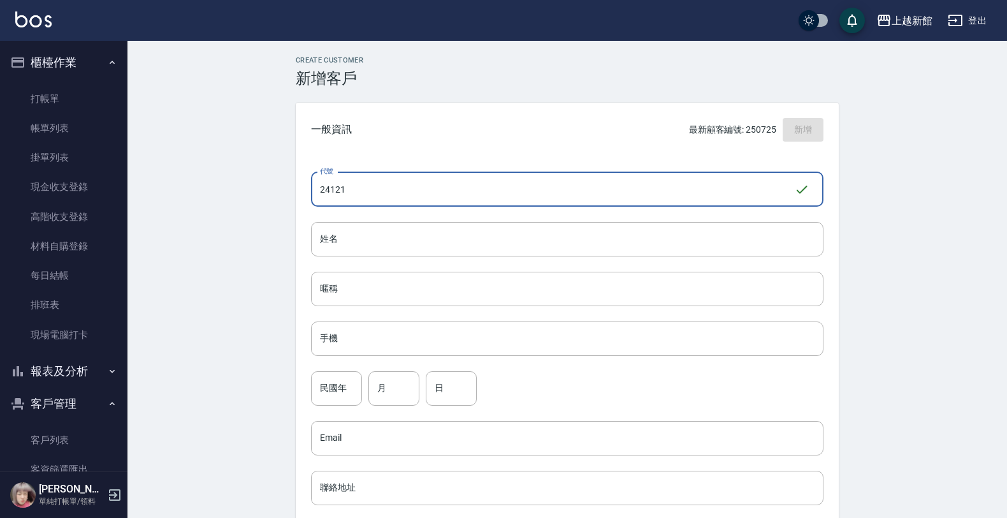
type input "241219"
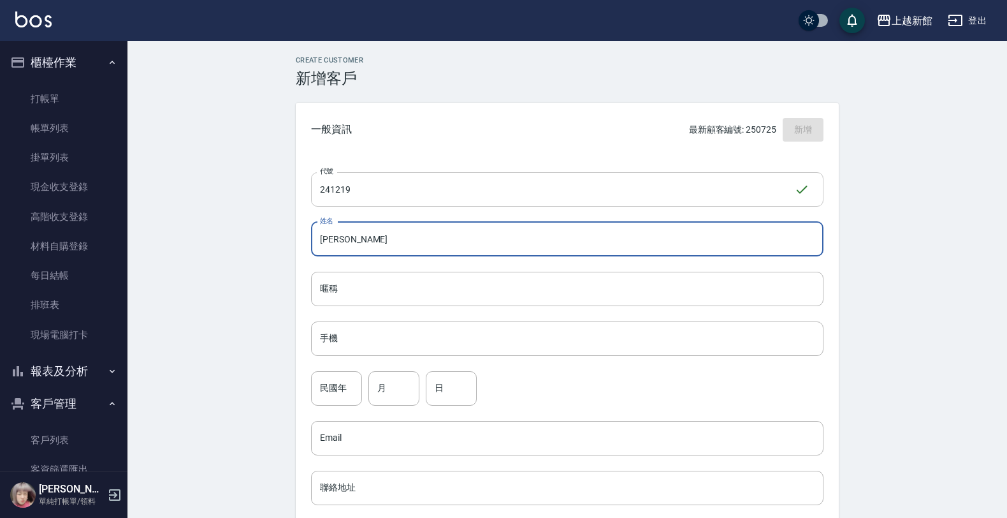
type input "林迺萱"
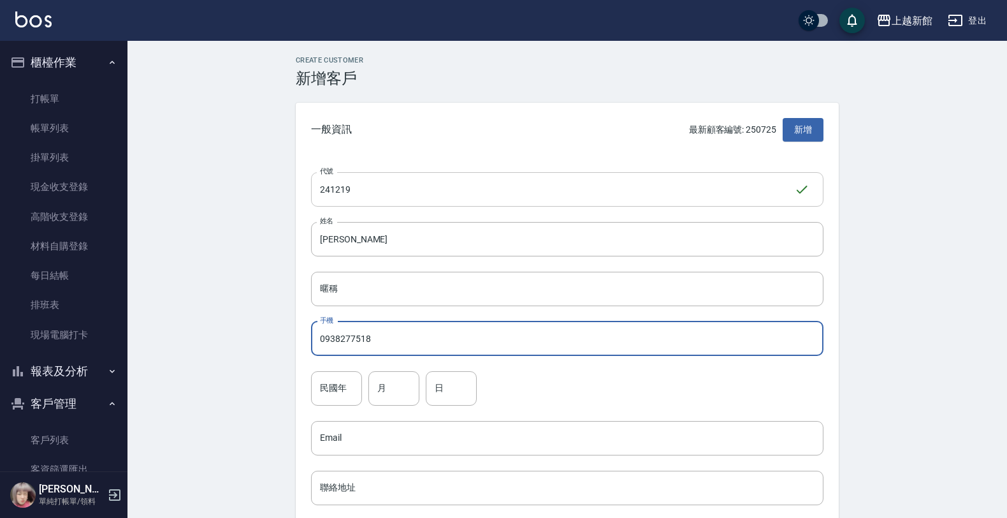
type input "0938277518"
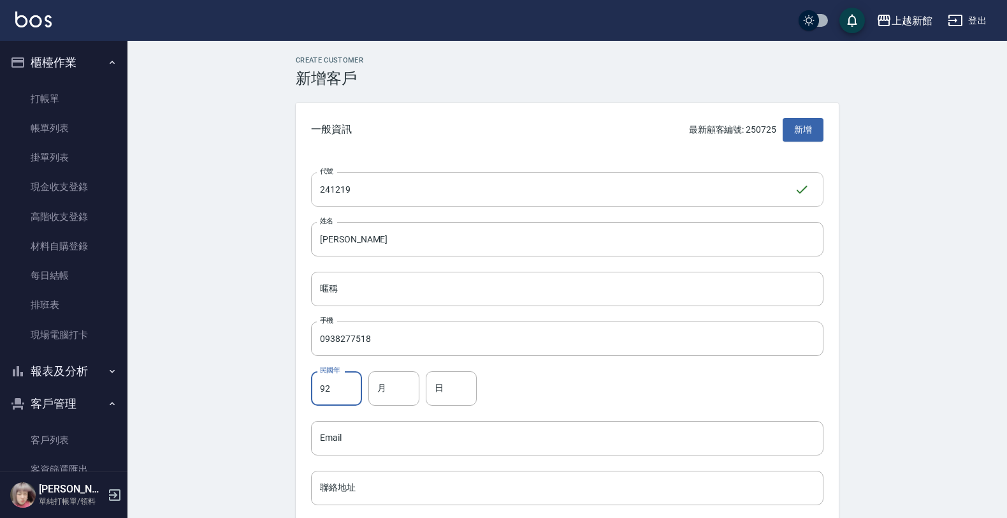
type input "92"
type input "12"
type input "19"
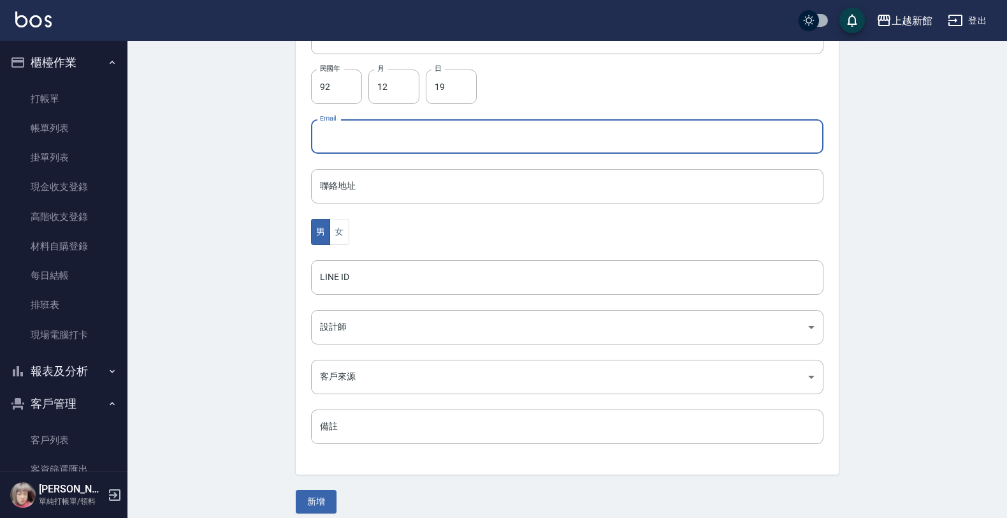
scroll to position [311, 0]
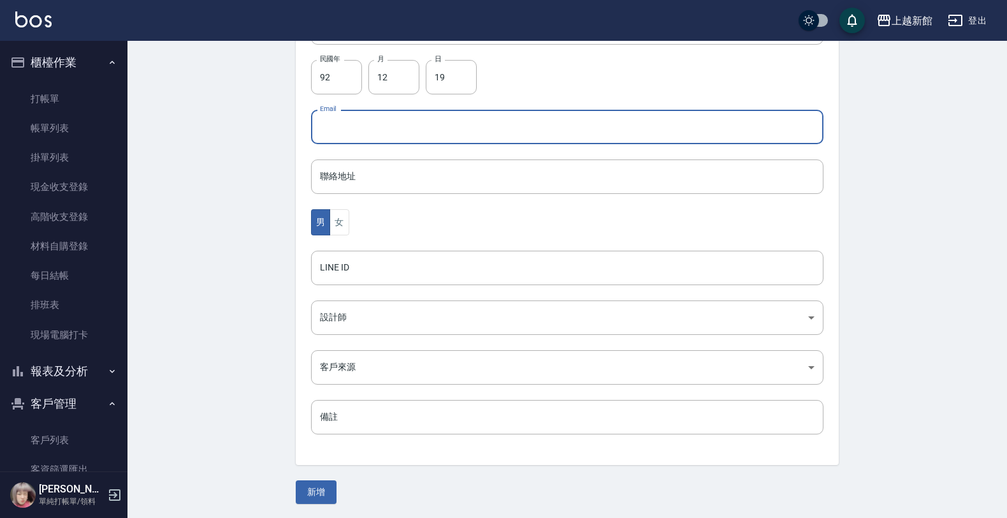
click at [351, 228] on div "男 女" at bounding box center [567, 222] width 513 height 26
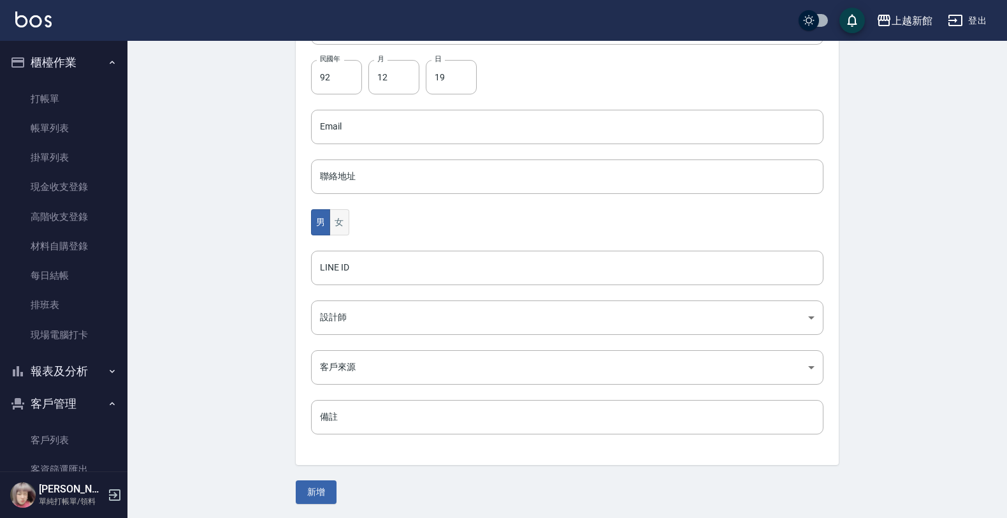
click at [339, 222] on button "女" at bounding box center [339, 222] width 19 height 26
click at [339, 289] on div "代號 241219 ​ 代號 姓名 林迺萱 姓名 暱稱 暱稱 手機 0938277518 手機 民國年 92 民國年 月 12 月 日 19 日 Email …" at bounding box center [567, 156] width 543 height 620
click at [337, 292] on div "代號 241219 ​ 代號 姓名 林迺萱 姓名 暱稱 暱稱 手機 0938277518 手機 民國年 92 民國年 月 12 月 日 19 日 Email …" at bounding box center [567, 156] width 543 height 620
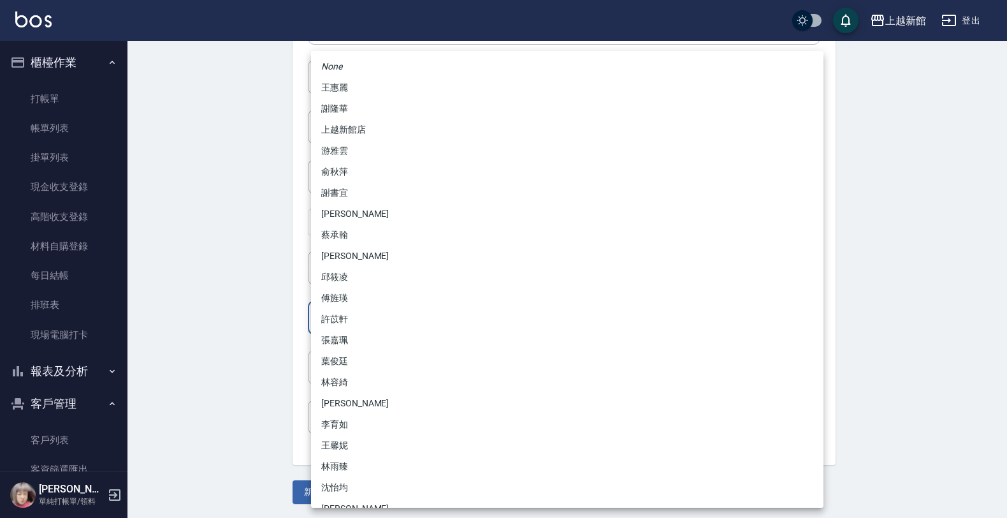
click at [335, 304] on body "上越新館 登出 櫃檯作業 打帳單 帳單列表 掛單列表 現金收支登錄 高階收支登錄 材料自購登錄 每日結帳 排班表 現場電腦打卡 報表及分析 報表目錄 店家日報…" at bounding box center [503, 104] width 1007 height 830
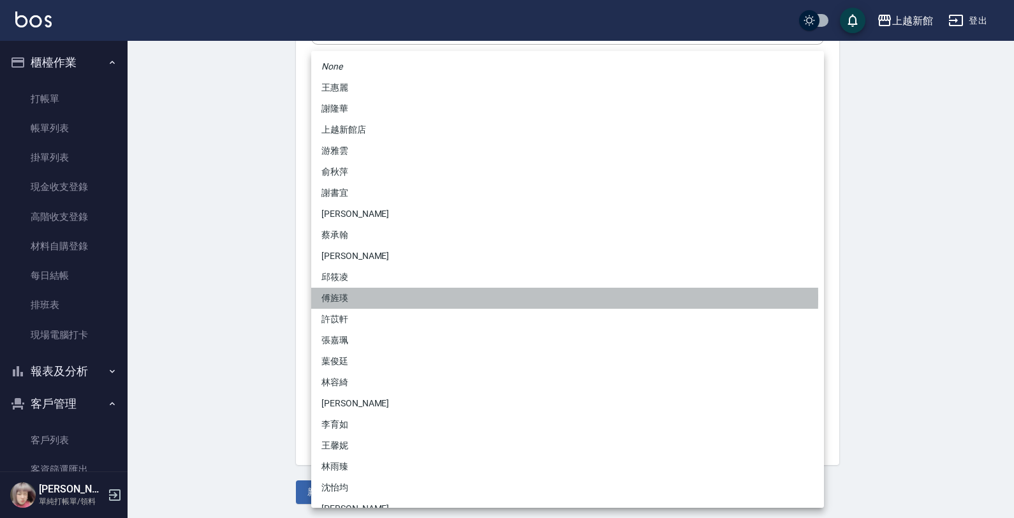
click at [342, 297] on li "傅旌瑛" at bounding box center [567, 298] width 513 height 21
type input "1211b317-6865-4b65-8ce4-66e34f8d1fd8"
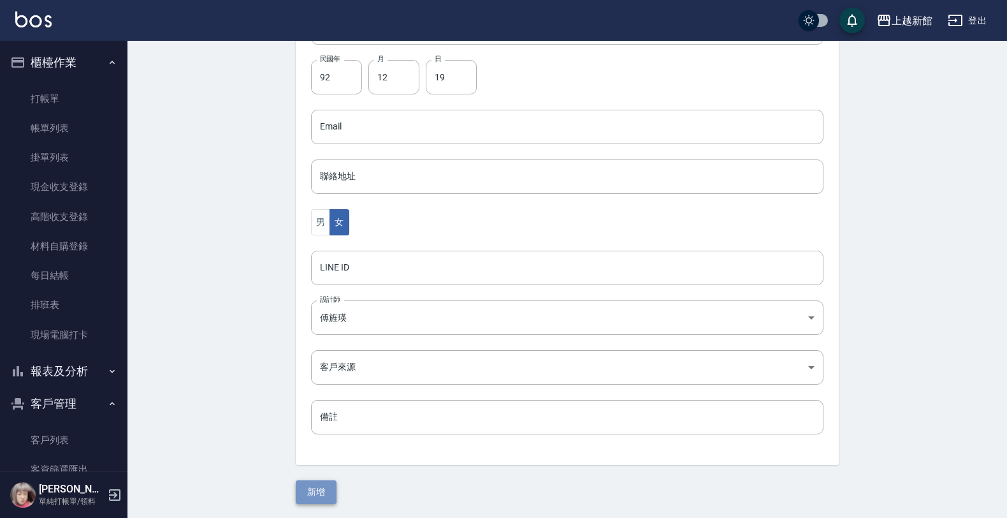
click at [319, 500] on button "新增" at bounding box center [316, 492] width 41 height 24
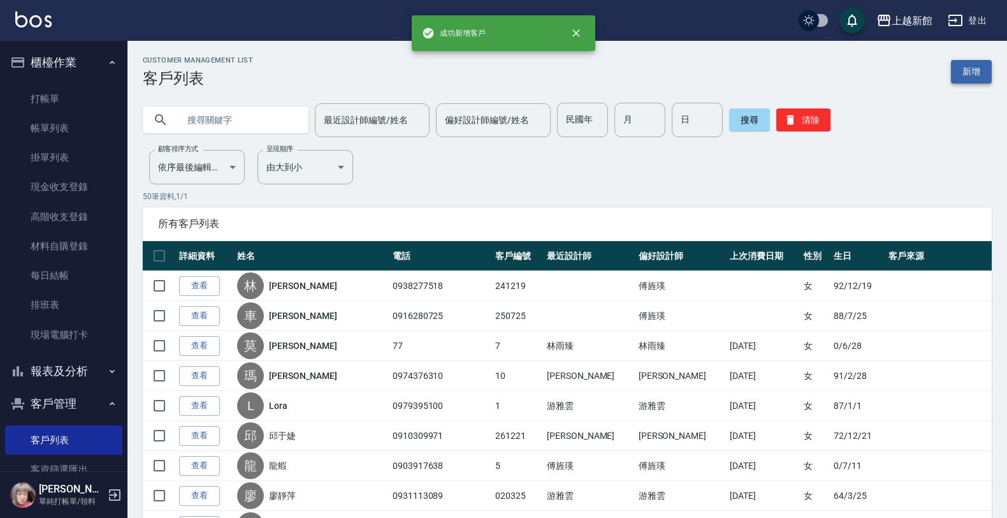
click at [979, 80] on link "新增" at bounding box center [971, 72] width 41 height 24
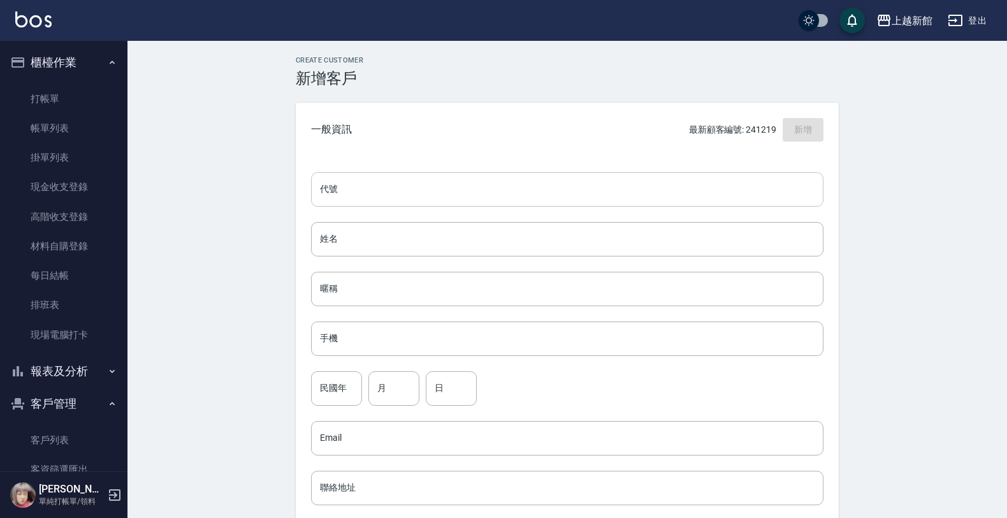
click at [759, 179] on input "代號" at bounding box center [567, 189] width 513 height 34
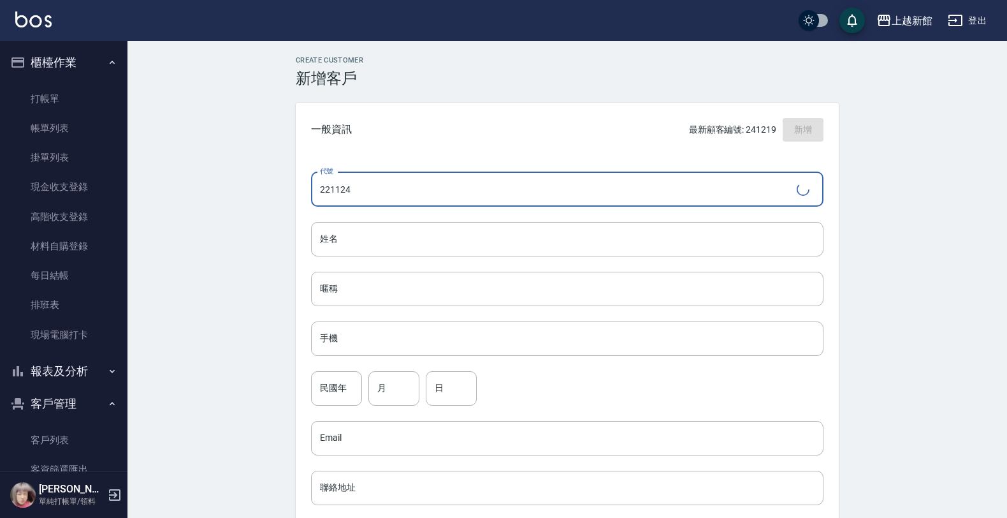
type input "221124"
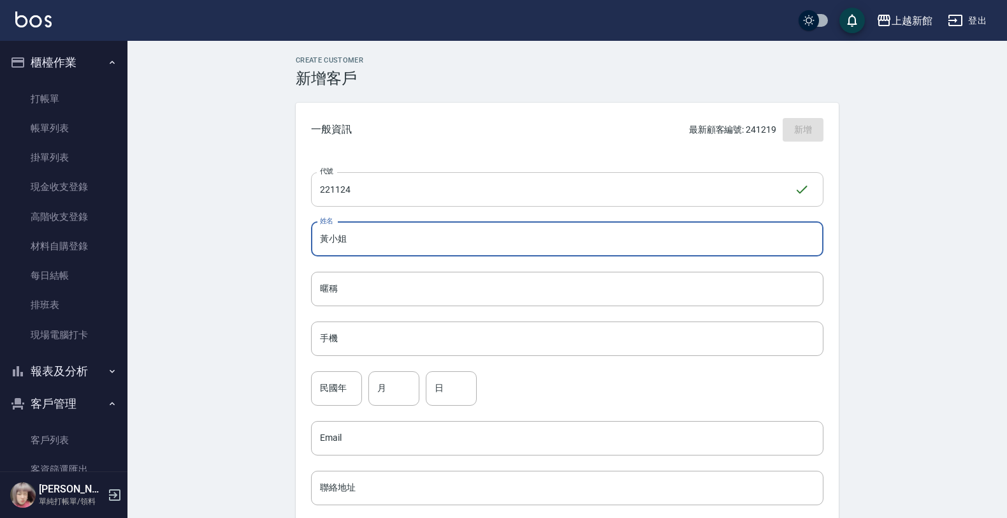
type input "黃小姐"
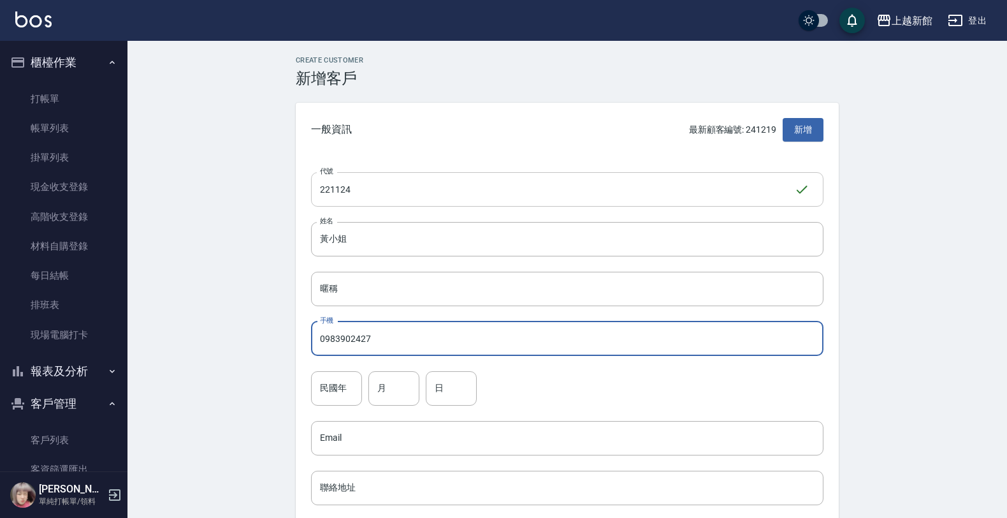
type input "0983902427"
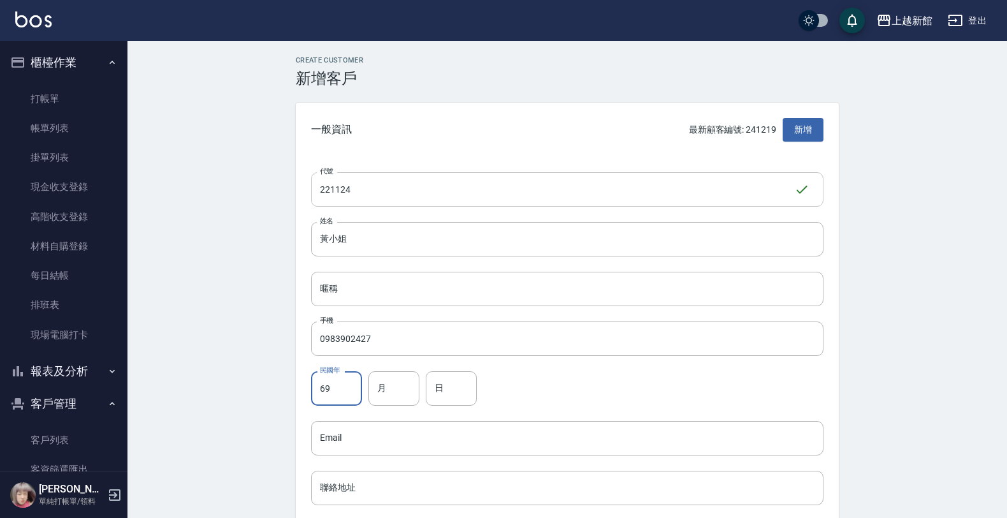
type input "69"
type input "11"
type input "24"
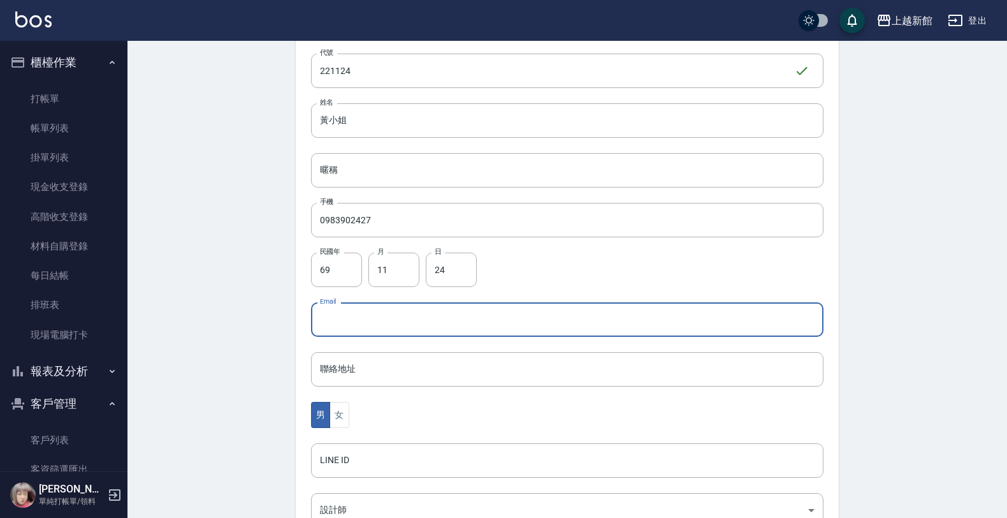
scroll to position [311, 0]
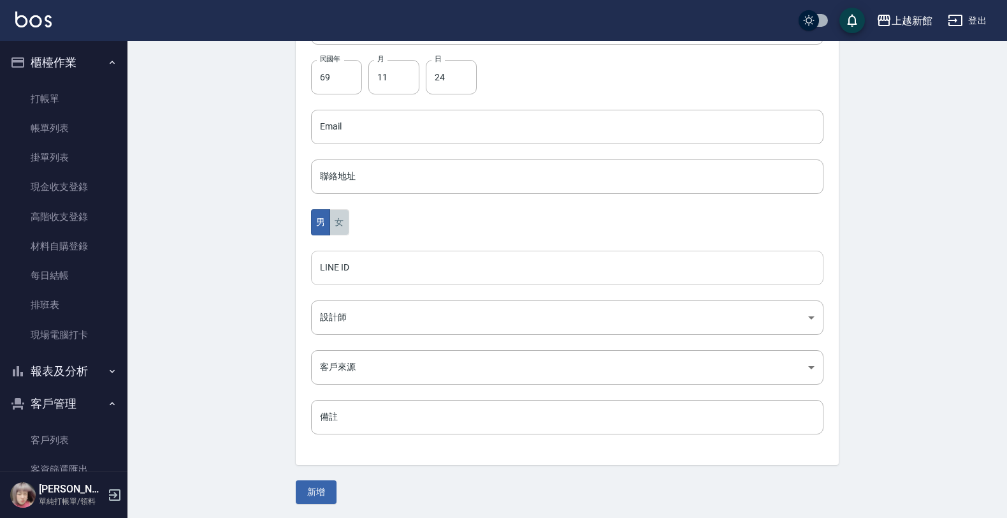
drag, startPoint x: 344, startPoint y: 215, endPoint x: 311, endPoint y: 277, distance: 70.2
click at [344, 217] on button "女" at bounding box center [339, 222] width 19 height 26
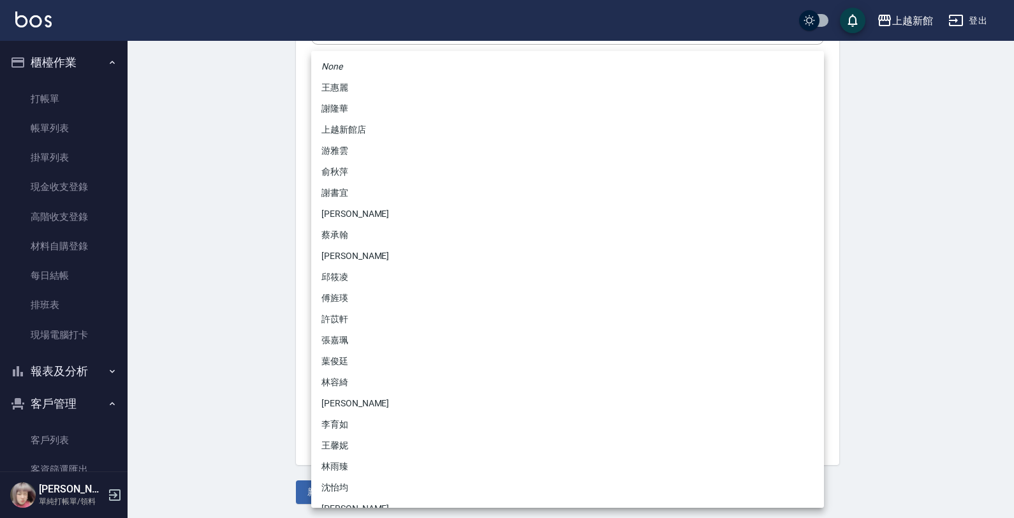
click at [330, 326] on body "上越新館 登出 櫃檯作業 打帳單 帳單列表 掛單列表 現金收支登錄 高階收支登錄 材料自購登錄 每日結帳 排班表 現場電腦打卡 報表及分析 報表目錄 店家日報…" at bounding box center [507, 104] width 1014 height 830
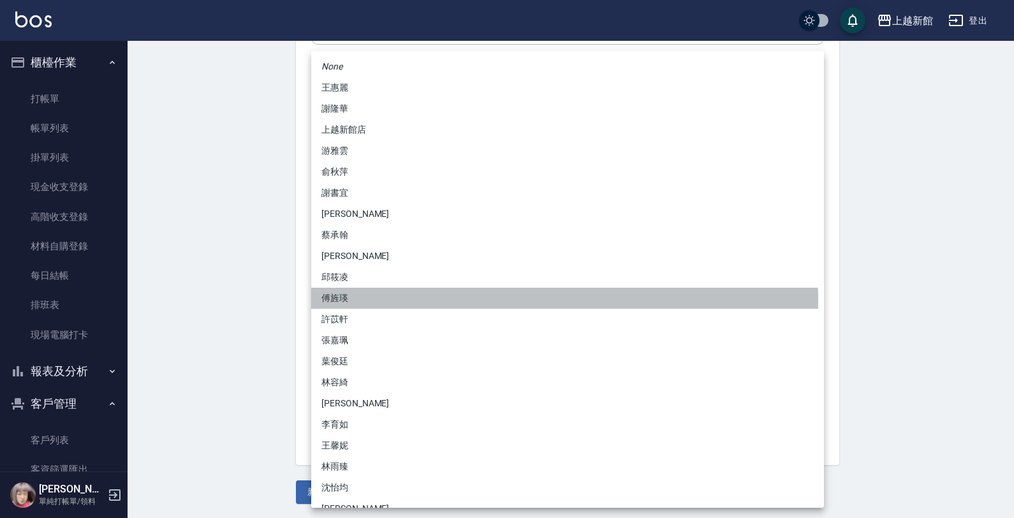
drag, startPoint x: 339, startPoint y: 302, endPoint x: 336, endPoint y: 312, distance: 11.3
click at [339, 303] on li "傅旌瑛" at bounding box center [567, 298] width 513 height 21
type input "1211b317-6865-4b65-8ce4-66e34f8d1fd8"
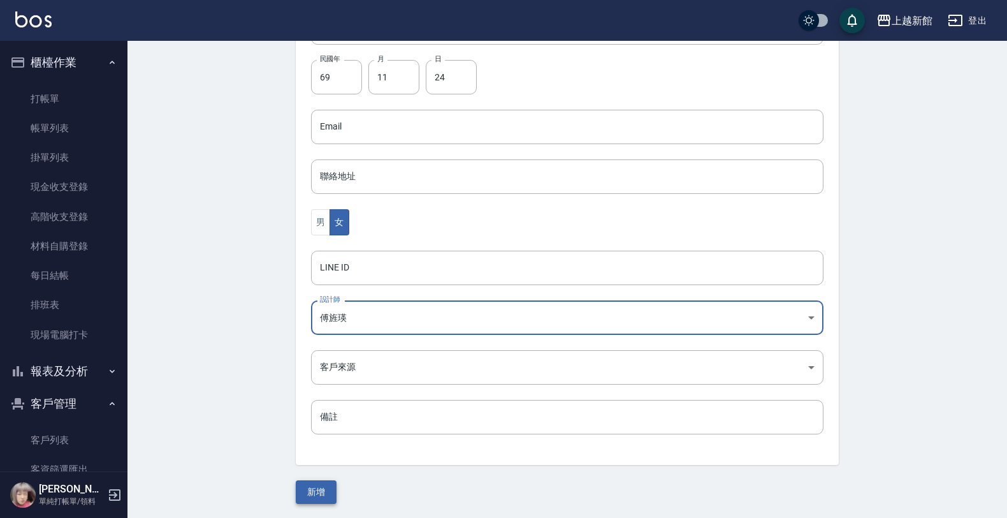
click at [318, 488] on button "新增" at bounding box center [316, 492] width 41 height 24
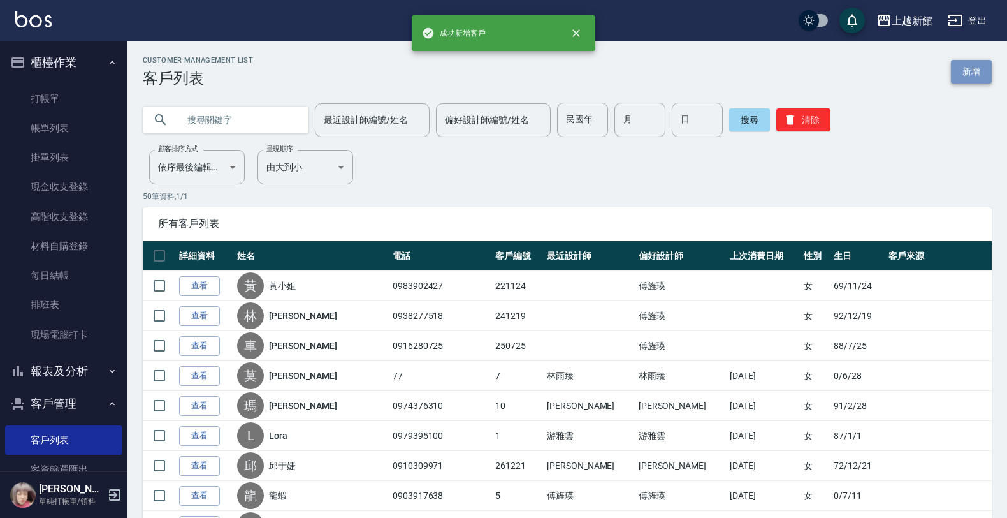
click at [979, 75] on link "新增" at bounding box center [971, 72] width 41 height 24
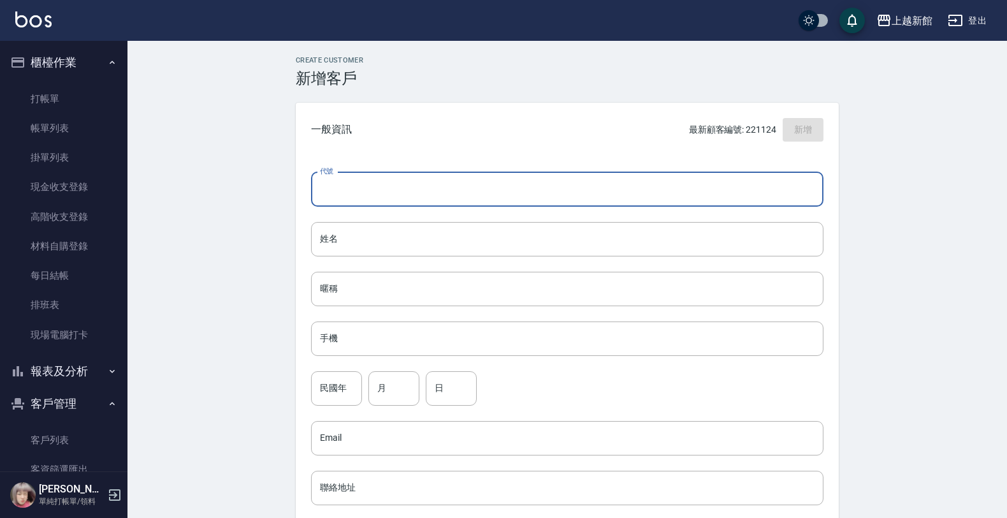
drag, startPoint x: 810, startPoint y: 196, endPoint x: 812, endPoint y: 175, distance: 21.1
click at [811, 185] on input "代號" at bounding box center [567, 189] width 513 height 34
type input "360808"
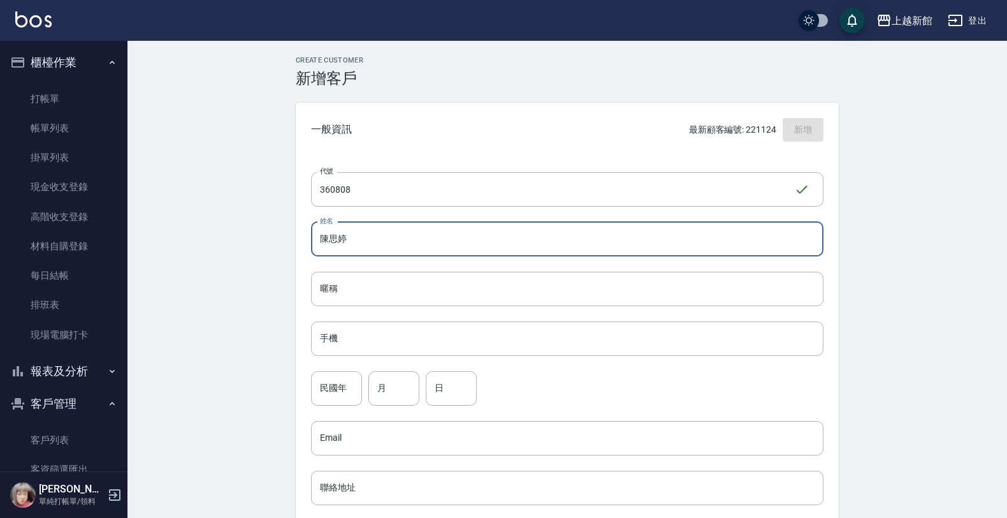
type input "陳思婷"
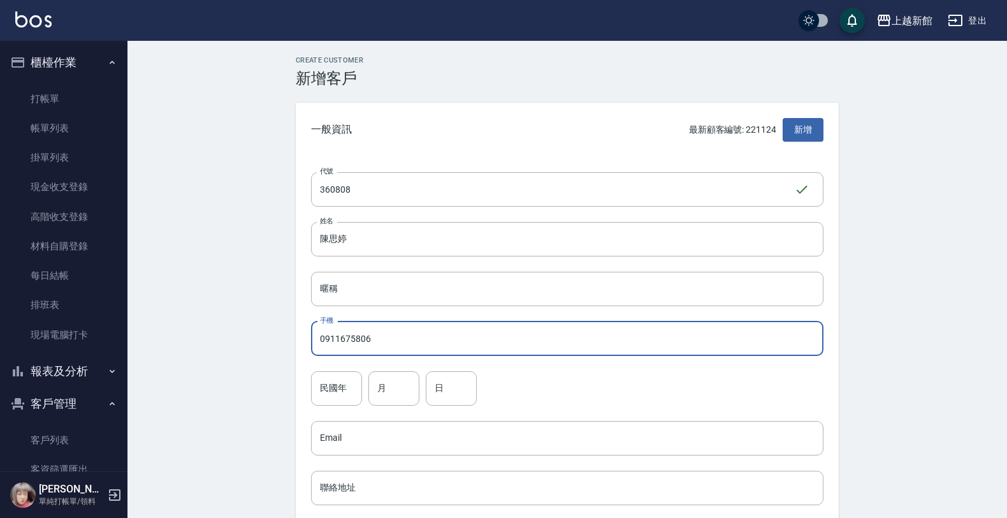
type input "0911675806"
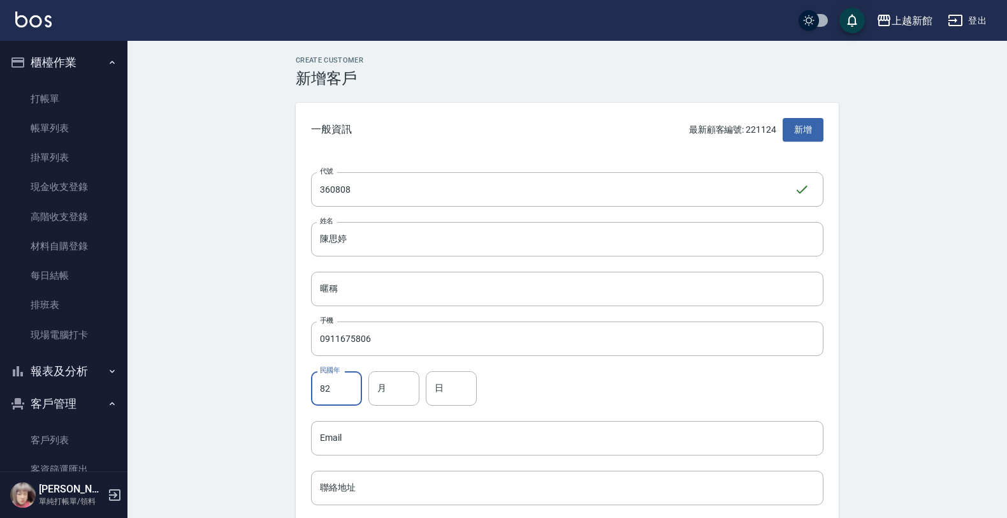
type input "82"
type input "8"
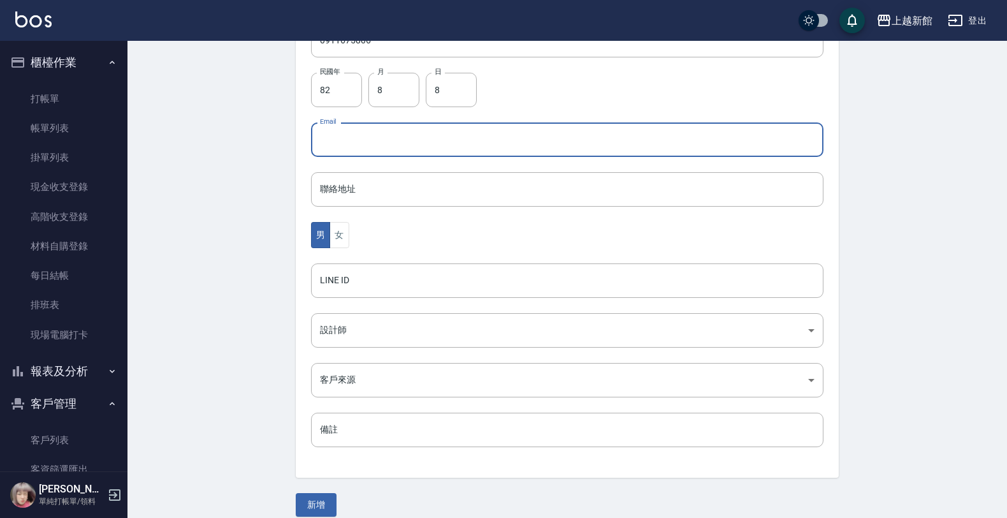
scroll to position [311, 0]
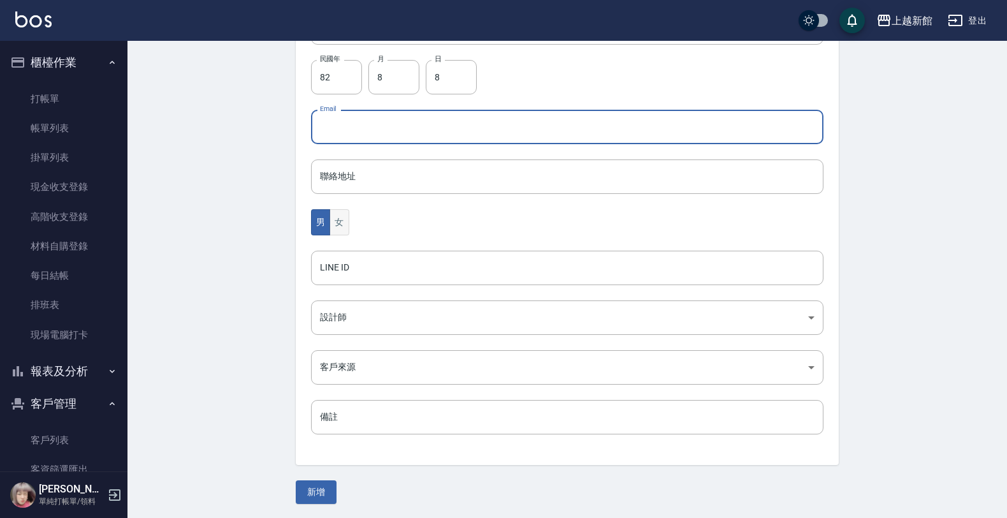
click at [346, 226] on button "女" at bounding box center [339, 222] width 19 height 26
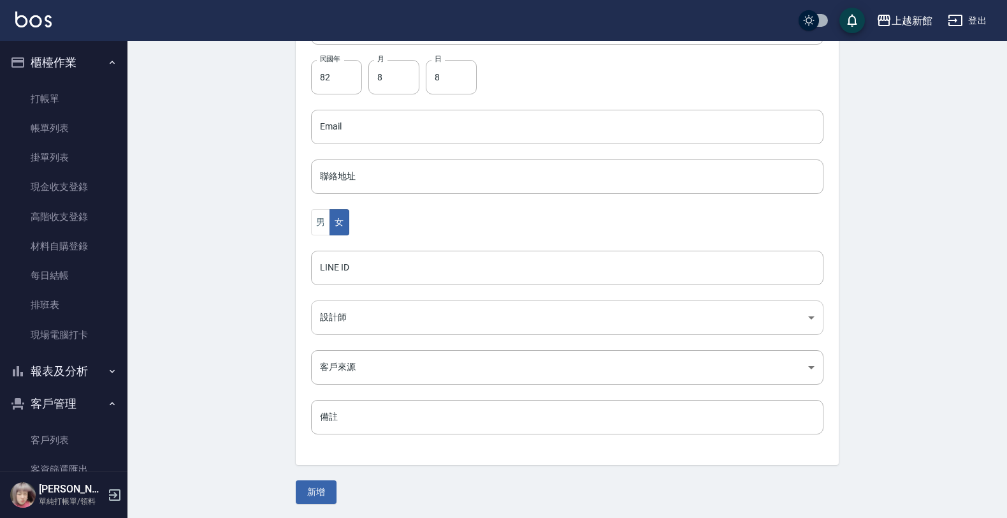
click at [339, 316] on body "上越新館 登出 櫃檯作業 打帳單 帳單列表 掛單列表 現金收支登錄 高階收支登錄 材料自購登錄 每日結帳 排班表 現場電腦打卡 報表及分析 報表目錄 店家日報…" at bounding box center [503, 104] width 1007 height 830
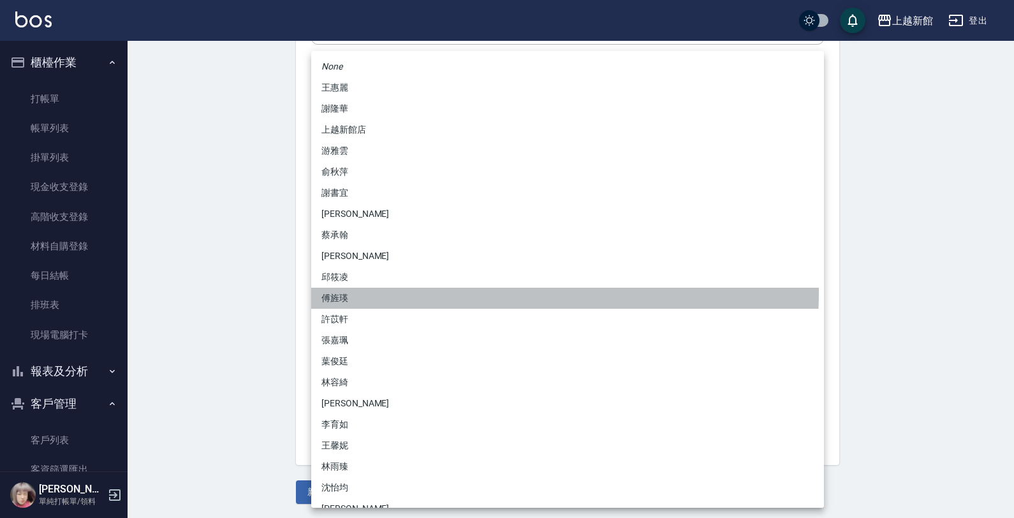
click at [348, 290] on li "傅旌瑛" at bounding box center [567, 298] width 513 height 21
type input "1211b317-6865-4b65-8ce4-66e34f8d1fd8"
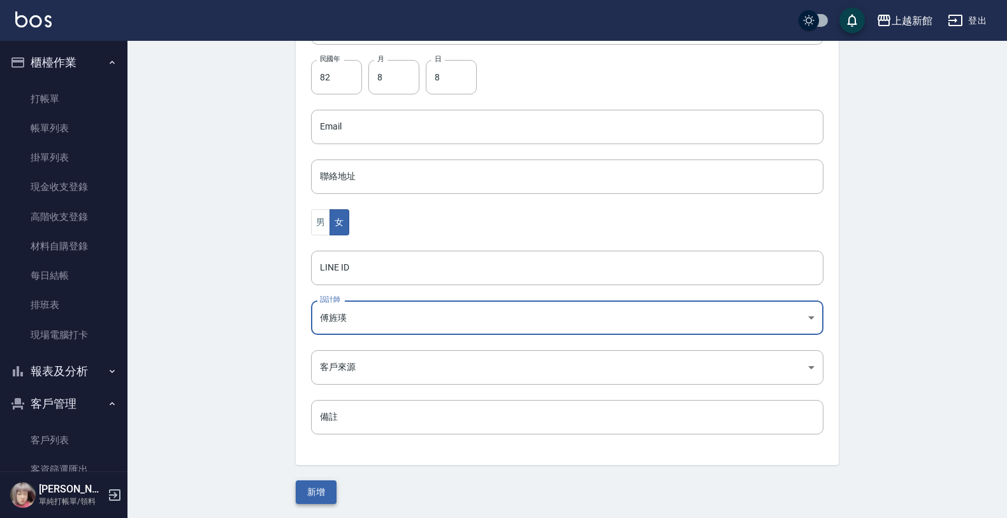
click at [323, 493] on button "新增" at bounding box center [316, 492] width 41 height 24
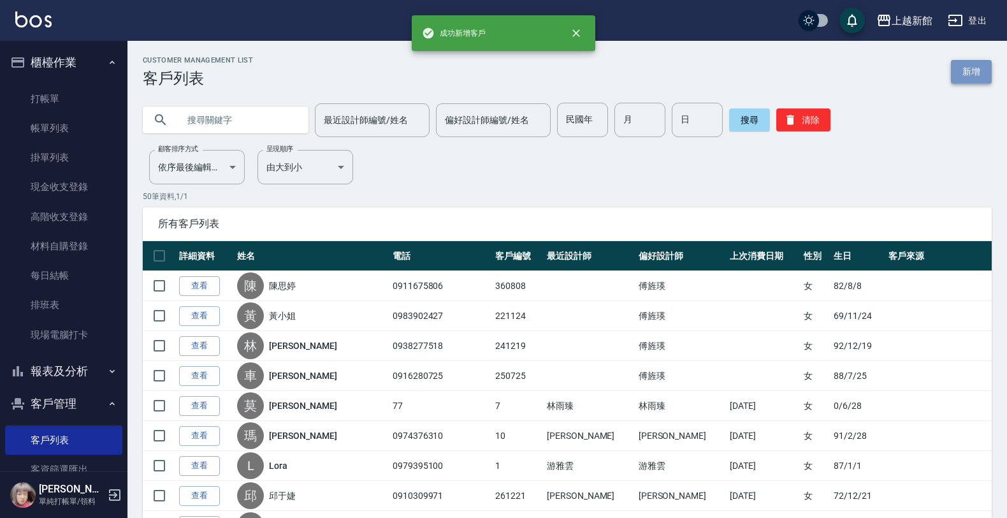
click at [974, 65] on link "新增" at bounding box center [971, 72] width 41 height 24
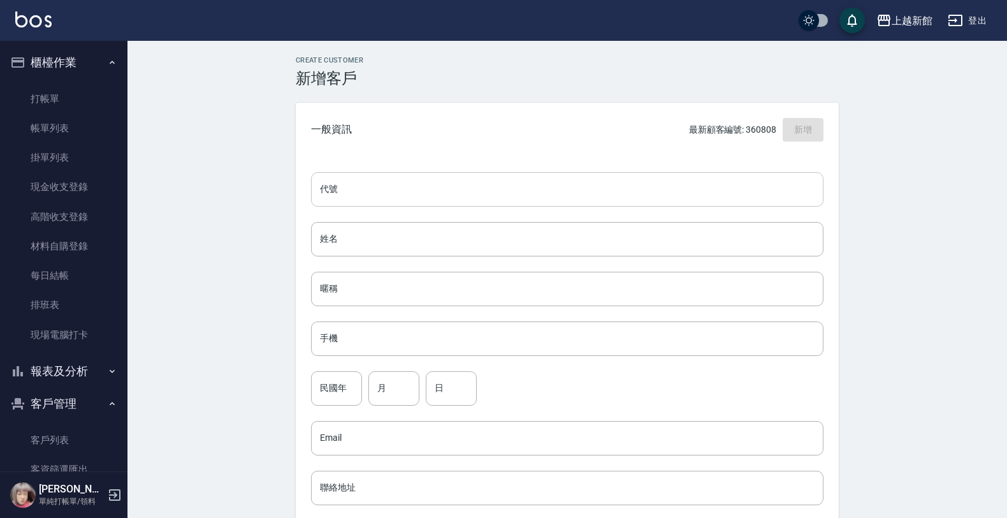
click at [770, 193] on input "代號" at bounding box center [567, 189] width 513 height 34
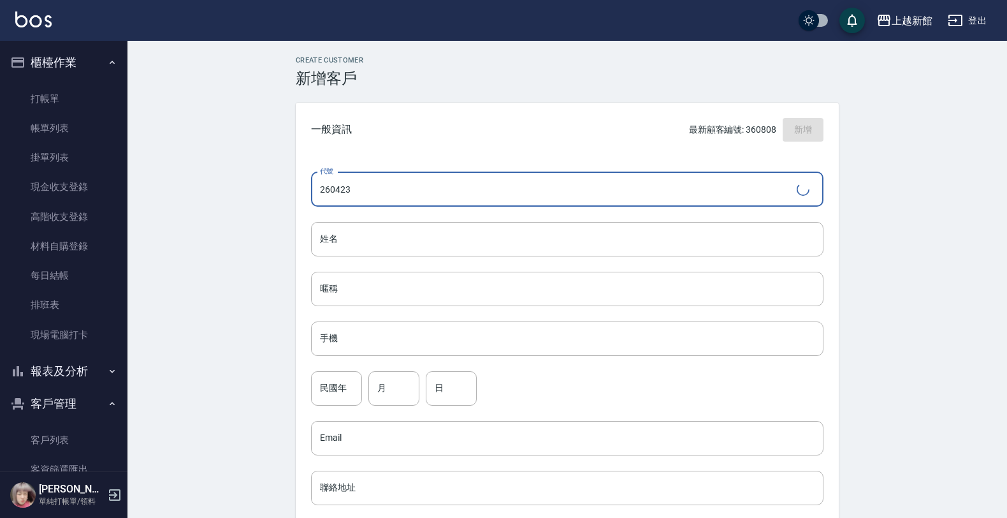
type input "260423"
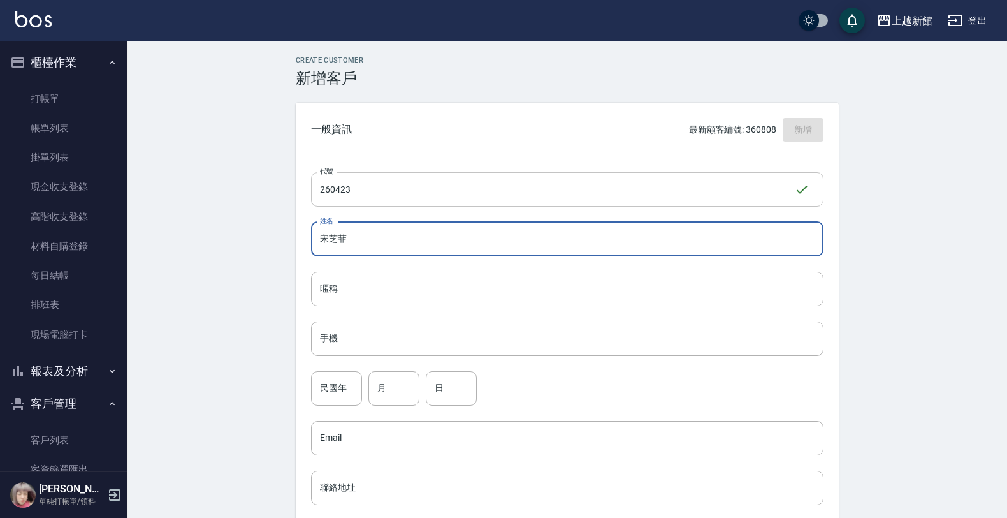
type input "宋芝菲"
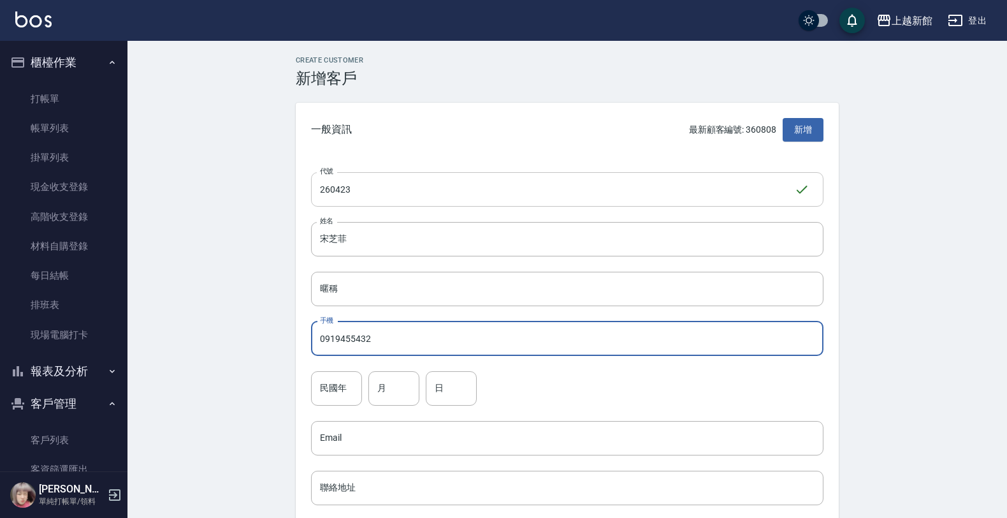
type input "0919455432"
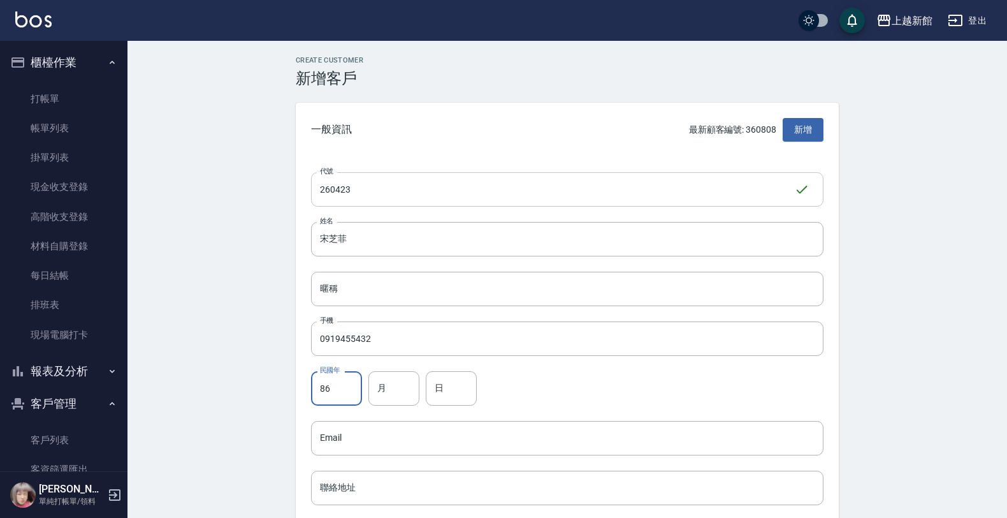
type input "86"
type input "4"
type input "23"
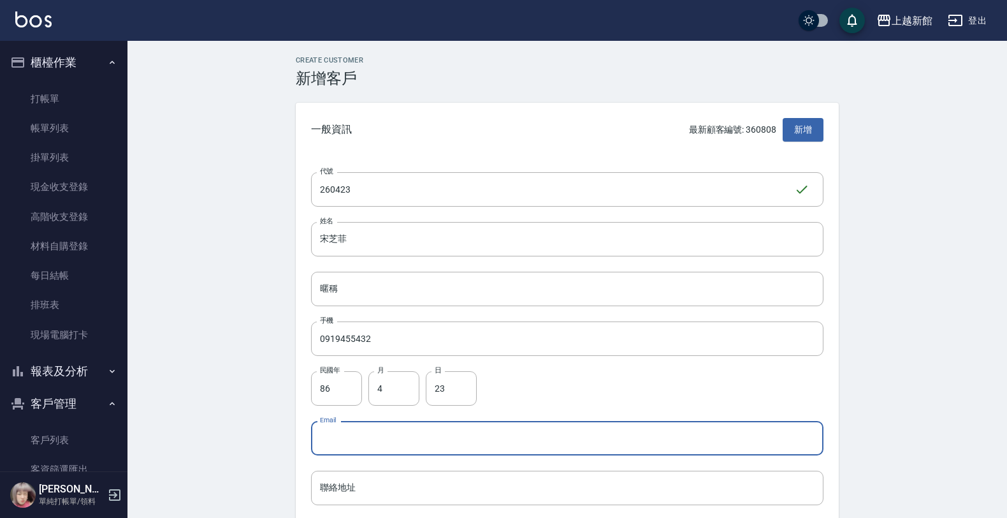
scroll to position [311, 0]
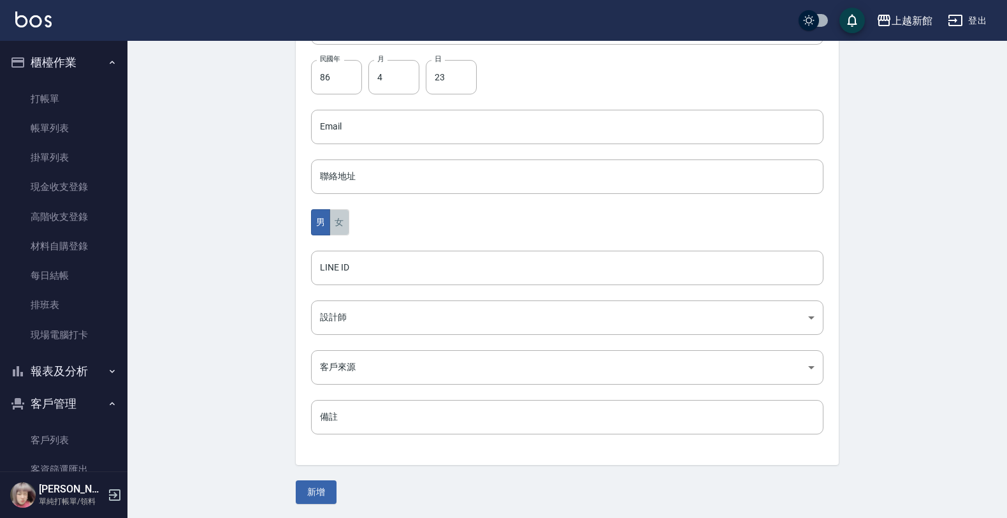
click at [346, 230] on button "女" at bounding box center [339, 222] width 19 height 26
click at [340, 308] on body "上越新館 登出 櫃檯作業 打帳單 帳單列表 掛單列表 現金收支登錄 高階收支登錄 材料自購登錄 每日結帳 排班表 現場電腦打卡 報表及分析 報表目錄 店家日報…" at bounding box center [507, 104] width 1014 height 830
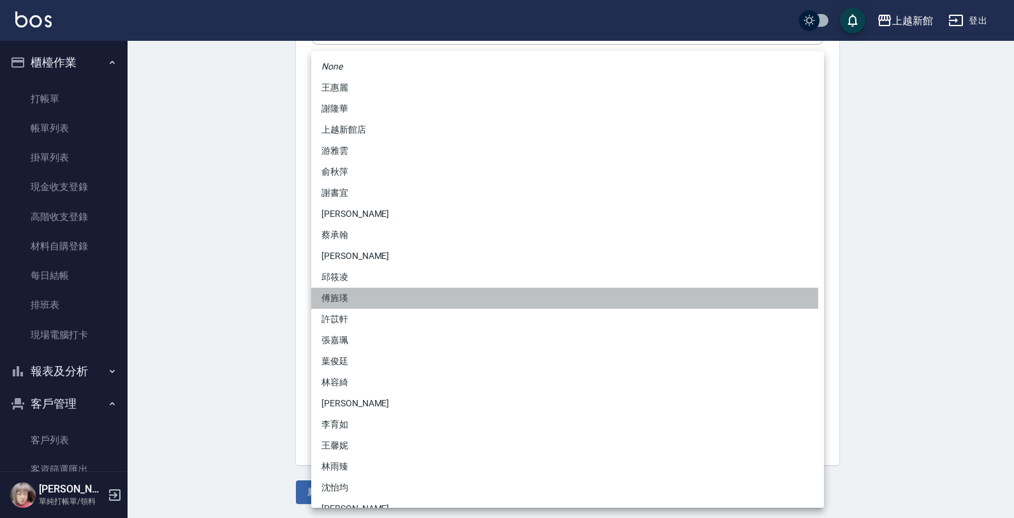
click at [340, 298] on li "傅旌瑛" at bounding box center [567, 298] width 513 height 21
type input "1211b317-6865-4b65-8ce4-66e34f8d1fd8"
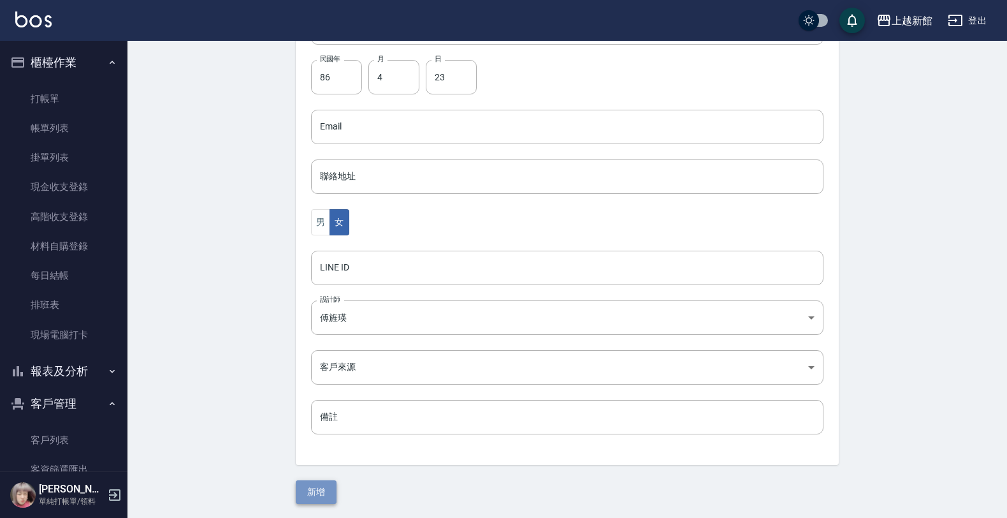
click at [330, 502] on button "新增" at bounding box center [316, 492] width 41 height 24
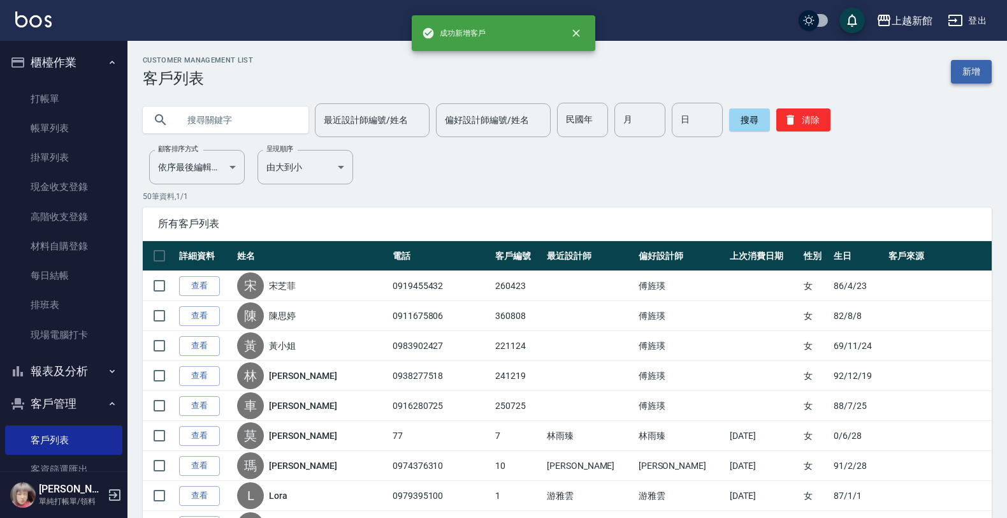
click at [971, 71] on link "新增" at bounding box center [971, 72] width 41 height 24
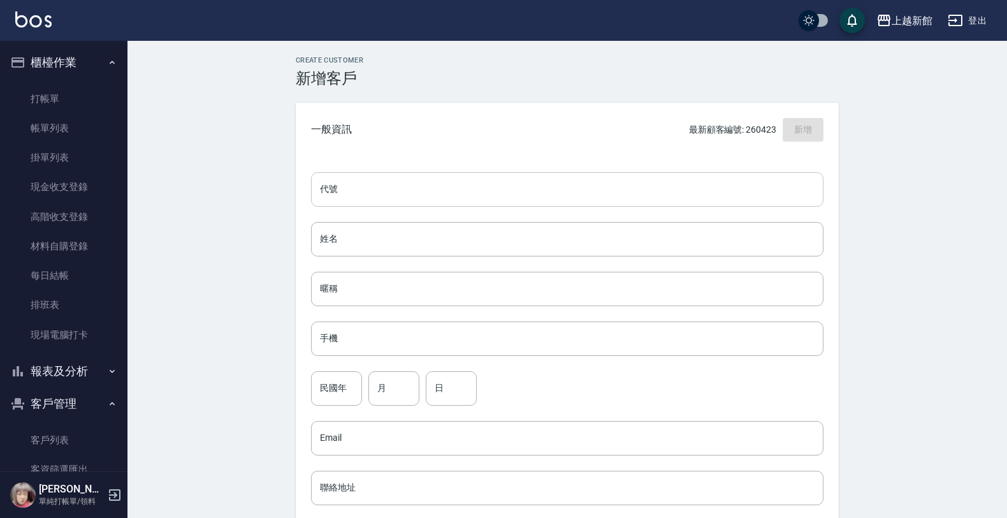
click at [747, 189] on input "代號" at bounding box center [567, 189] width 513 height 34
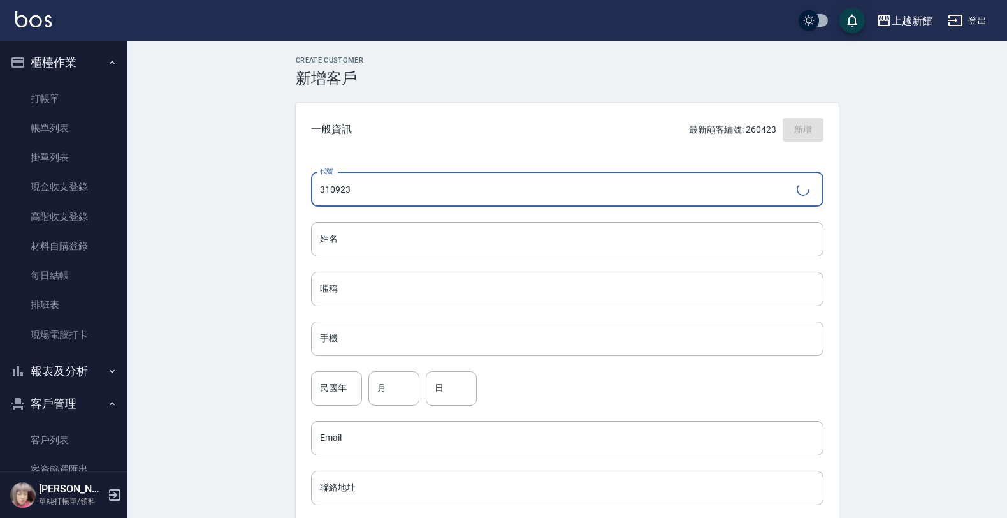
type input "310923"
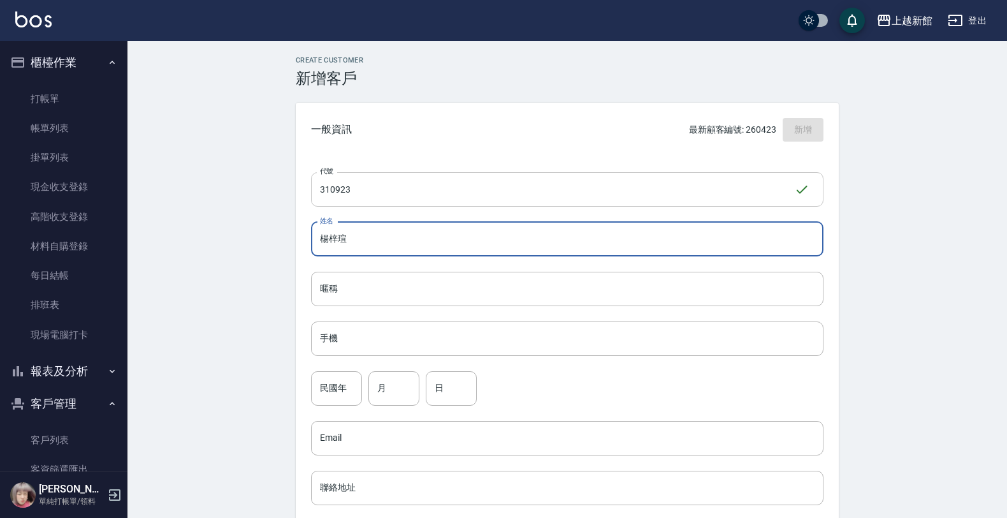
type input "楊梓瑄"
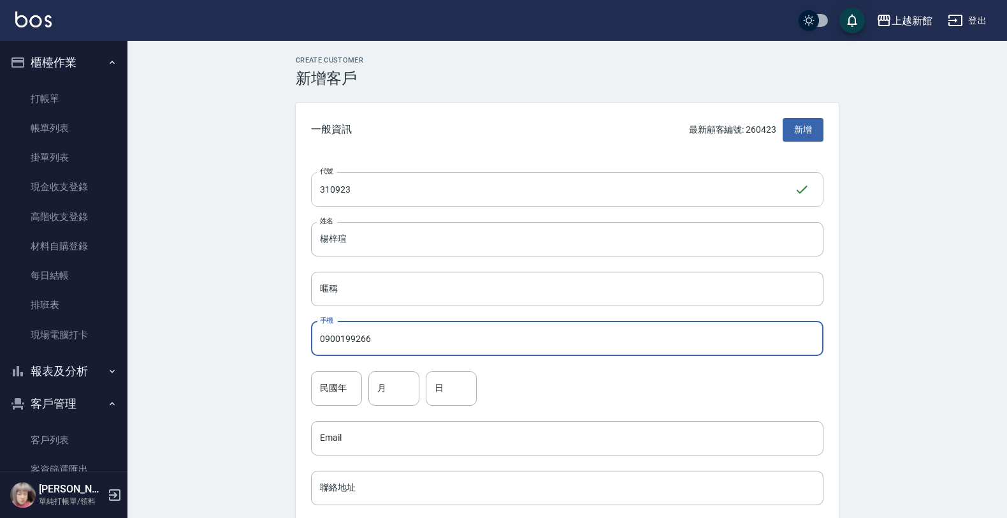
type input "0900199266"
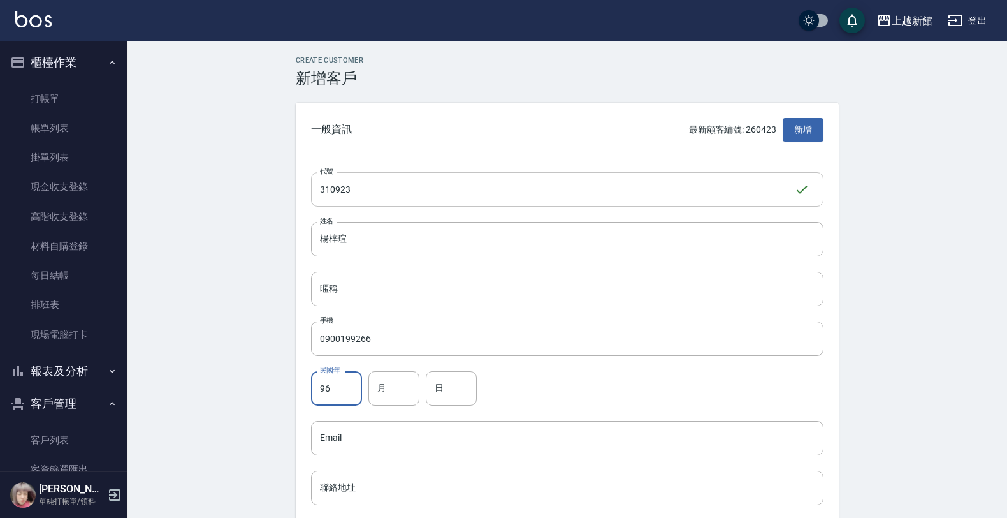
type input "96"
type input "9"
type input "23"
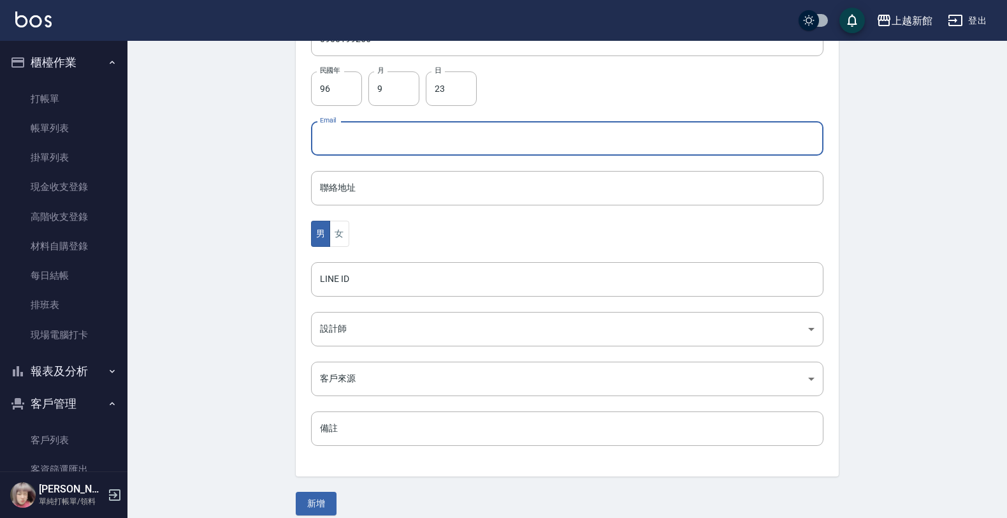
scroll to position [311, 0]
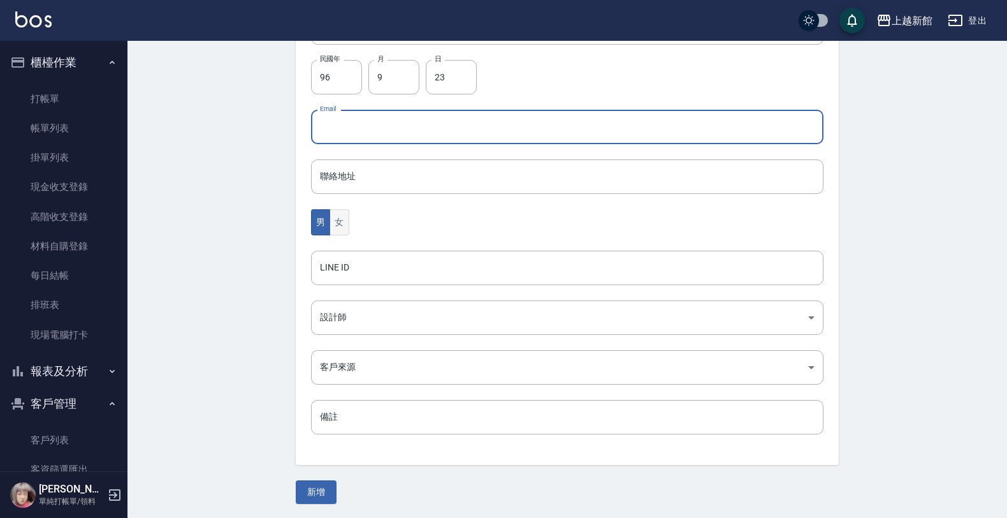
click at [335, 224] on button "女" at bounding box center [339, 222] width 19 height 26
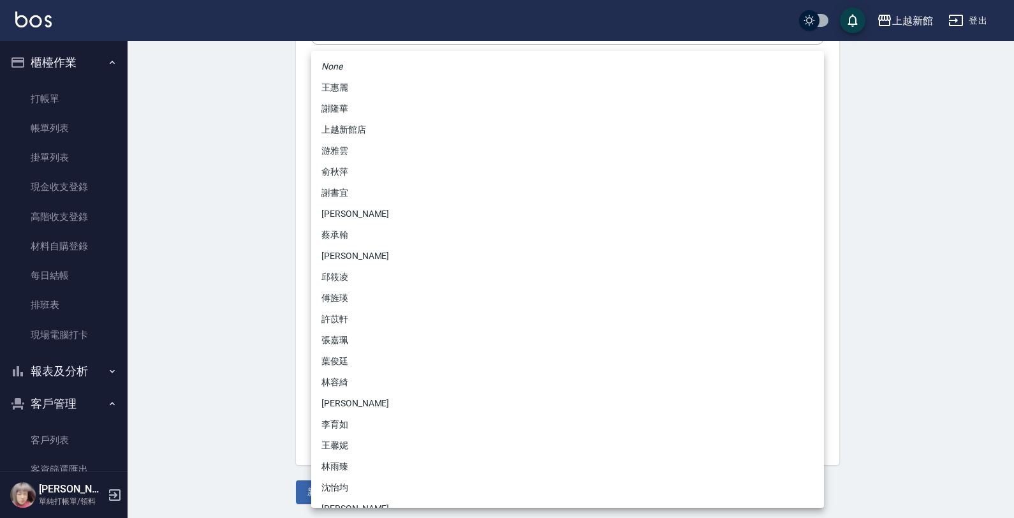
click at [342, 319] on body "上越新館 登出 櫃檯作業 打帳單 帳單列表 掛單列表 現金收支登錄 高階收支登錄 材料自購登錄 每日結帳 排班表 現場電腦打卡 報表及分析 報表目錄 店家日報…" at bounding box center [507, 104] width 1014 height 830
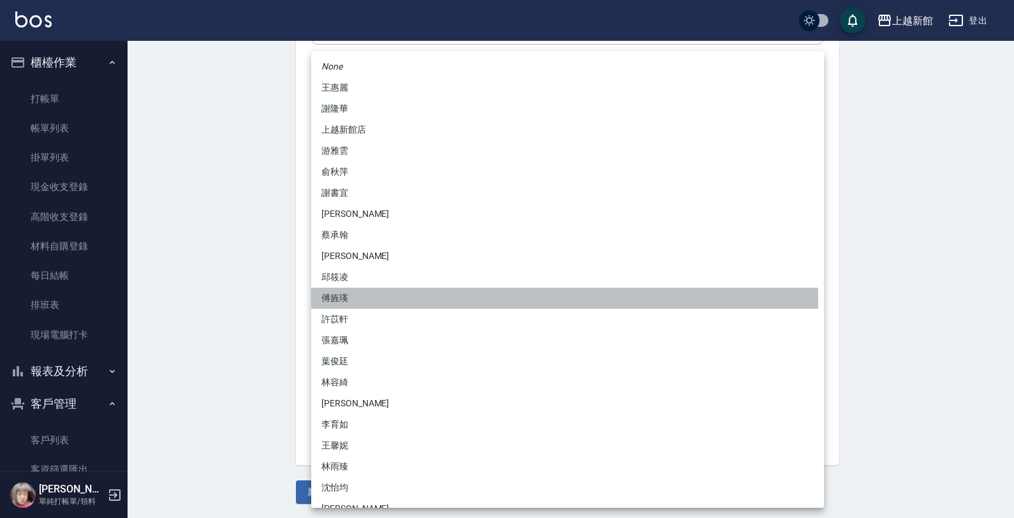
click at [354, 301] on li "傅旌瑛" at bounding box center [567, 298] width 513 height 21
type input "1211b317-6865-4b65-8ce4-66e34f8d1fd8"
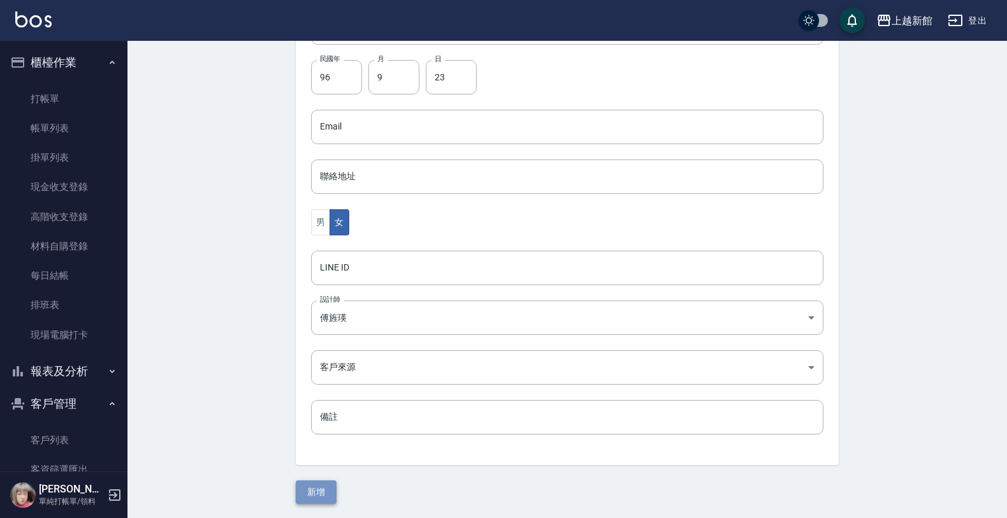
click at [321, 488] on button "新增" at bounding box center [316, 492] width 41 height 24
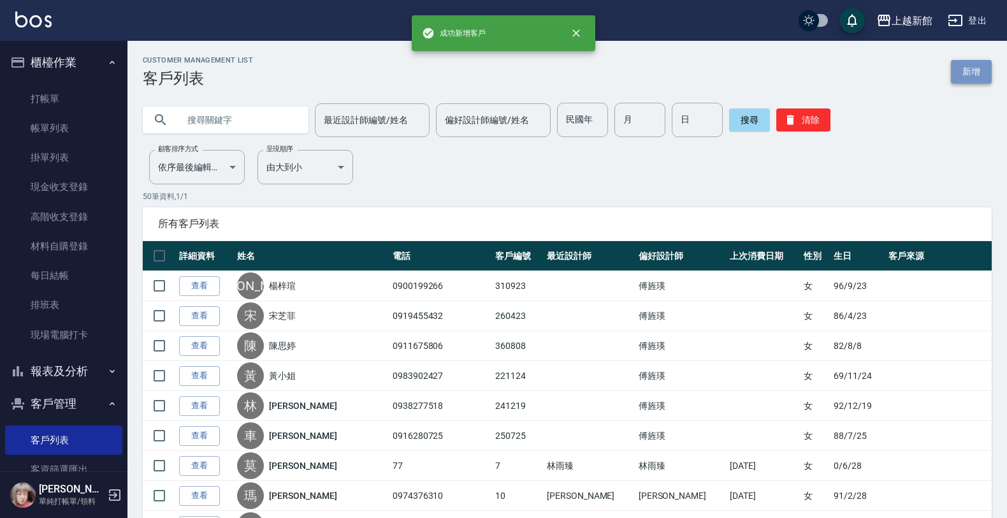
click at [979, 69] on link "新增" at bounding box center [971, 72] width 41 height 24
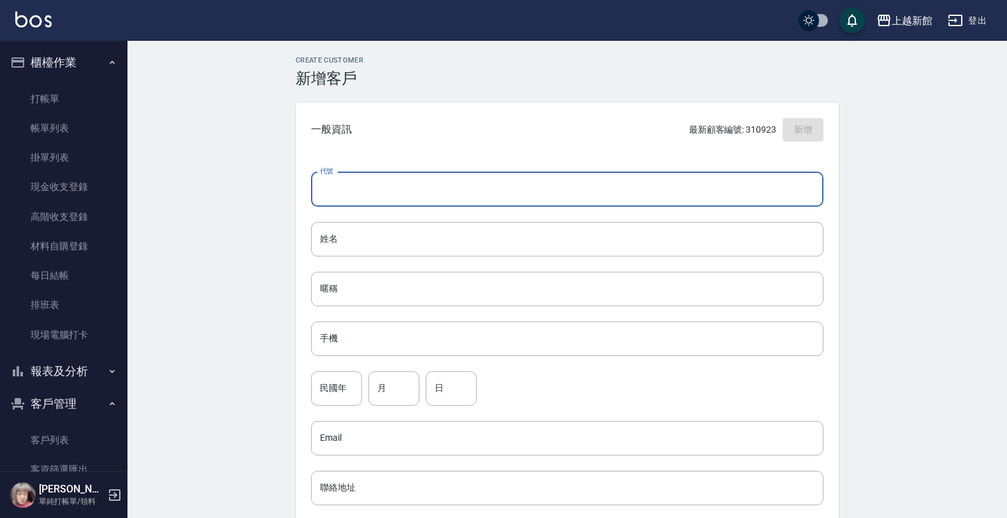
click at [759, 173] on input "代號" at bounding box center [567, 189] width 513 height 34
type input "310612"
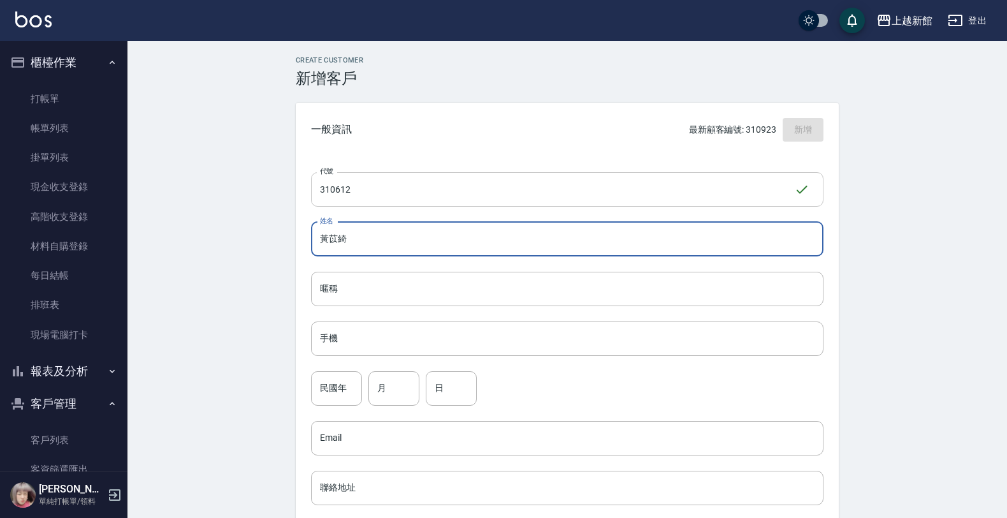
type input "黃苡綺"
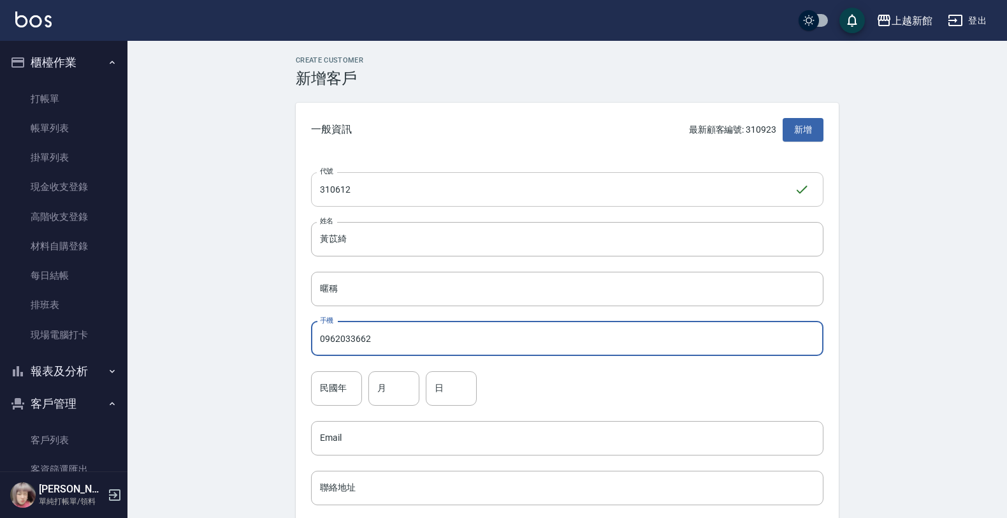
type input "0962033662"
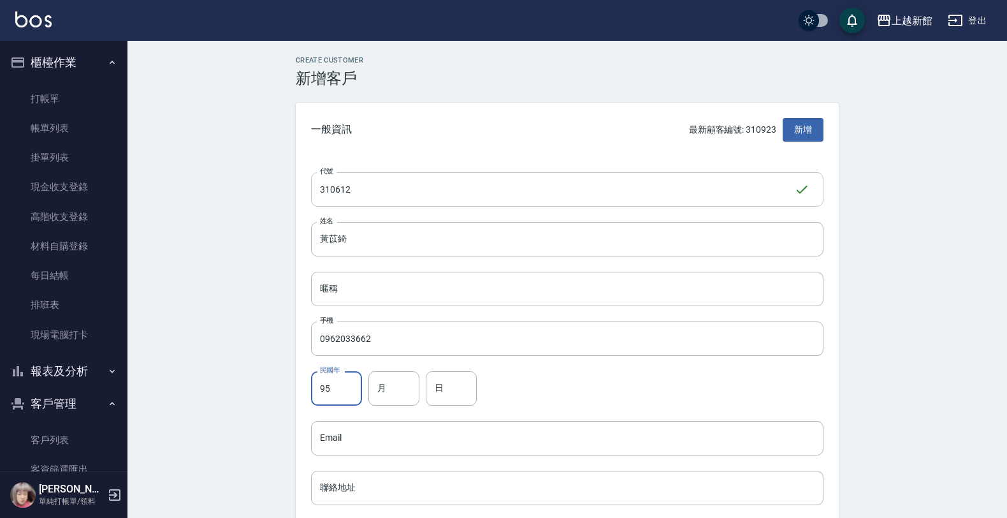
type input "95"
type input "6"
type input "12"
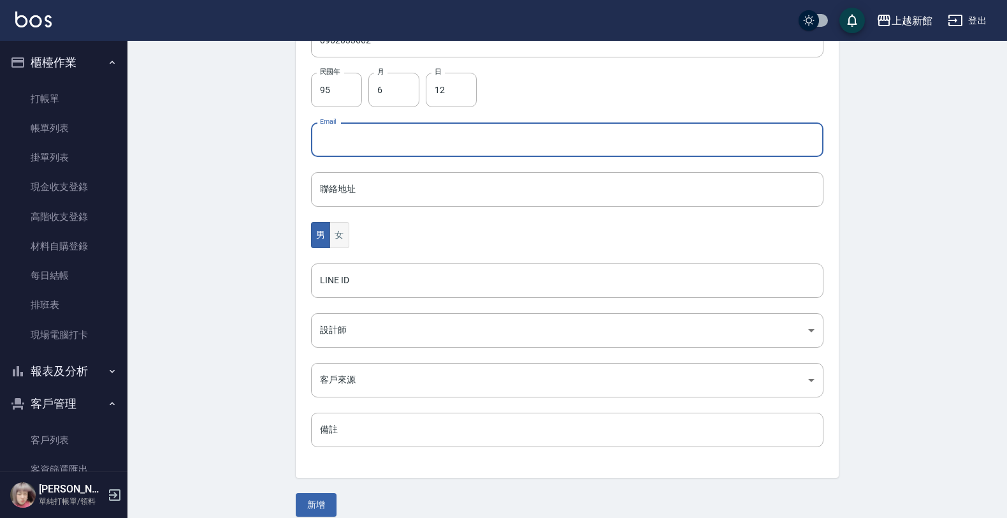
scroll to position [311, 0]
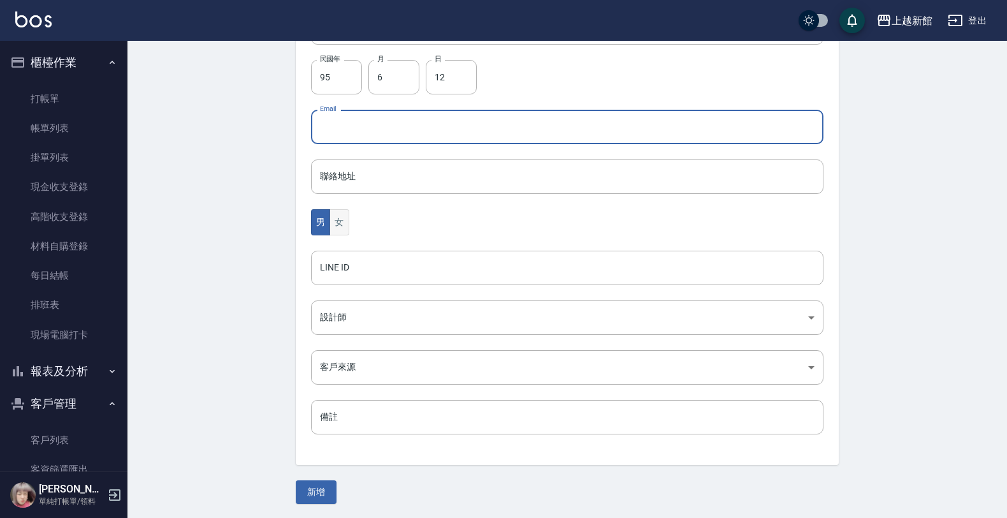
click at [332, 234] on button "女" at bounding box center [339, 222] width 19 height 26
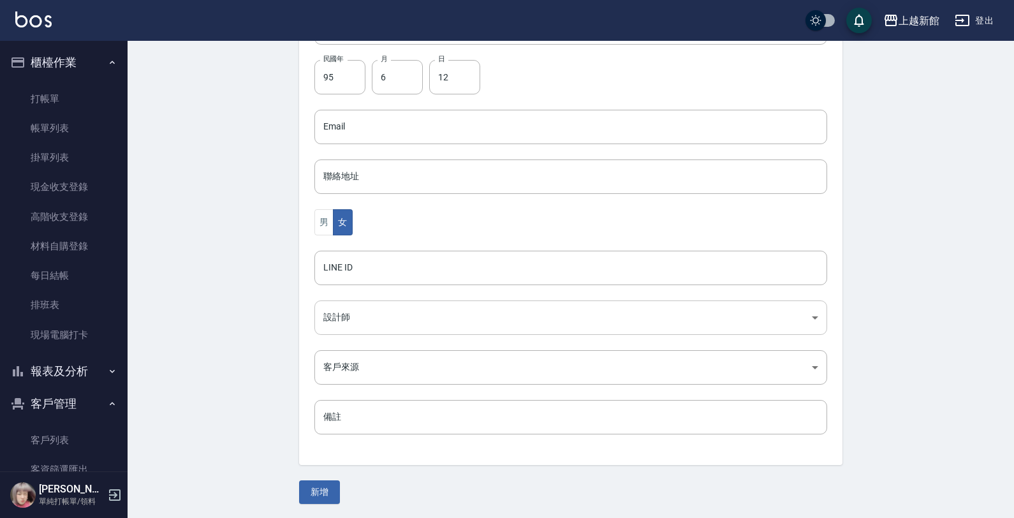
click at [337, 306] on body "上越新館 登出 櫃檯作業 打帳單 帳單列表 掛單列表 現金收支登錄 高階收支登錄 材料自購登錄 每日結帳 排班表 現場電腦打卡 報表及分析 報表目錄 店家日報…" at bounding box center [507, 104] width 1014 height 830
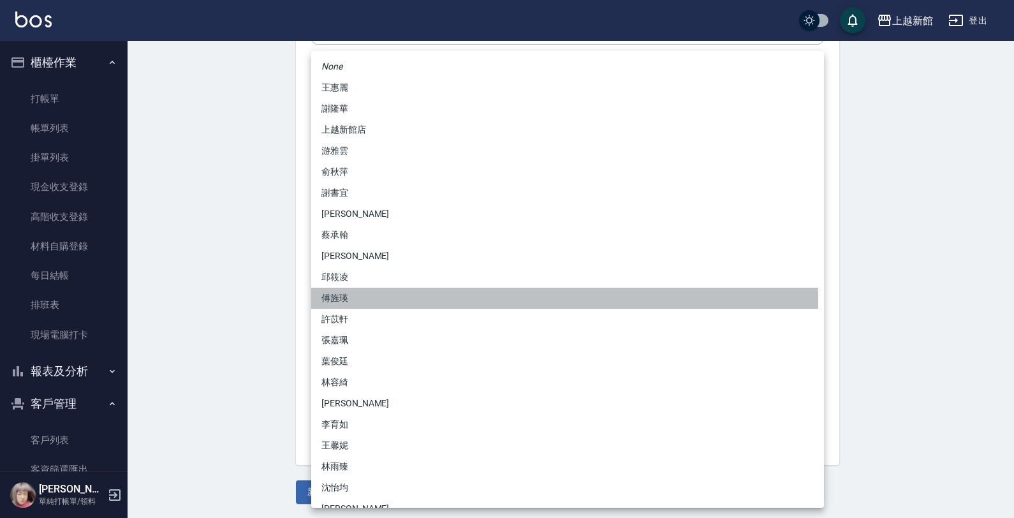
click at [345, 300] on li "傅旌瑛" at bounding box center [567, 298] width 513 height 21
type input "1211b317-6865-4b65-8ce4-66e34f8d1fd8"
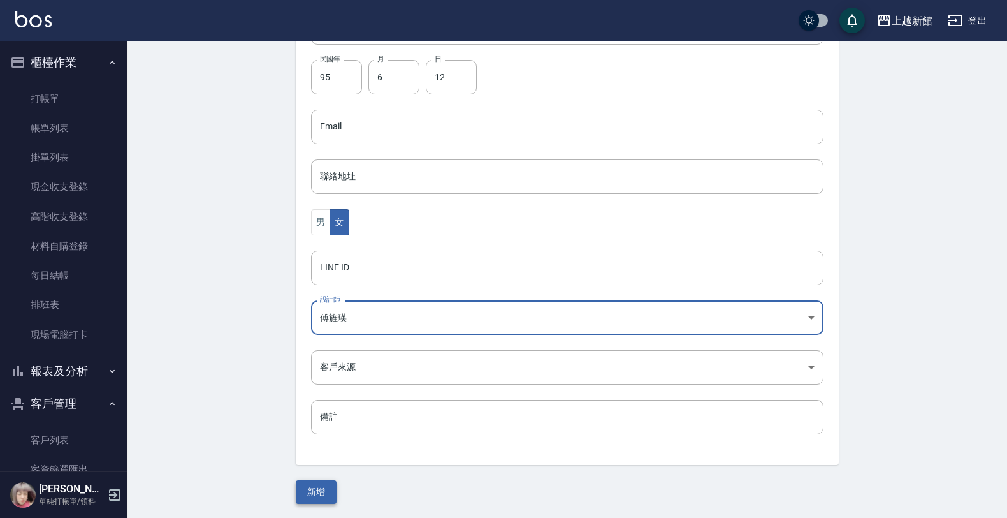
click at [317, 500] on button "新增" at bounding box center [316, 492] width 41 height 24
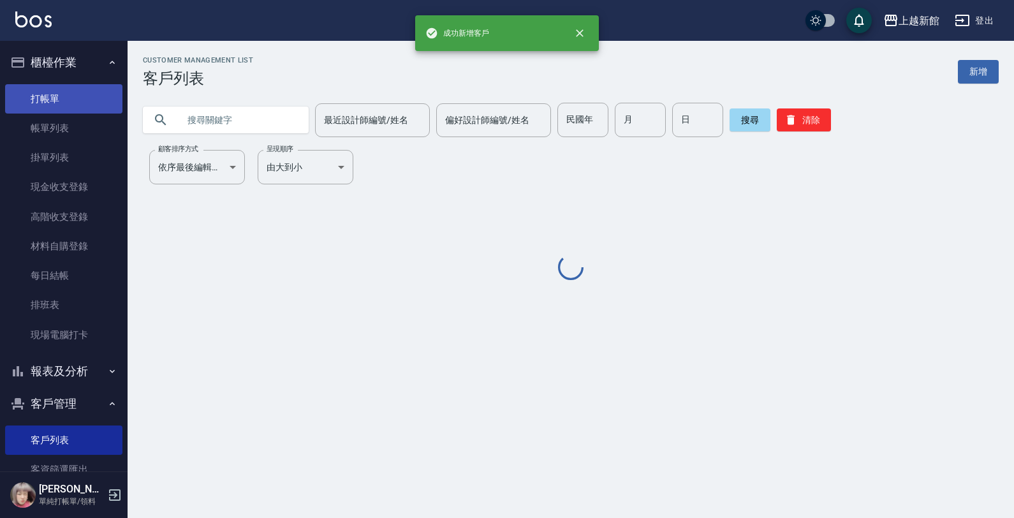
click at [84, 100] on link "打帳單" at bounding box center [63, 98] width 117 height 29
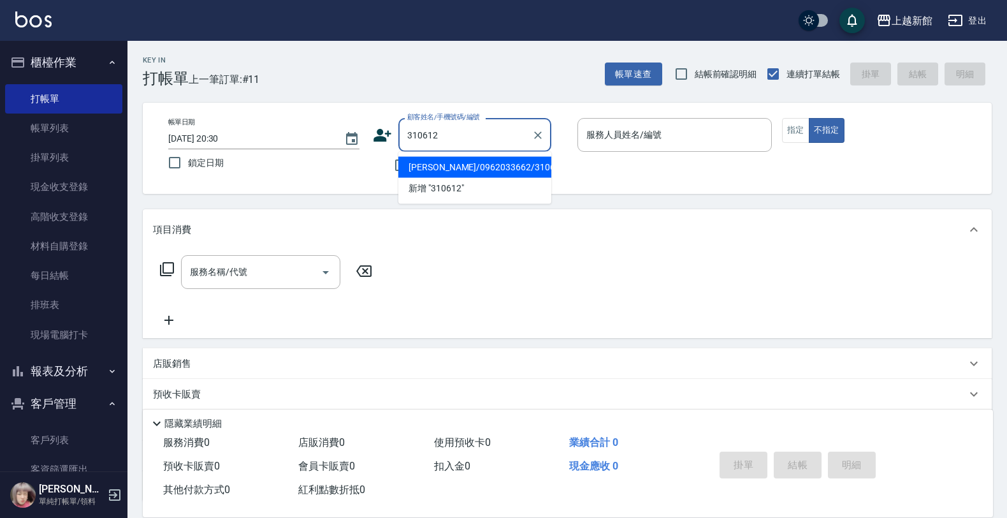
type input "黃苡綺/0962033662/310612"
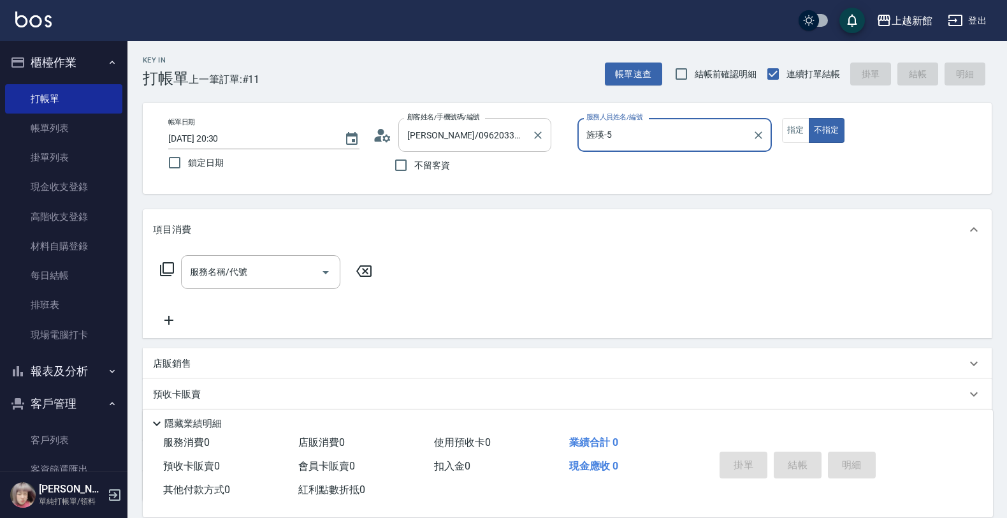
click at [809, 118] on button "不指定" at bounding box center [827, 130] width 36 height 25
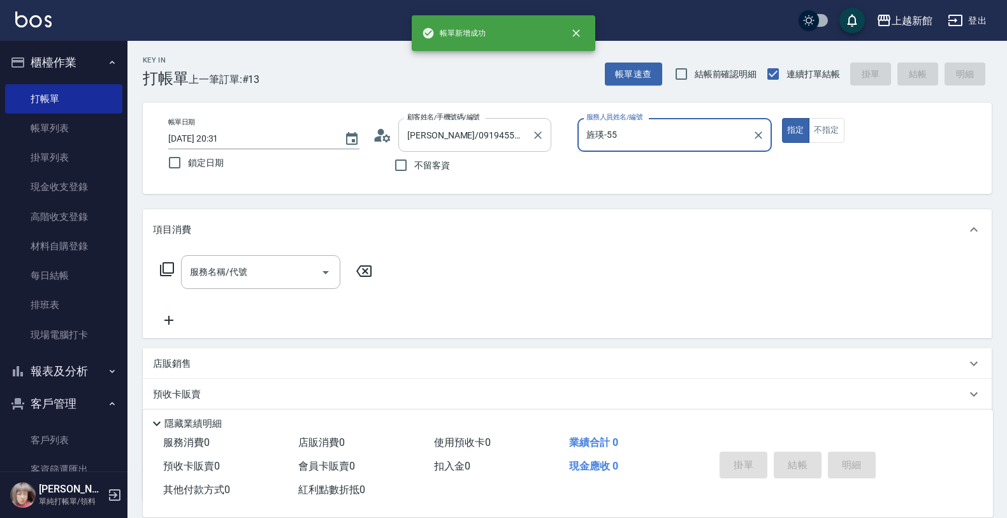
click at [782, 118] on button "指定" at bounding box center [795, 130] width 27 height 25
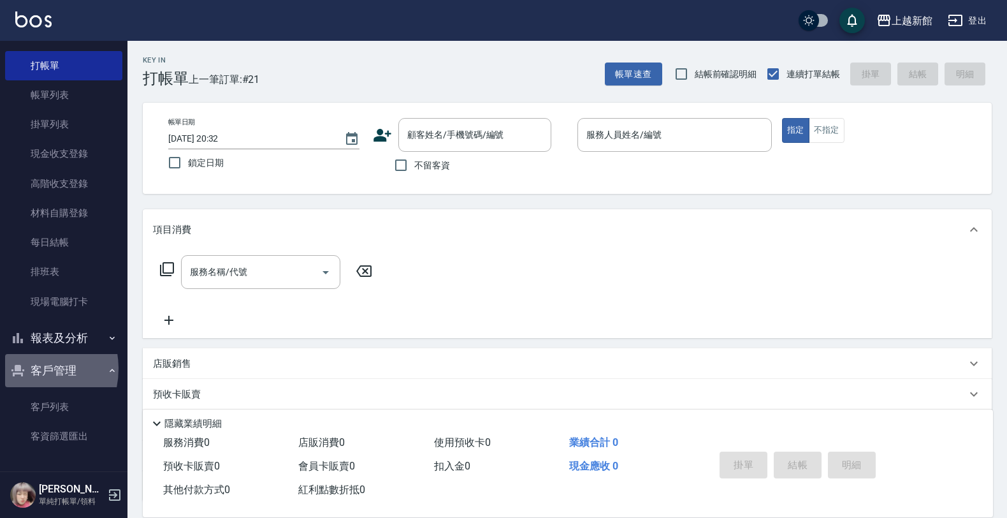
click at [24, 369] on icon "button" at bounding box center [17, 370] width 13 height 11
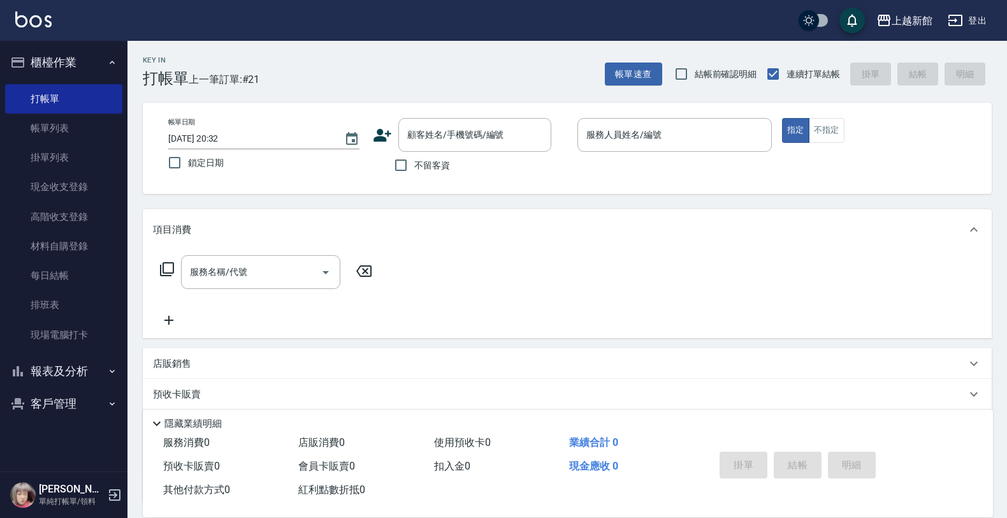
drag, startPoint x: 32, startPoint y: 347, endPoint x: 39, endPoint y: 359, distance: 13.4
click at [33, 349] on link "現場電腦打卡" at bounding box center [63, 334] width 117 height 29
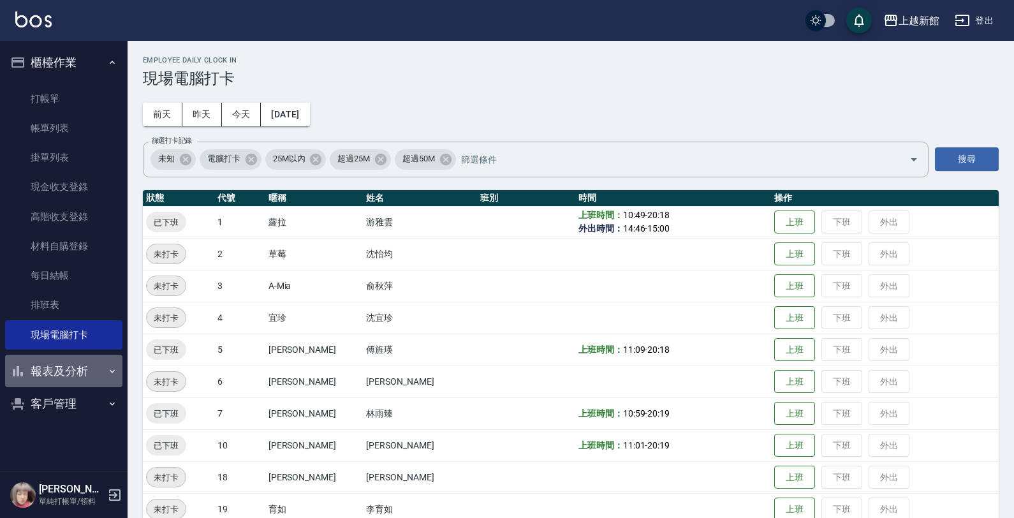
click at [40, 369] on button "報表及分析" at bounding box center [63, 370] width 117 height 33
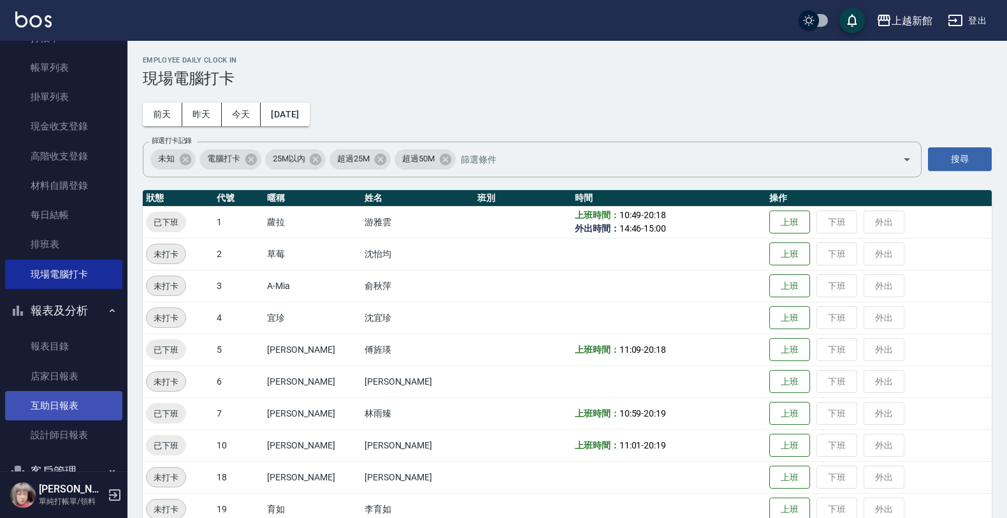
scroll to position [92, 0]
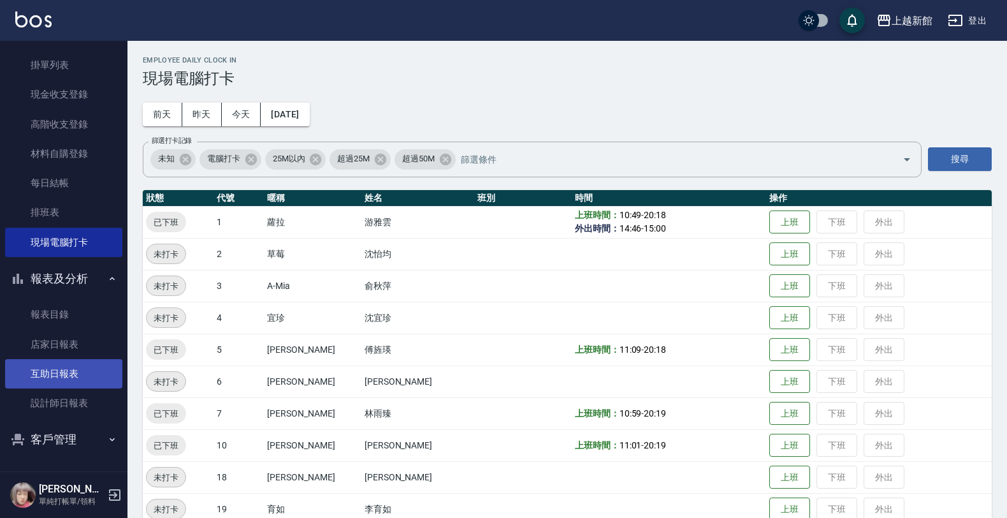
click at [53, 394] on link "設計師日報表" at bounding box center [63, 402] width 117 height 29
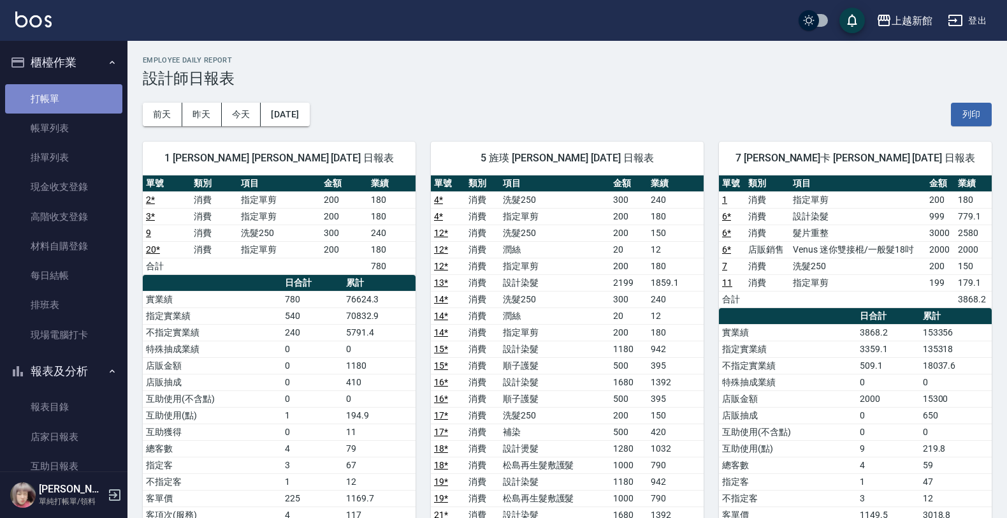
click at [89, 105] on link "打帳單" at bounding box center [63, 98] width 117 height 29
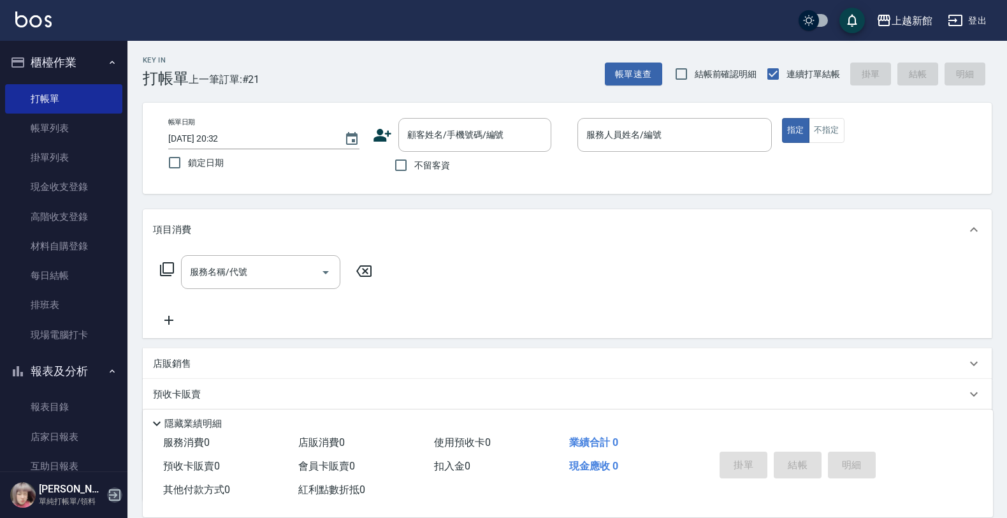
click at [113, 502] on icon "button" at bounding box center [114, 494] width 15 height 15
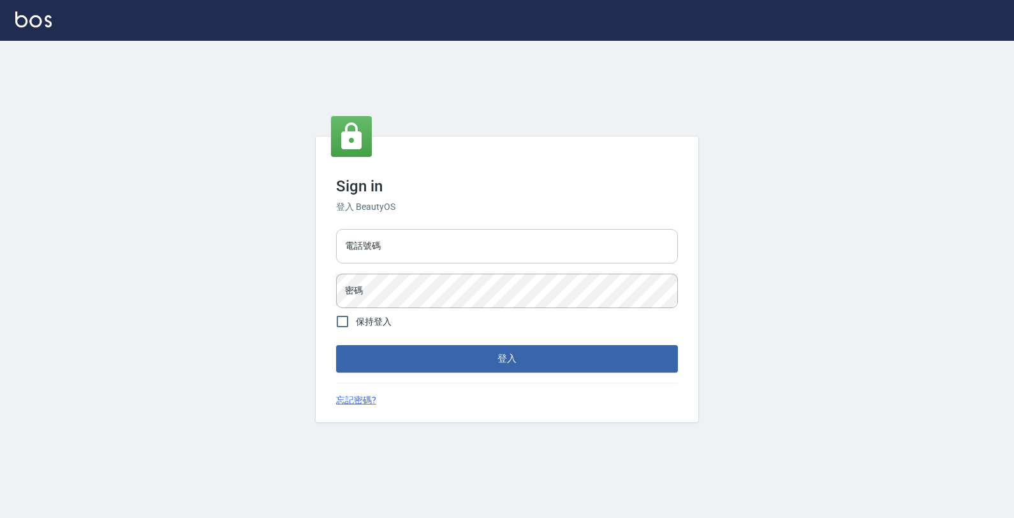
click at [362, 231] on div "電話號碼 電話號碼" at bounding box center [507, 246] width 342 height 34
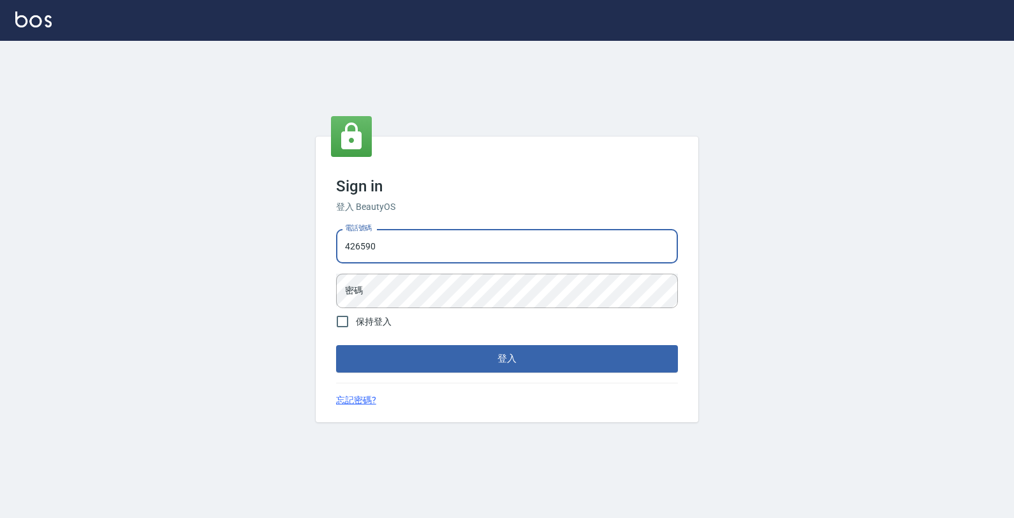
click at [336, 345] on button "登入" at bounding box center [507, 358] width 342 height 27
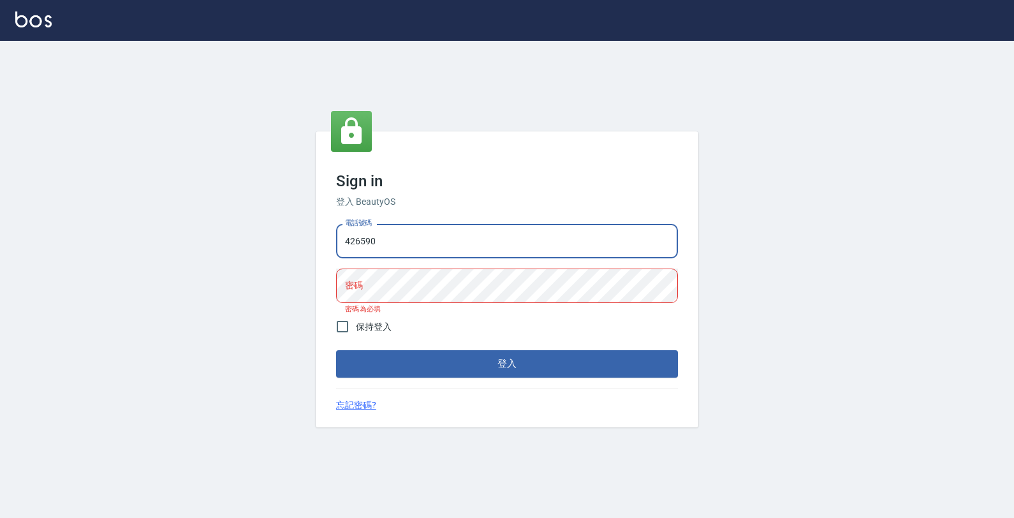
click at [399, 247] on input "426590" at bounding box center [507, 241] width 342 height 34
type input "4265909"
click at [336, 350] on button "登入" at bounding box center [507, 363] width 342 height 27
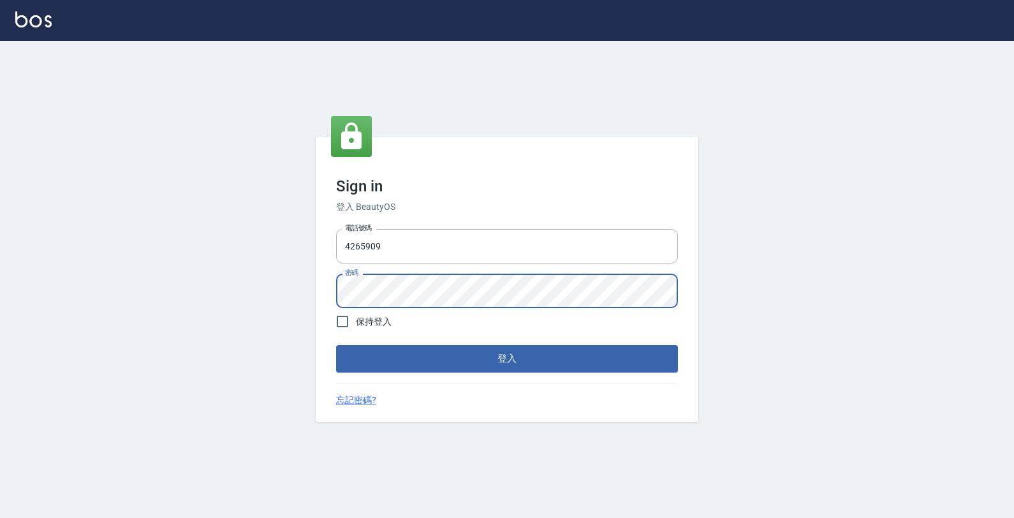
click at [336, 345] on button "登入" at bounding box center [507, 358] width 342 height 27
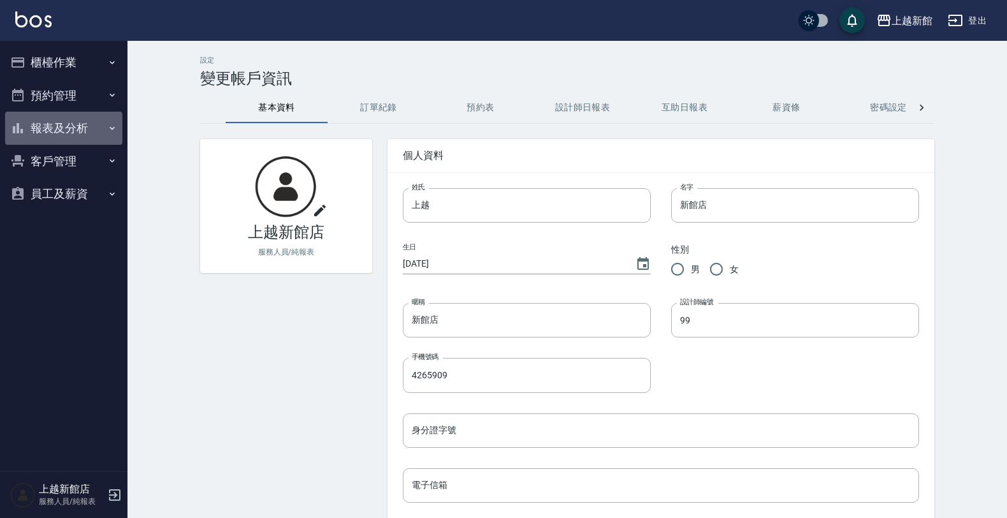
click at [110, 129] on icon "button" at bounding box center [112, 128] width 10 height 10
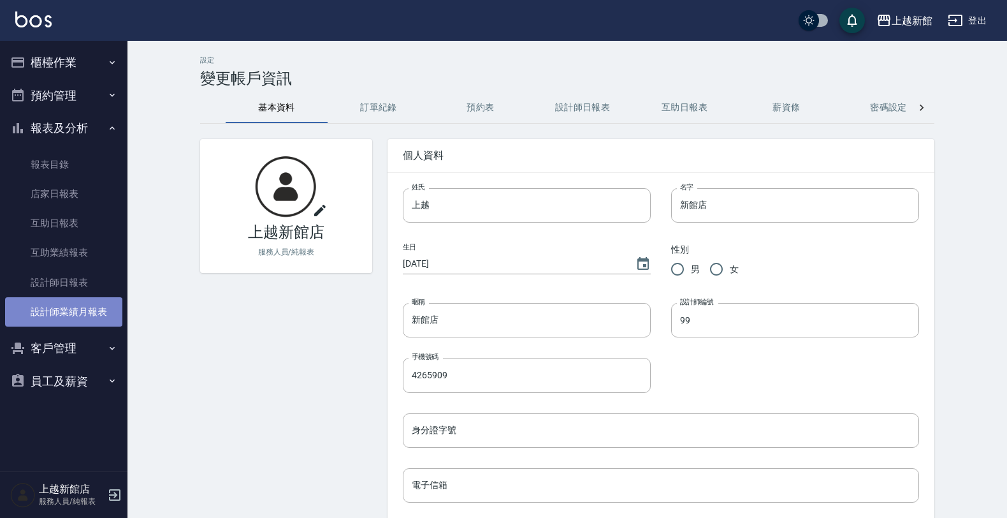
click at [97, 307] on link "設計師業績月報表" at bounding box center [63, 311] width 117 height 29
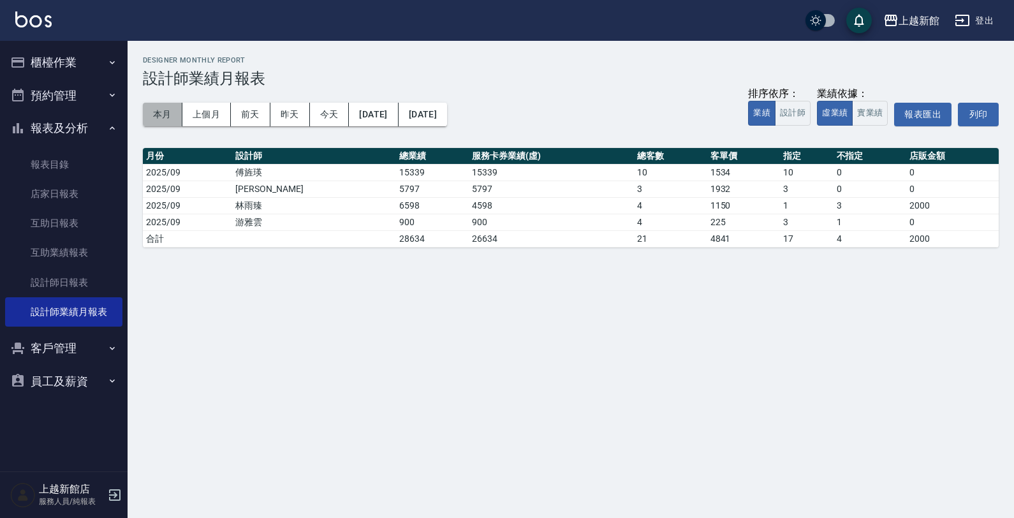
click at [164, 107] on button "本月" at bounding box center [163, 115] width 40 height 24
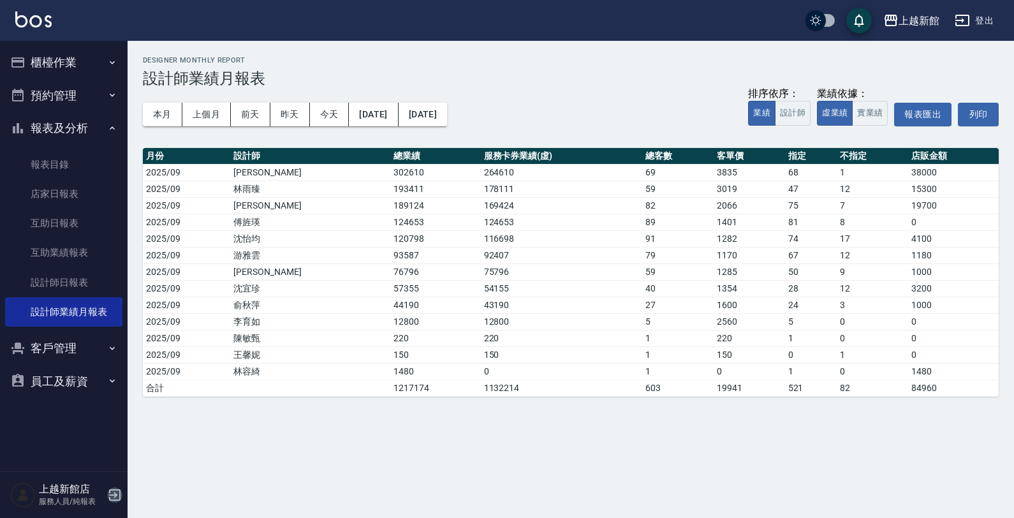
click at [116, 495] on icon "button" at bounding box center [114, 494] width 11 height 11
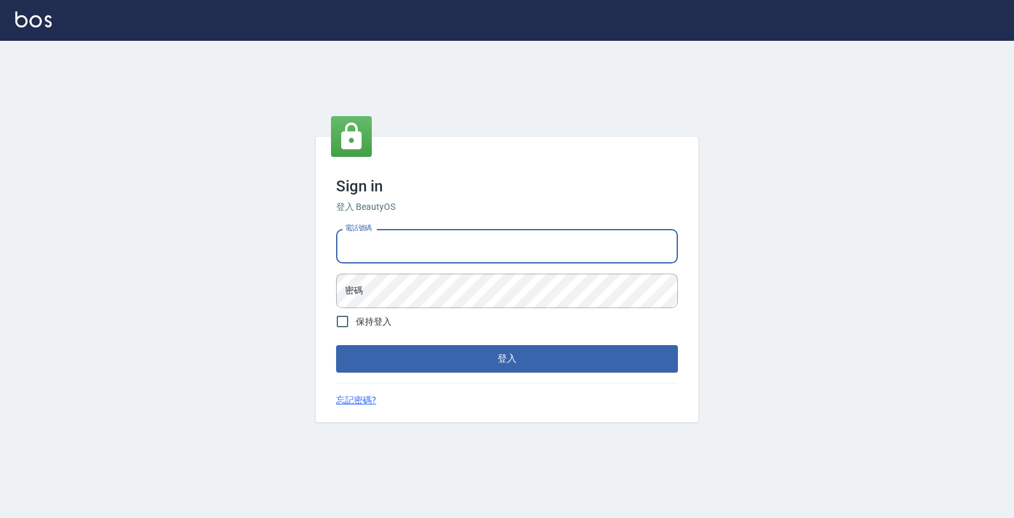
drag, startPoint x: 416, startPoint y: 258, endPoint x: 425, endPoint y: 252, distance: 10.1
click at [425, 252] on input "電話號碼" at bounding box center [507, 246] width 342 height 34
type input "0933303551"
click at [336, 345] on button "登入" at bounding box center [507, 358] width 342 height 27
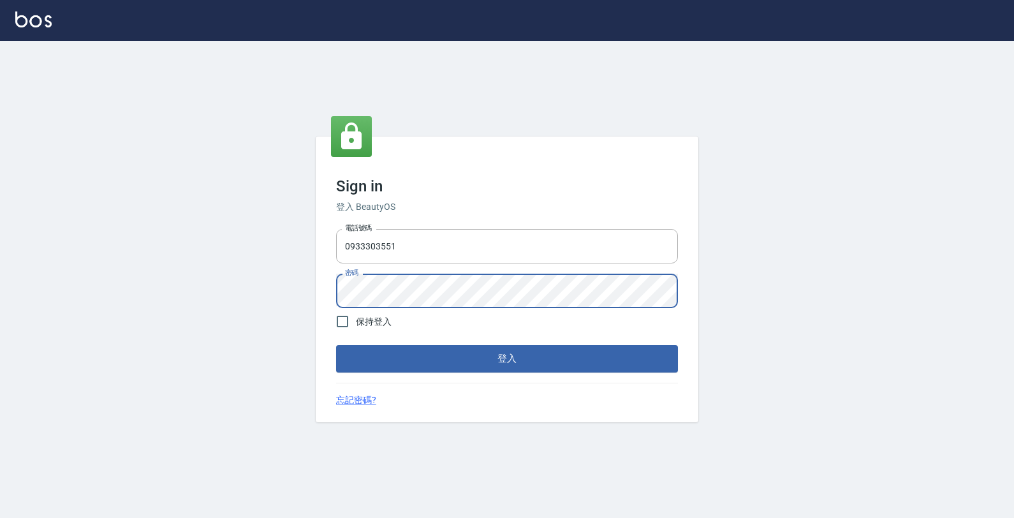
click at [336, 345] on button "登入" at bounding box center [507, 358] width 342 height 27
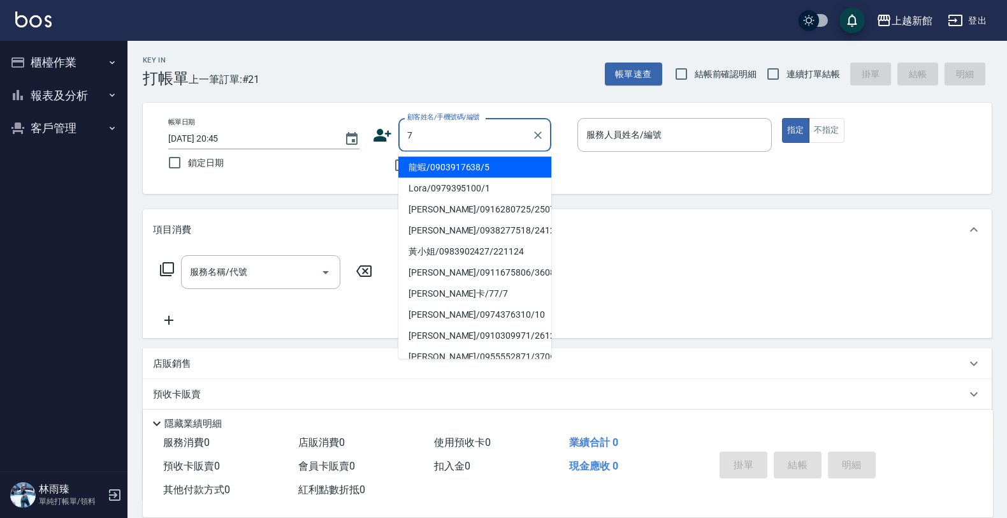
type input "龍蝦/0903917638/5"
click at [782, 118] on button "指定" at bounding box center [795, 130] width 27 height 25
type input "旌瑛-5"
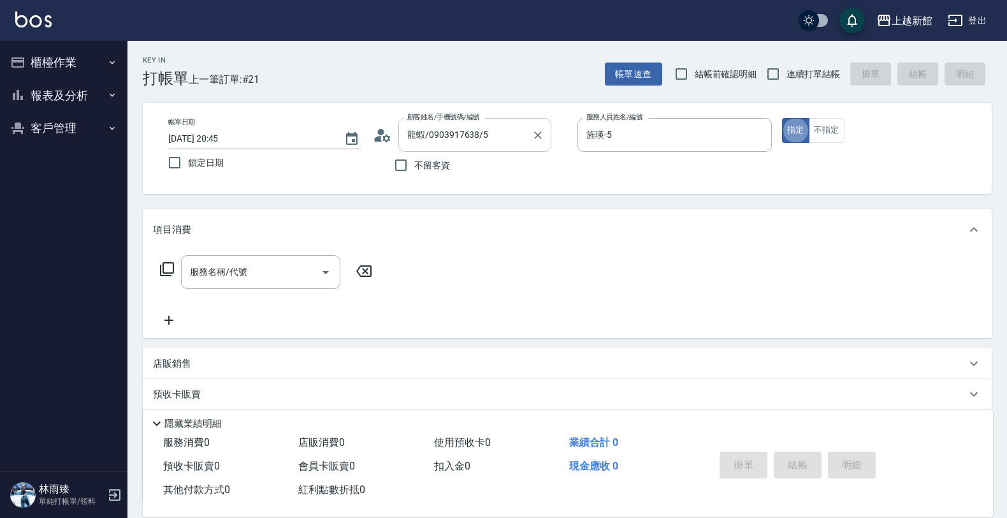
type button "true"
type input "莫尼卡/77/7"
type input "莫尼卡-7"
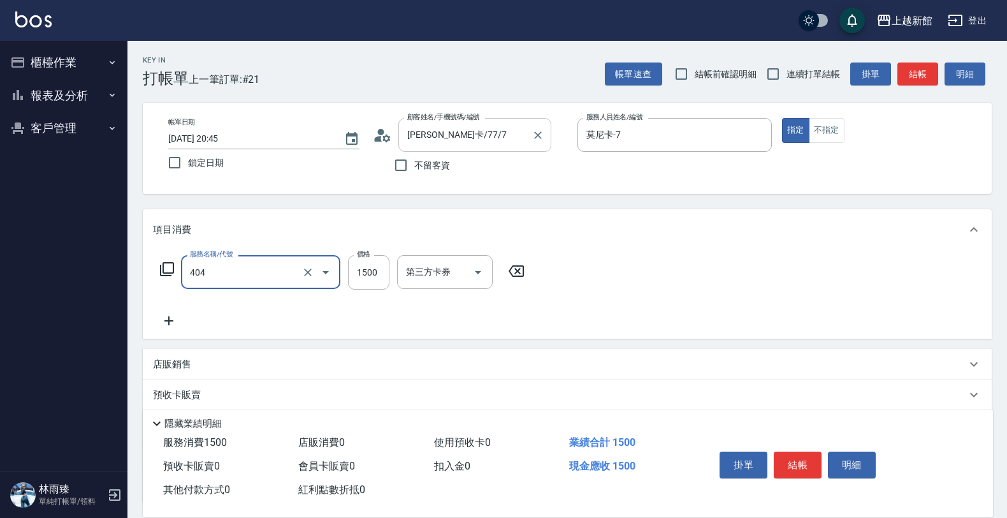
type input "設計染髮(404)"
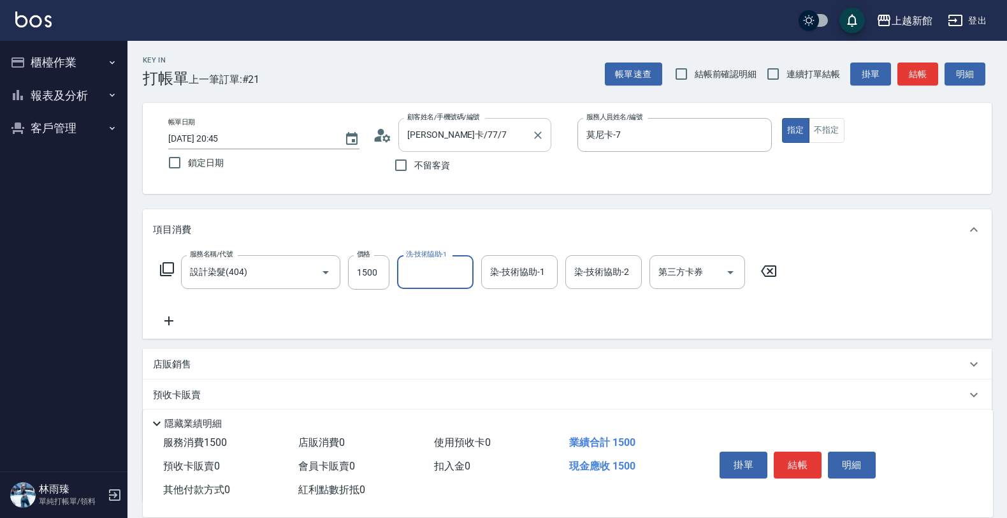
type input "2"
type input "莫尼卡-7"
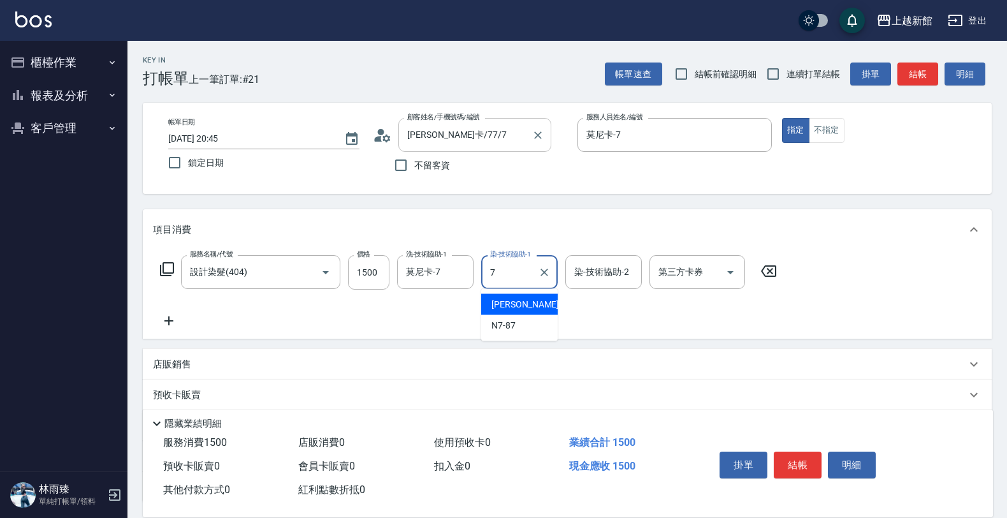
type input "莫尼卡-7"
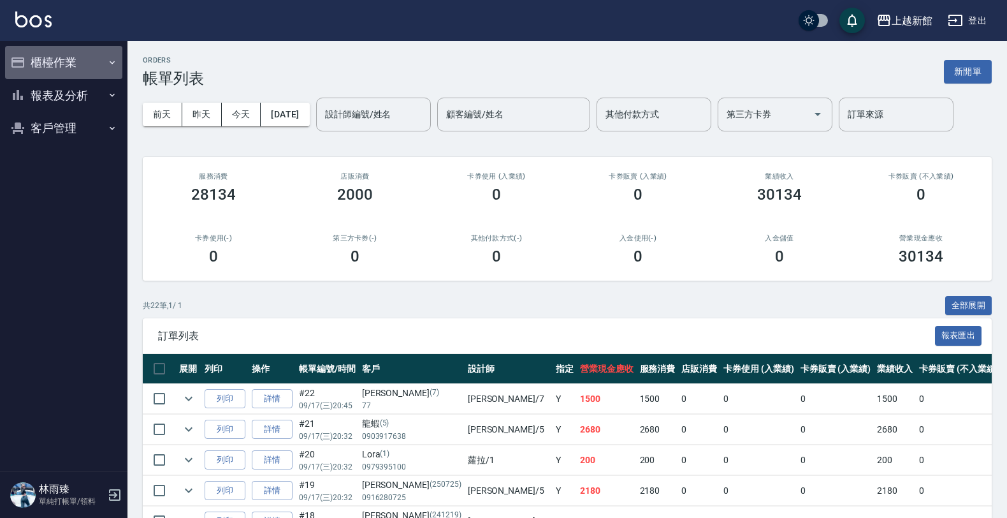
drag, startPoint x: 29, startPoint y: 67, endPoint x: 54, endPoint y: 96, distance: 38.9
click at [35, 71] on button "櫃檯作業" at bounding box center [63, 62] width 117 height 33
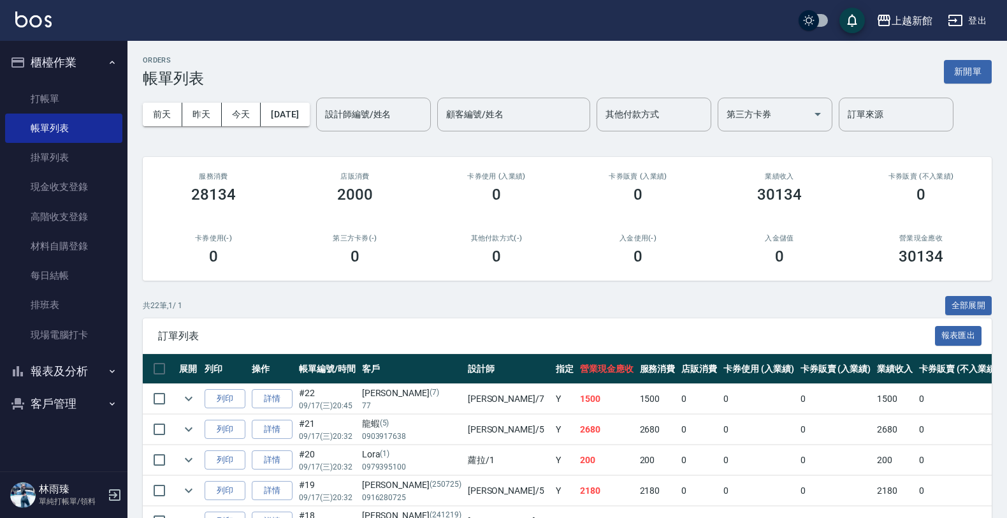
click at [58, 365] on button "報表及分析" at bounding box center [63, 370] width 117 height 33
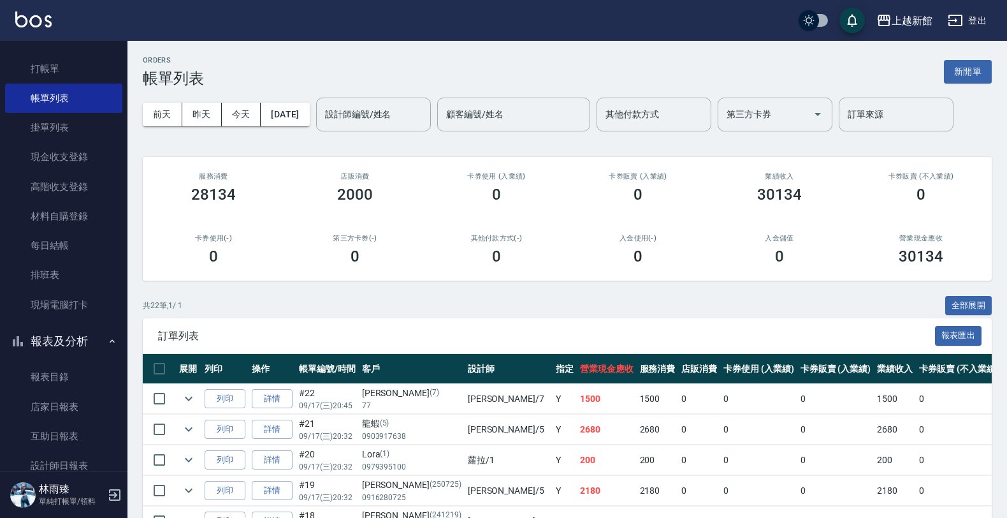
scroll to position [82, 0]
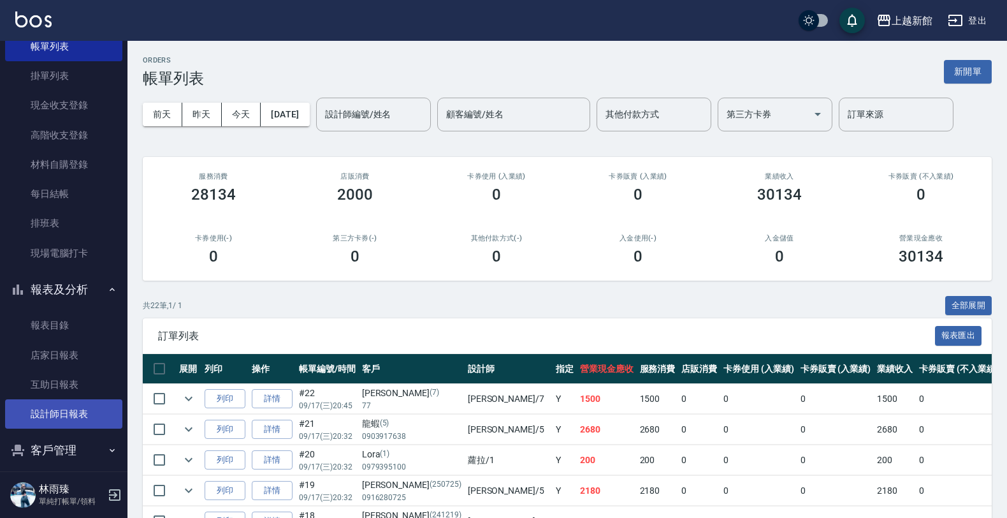
click at [65, 408] on link "設計師日報表" at bounding box center [63, 413] width 117 height 29
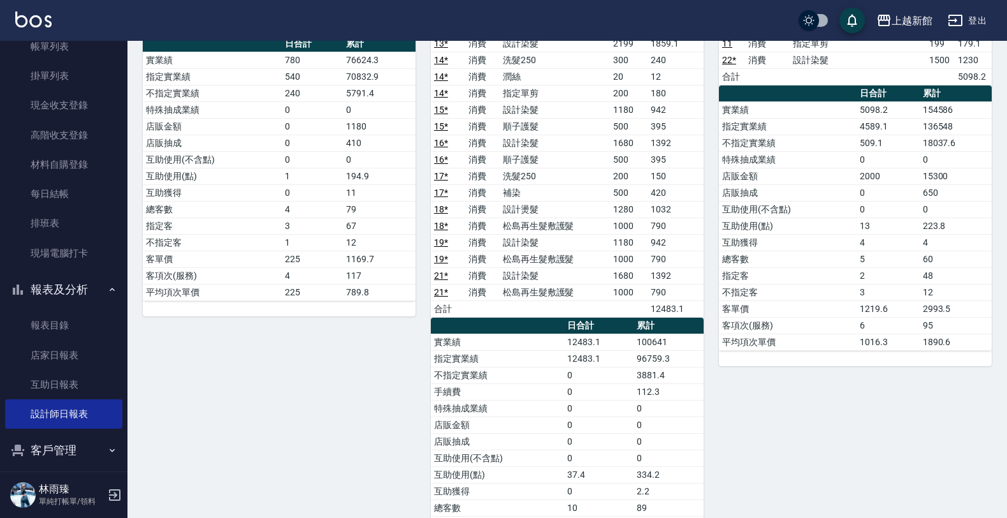
scroll to position [319, 0]
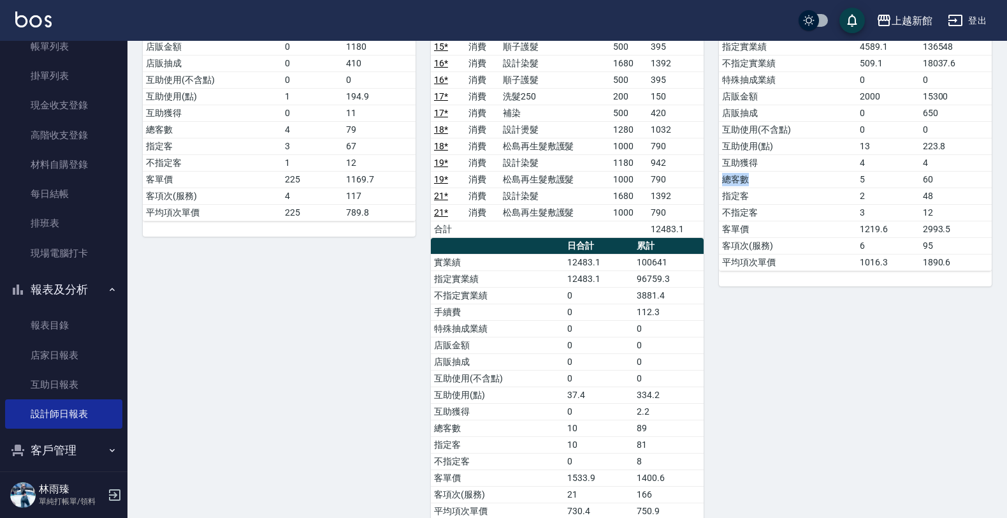
drag, startPoint x: 722, startPoint y: 177, endPoint x: 785, endPoint y: 185, distance: 63.6
click at [785, 184] on td "總客數" at bounding box center [788, 179] width 138 height 17
drag, startPoint x: 794, startPoint y: 200, endPoint x: 885, endPoint y: 196, distance: 91.2
click at [794, 201] on td "指定客" at bounding box center [788, 195] width 138 height 17
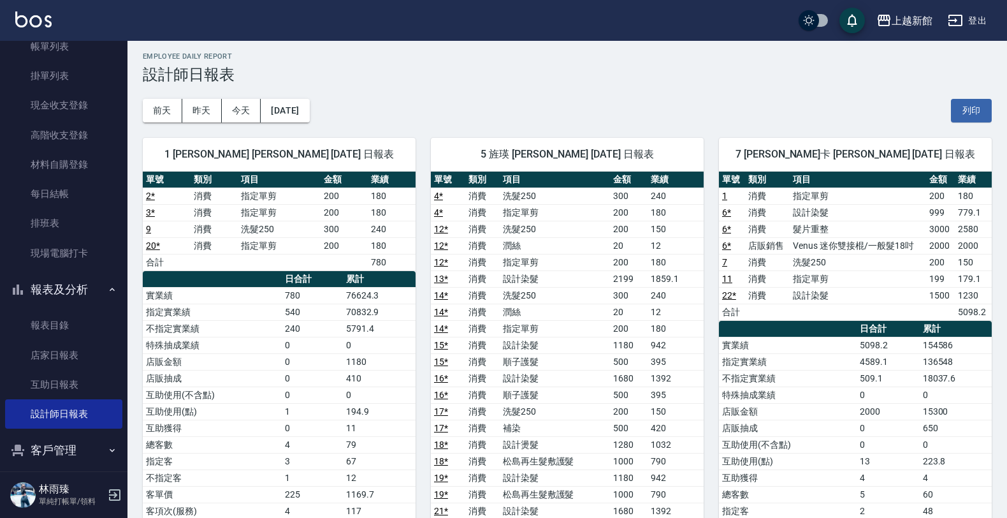
scroll to position [0, 0]
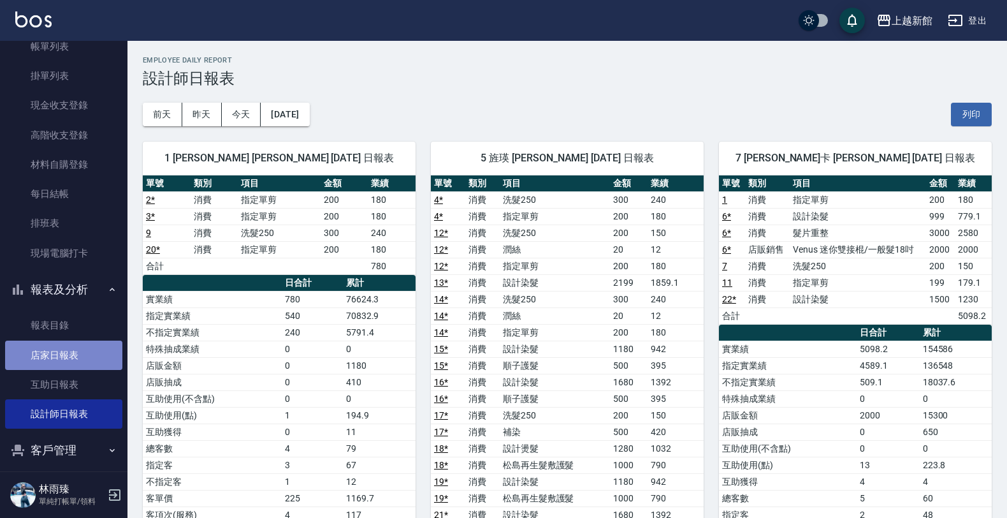
click at [67, 353] on link "店家日報表" at bounding box center [63, 354] width 117 height 29
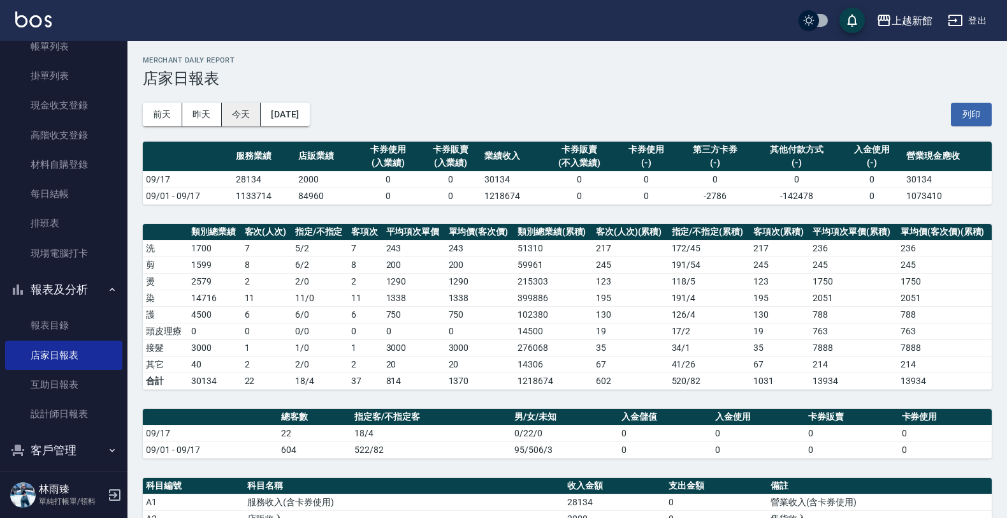
click at [237, 106] on button "今天" at bounding box center [242, 115] width 40 height 24
click at [49, 182] on link "每日結帳" at bounding box center [63, 193] width 117 height 29
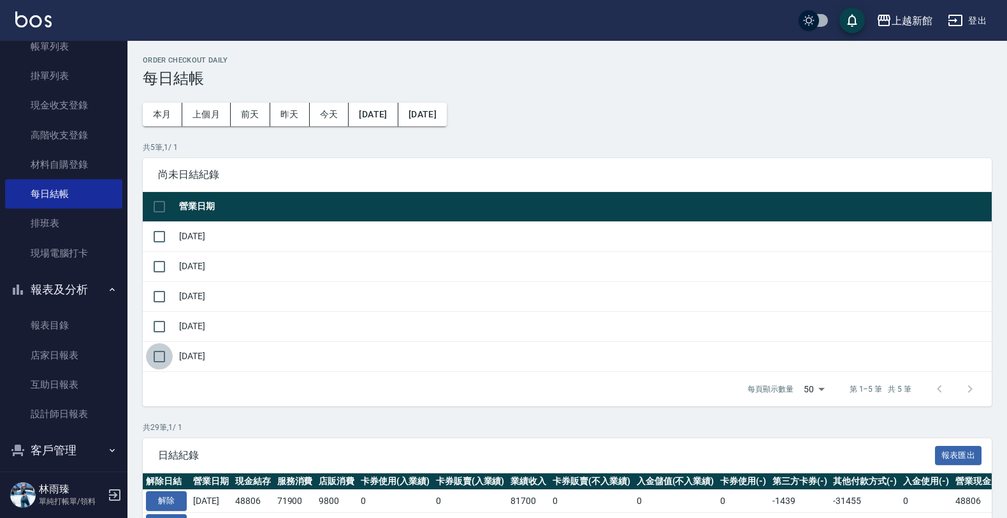
click at [164, 361] on input "checkbox" at bounding box center [159, 356] width 27 height 27
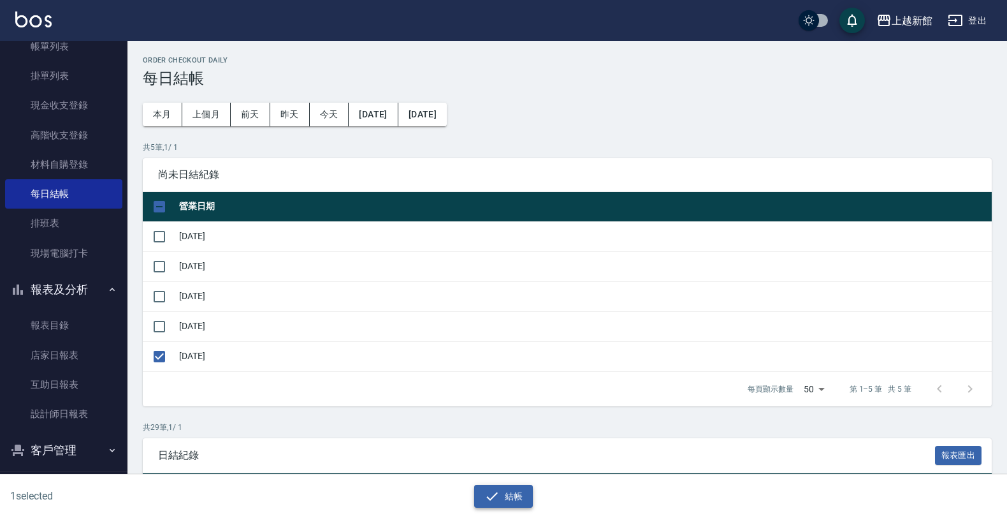
drag, startPoint x: 499, startPoint y: 499, endPoint x: 451, endPoint y: 463, distance: 60.2
click at [497, 495] on icon "button" at bounding box center [492, 495] width 15 height 15
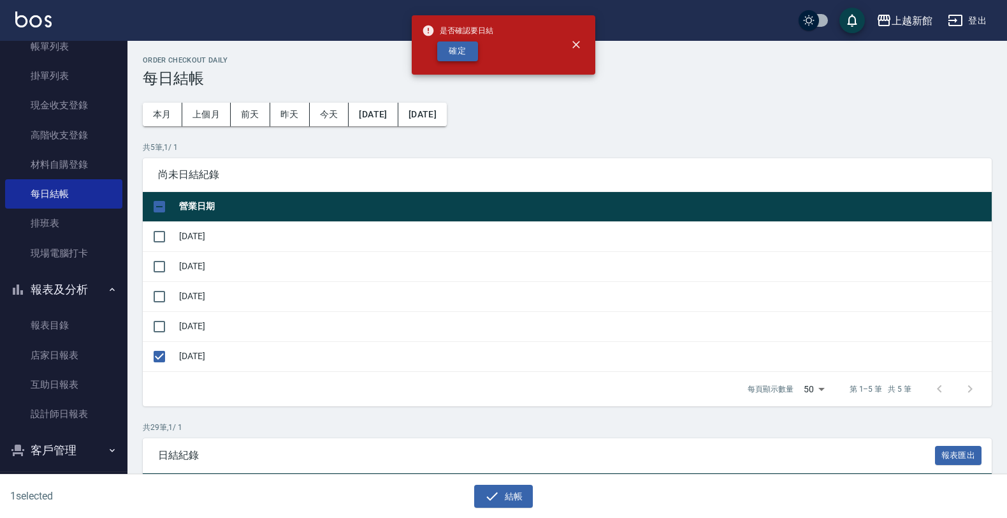
click at [459, 43] on button "確定" at bounding box center [457, 51] width 41 height 20
checkbox input "false"
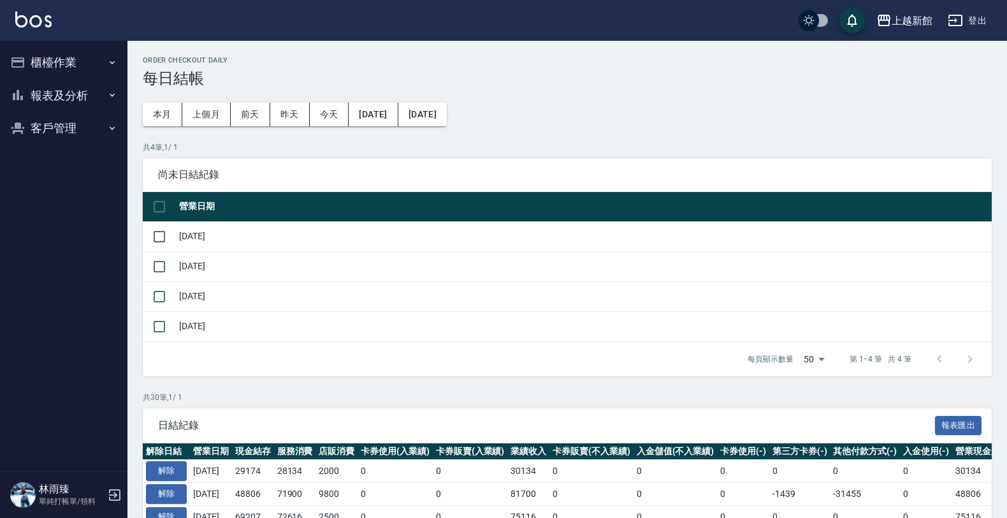
click at [72, 99] on button "報表及分析" at bounding box center [63, 95] width 117 height 33
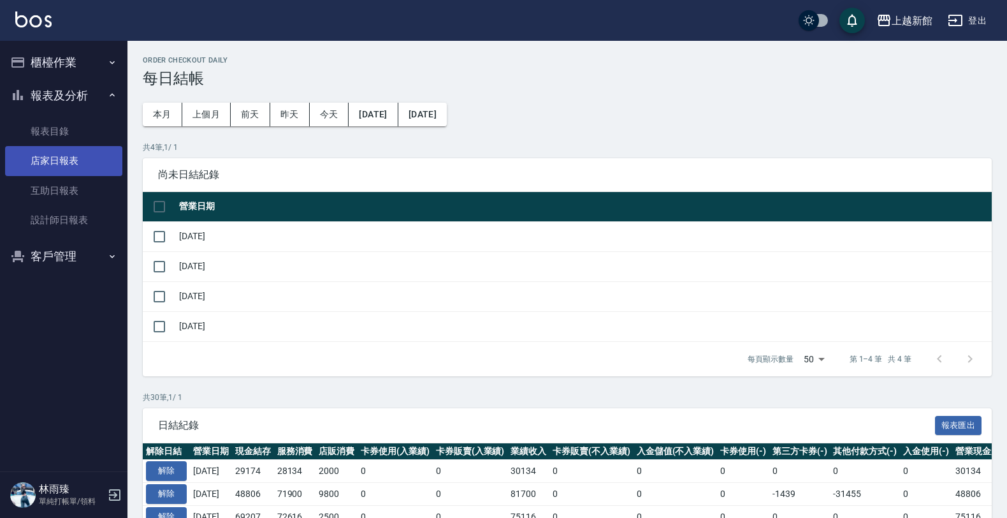
click at [70, 164] on link "店家日報表" at bounding box center [63, 160] width 117 height 29
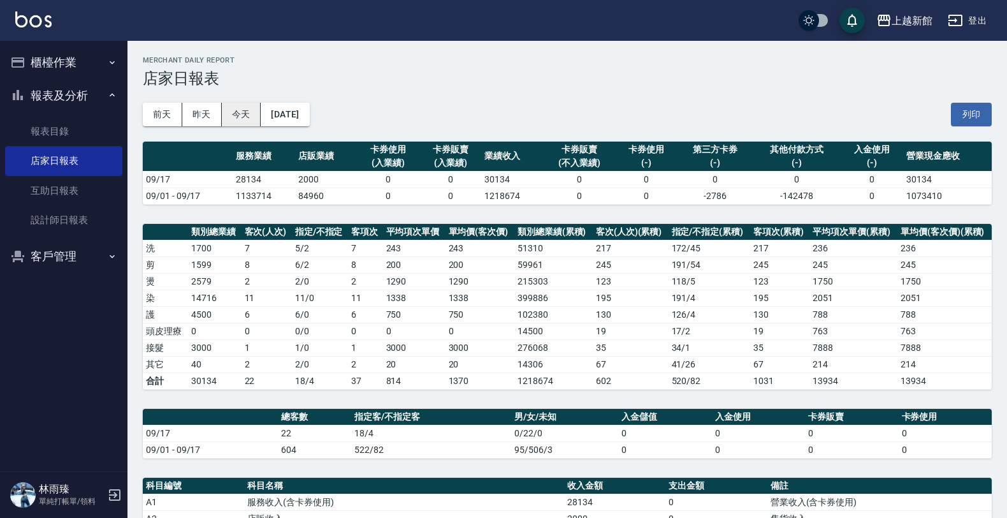
click at [233, 123] on button "今天" at bounding box center [242, 115] width 40 height 24
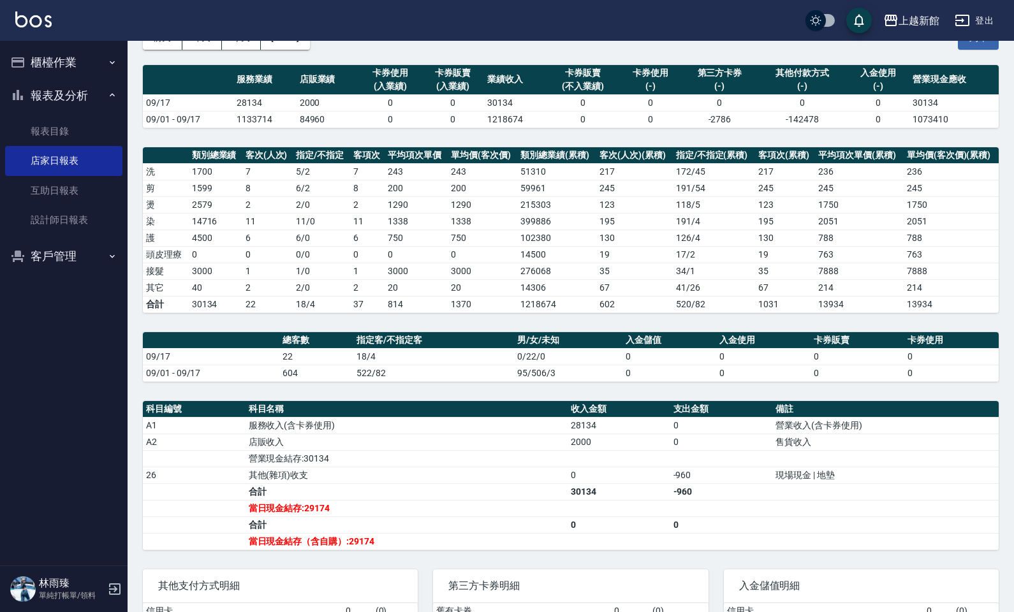
scroll to position [74, 0]
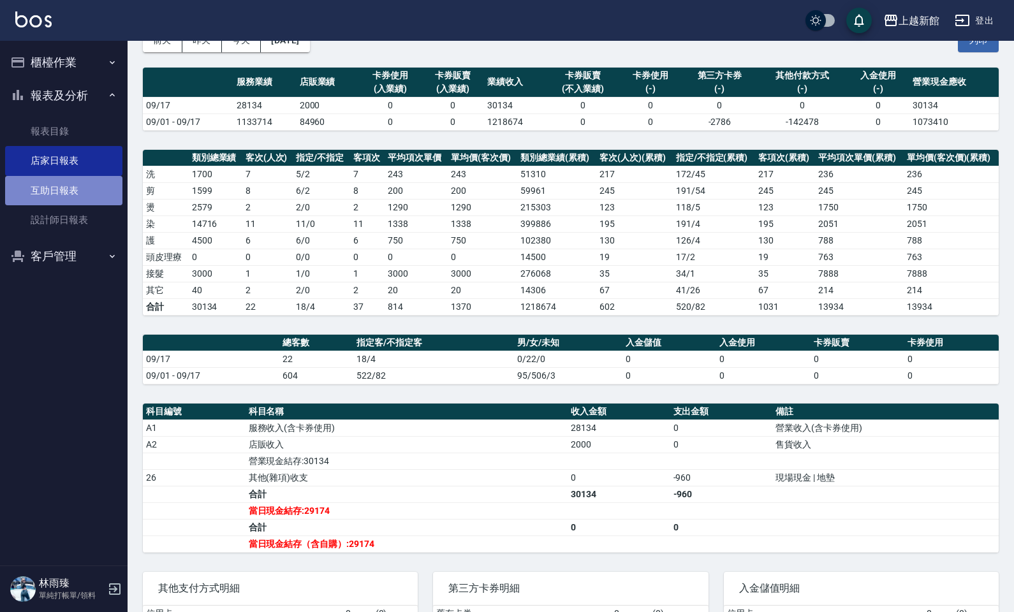
click at [64, 189] on link "互助日報表" at bounding box center [63, 190] width 117 height 29
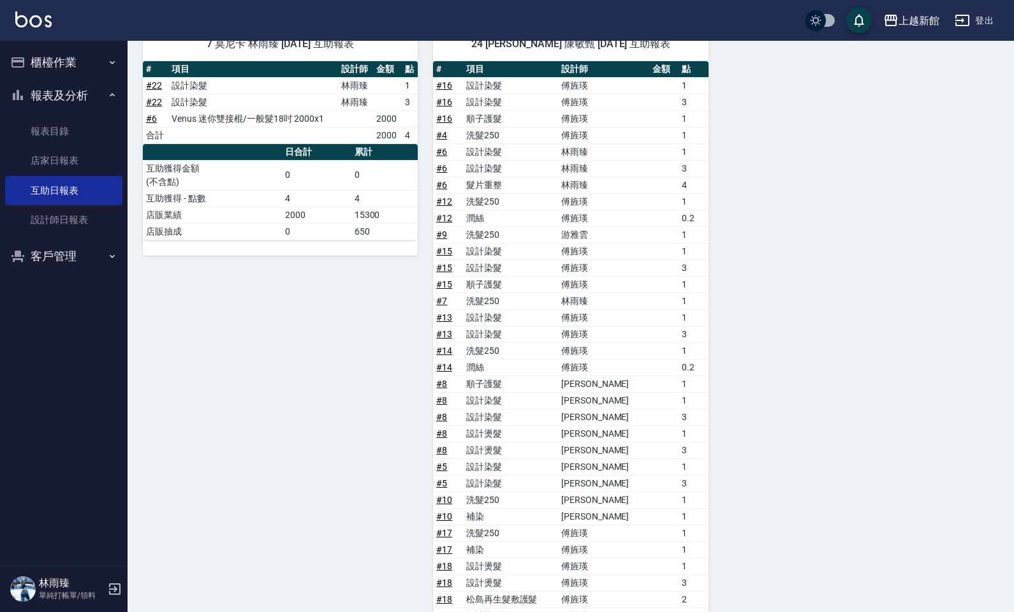
scroll to position [159, 0]
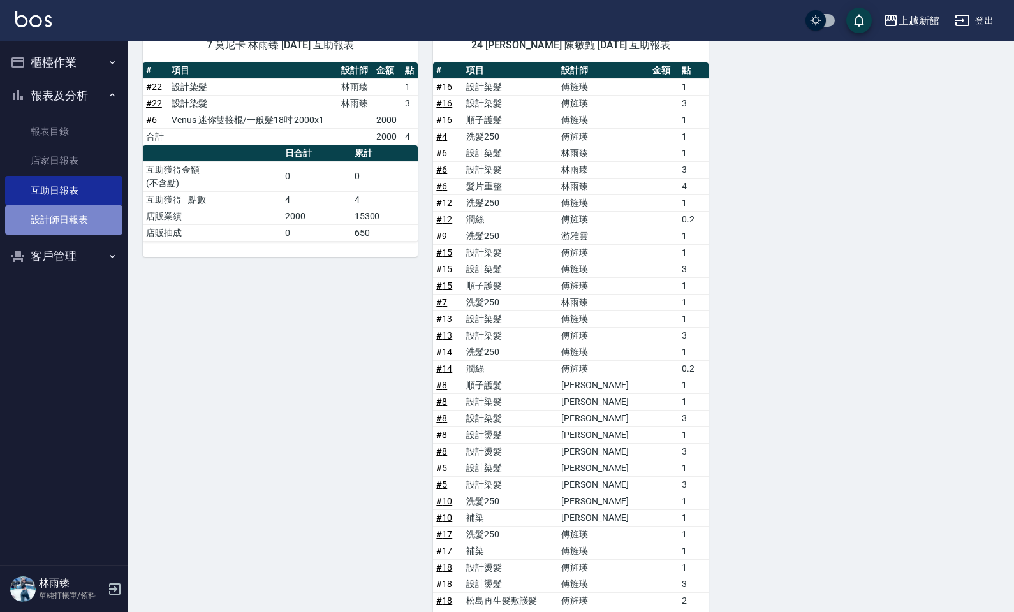
click at [91, 220] on link "設計師日報表" at bounding box center [63, 219] width 117 height 29
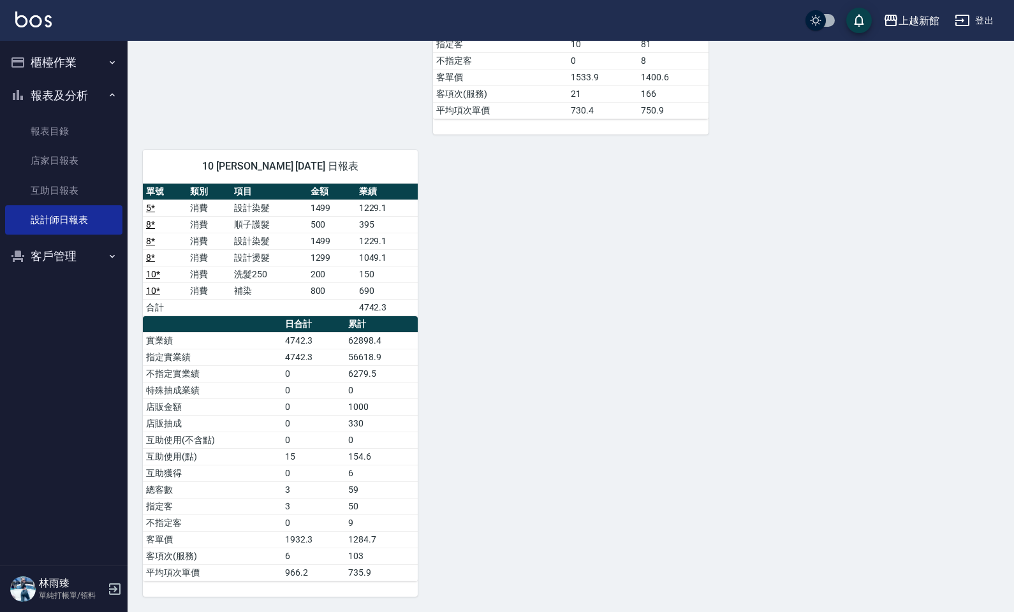
scroll to position [728, 0]
click at [106, 161] on link "店家日報表" at bounding box center [63, 160] width 117 height 29
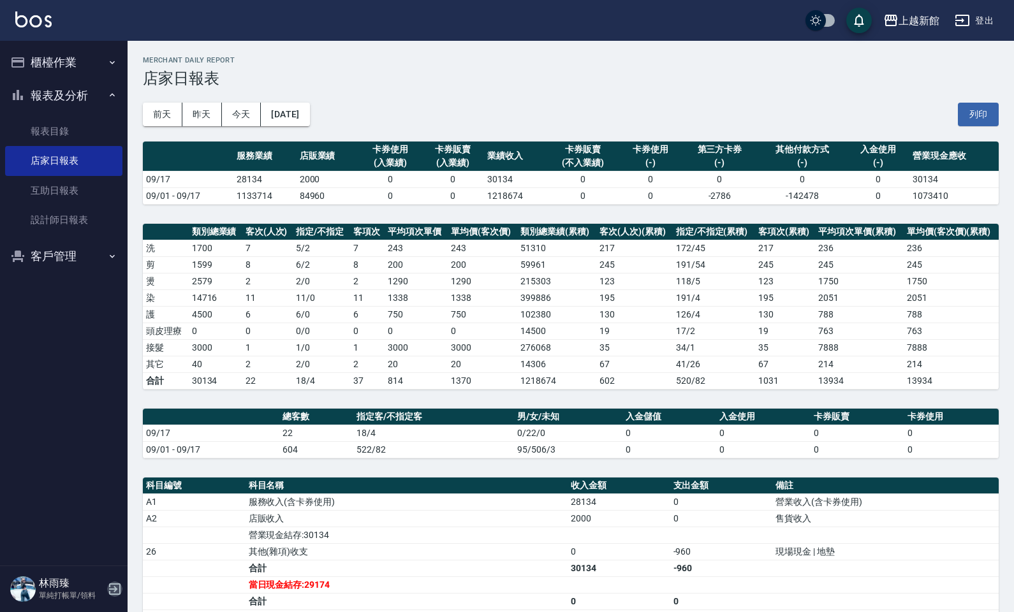
click at [115, 517] on icon "button" at bounding box center [114, 588] width 15 height 15
